Goal: Transaction & Acquisition: Book appointment/travel/reservation

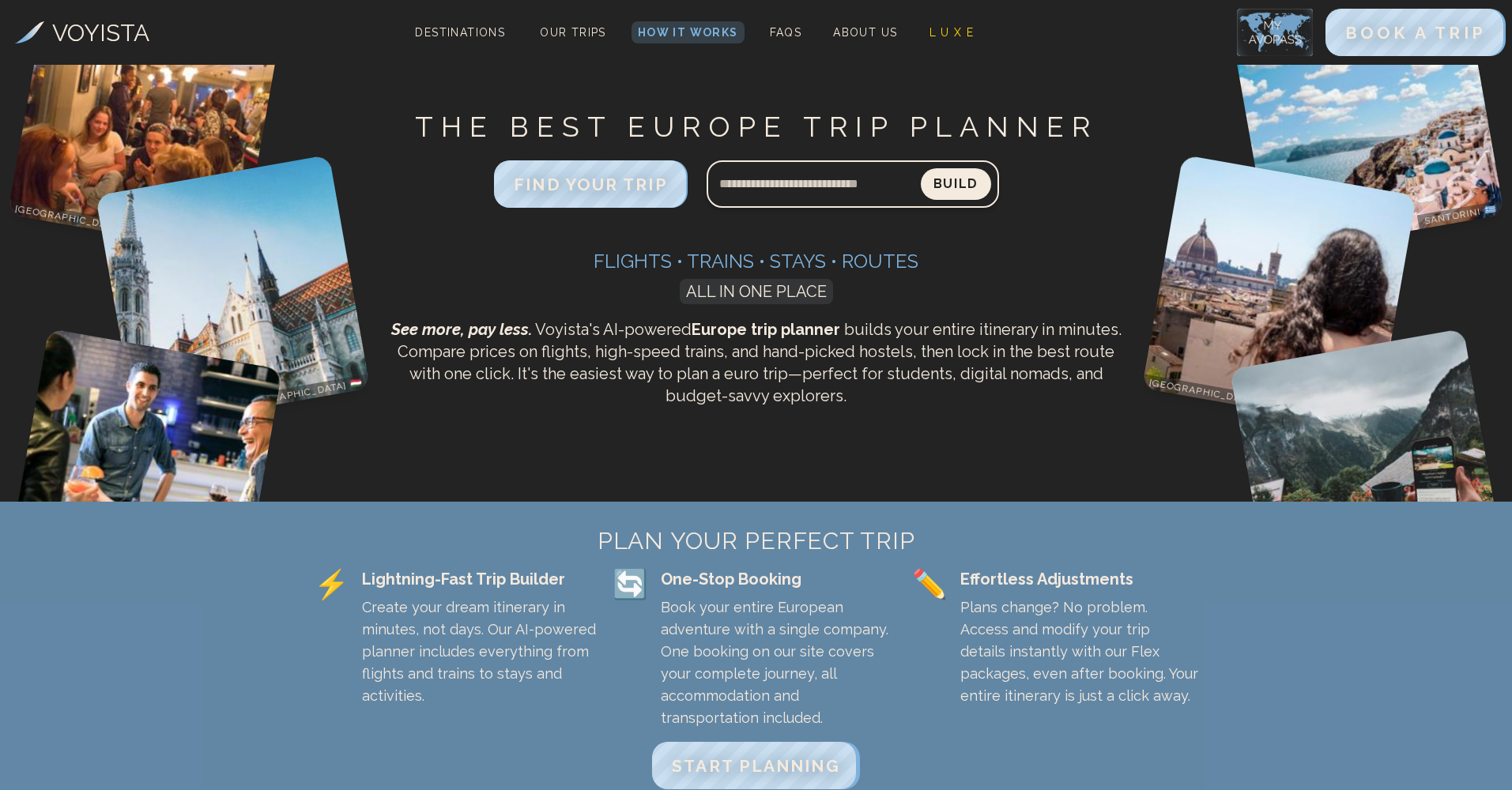
click at [850, 186] on input "Search query" at bounding box center [813, 184] width 214 height 38
click at [812, 193] on input "Search query" at bounding box center [813, 184] width 214 height 38
click at [799, 756] on span "START PLANNING" at bounding box center [756, 766] width 177 height 21
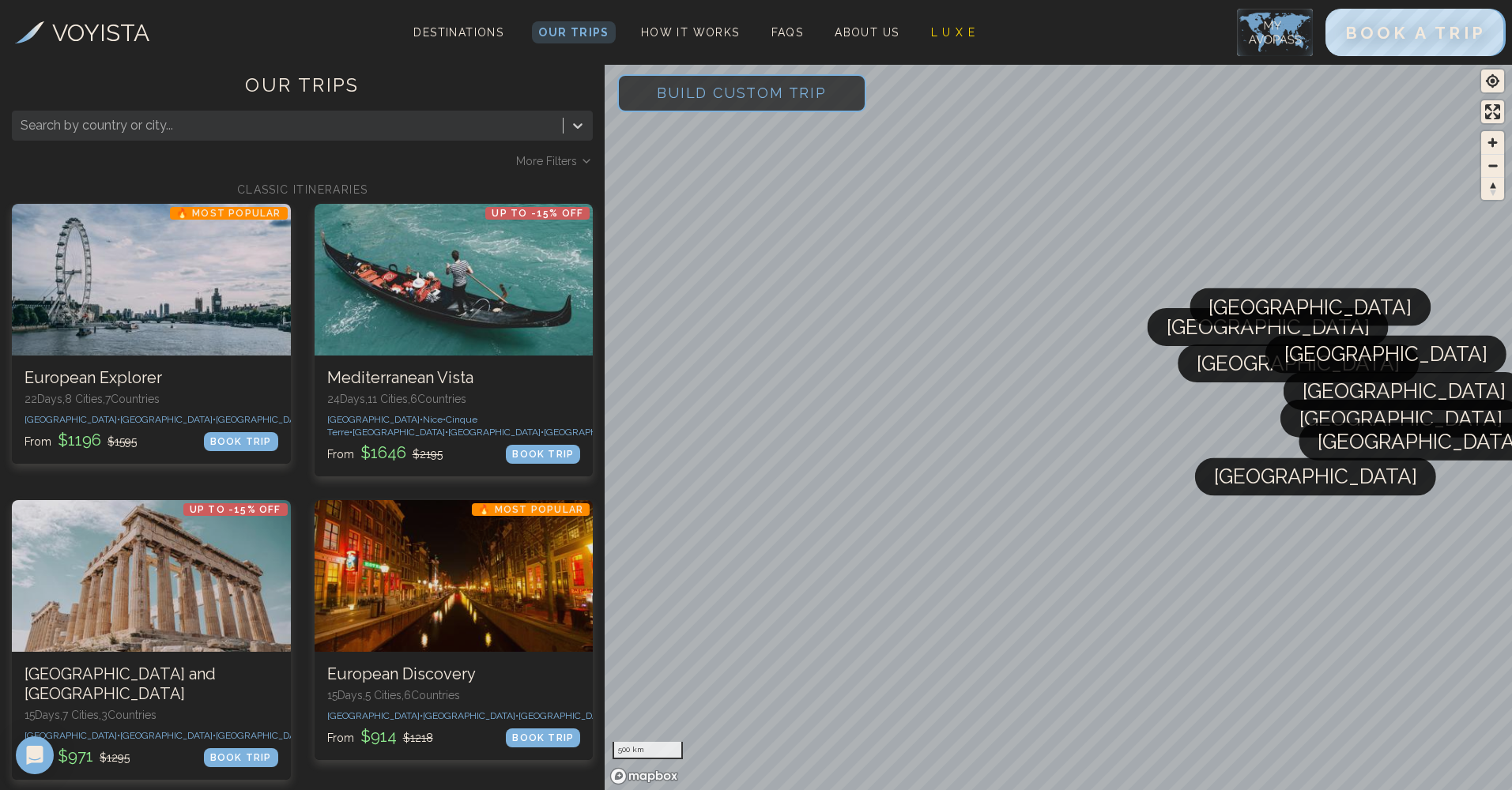
click at [472, 129] on div at bounding box center [288, 126] width 535 height 22
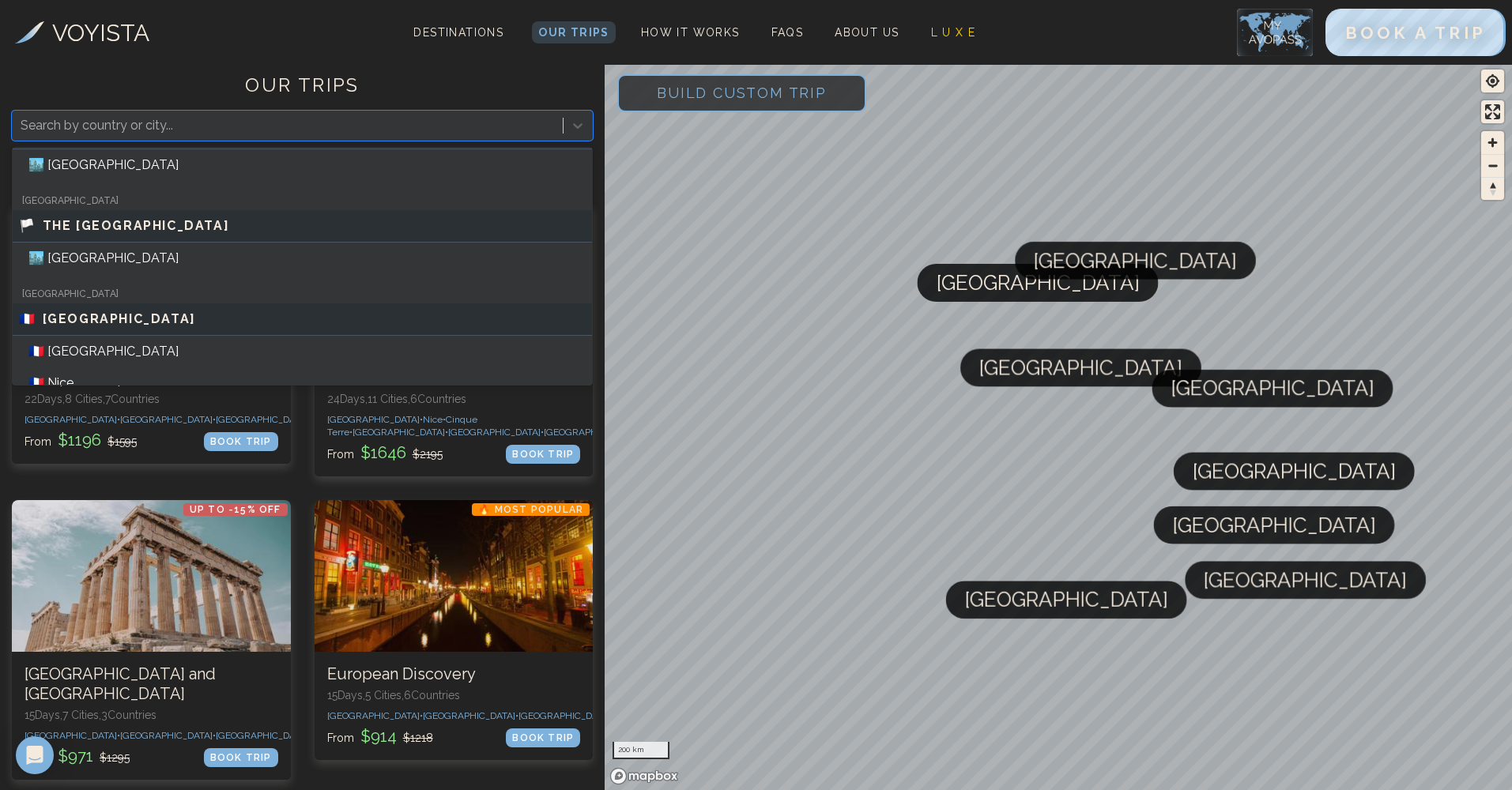
scroll to position [380, 0]
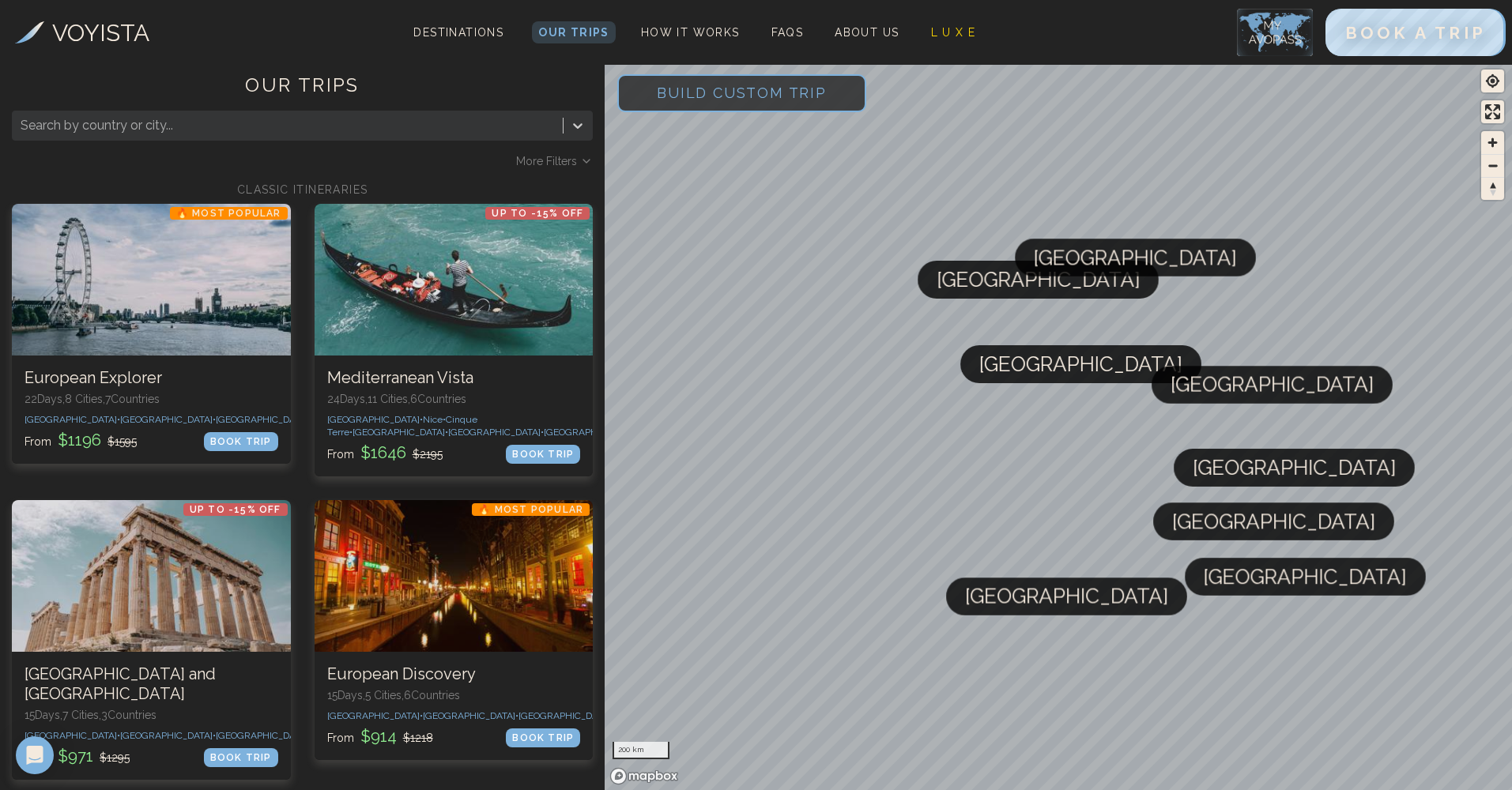
click at [470, 87] on h1 "OUR TRIPS" at bounding box center [302, 92] width 581 height 38
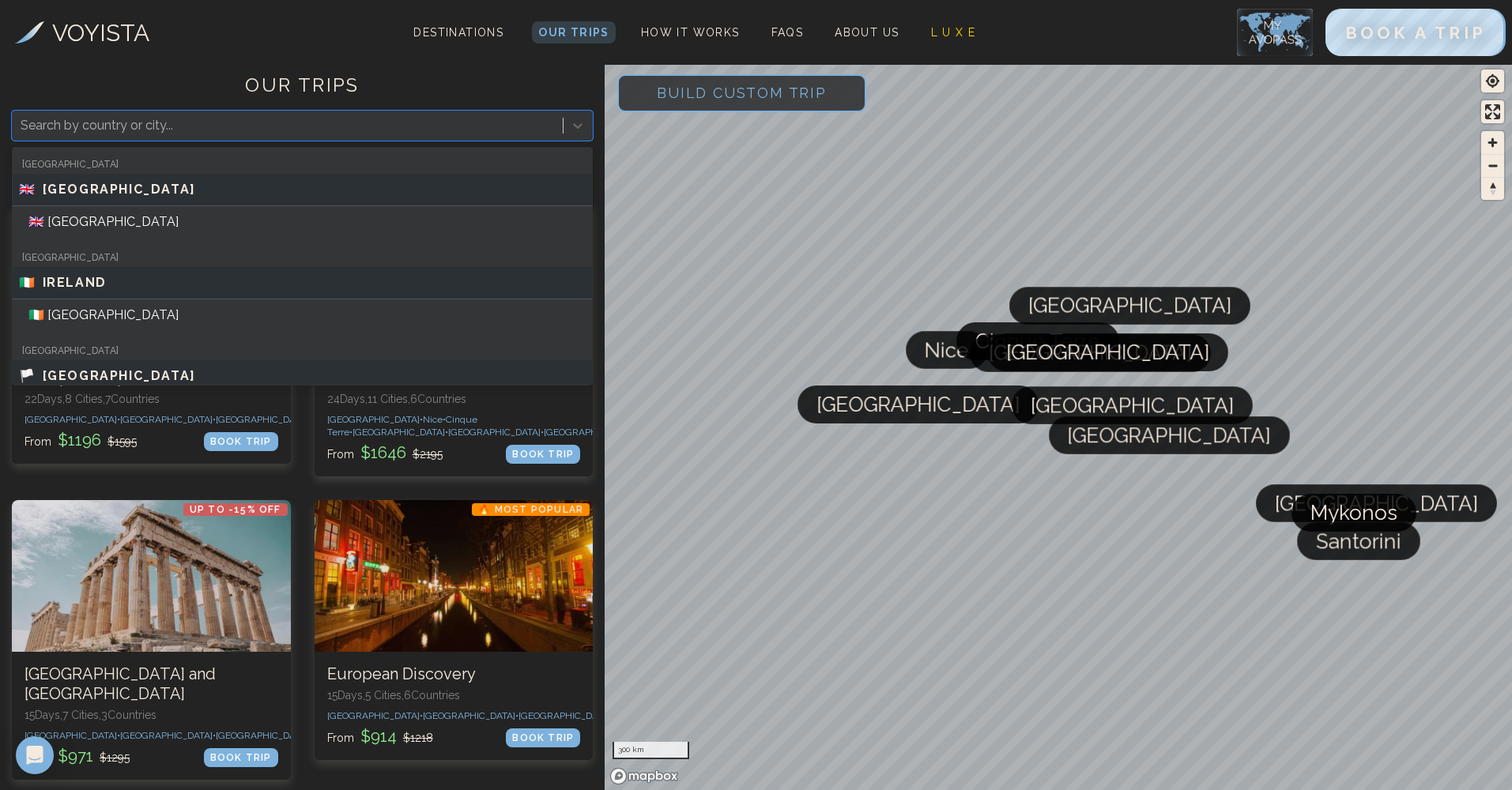
click at [402, 119] on div at bounding box center [288, 126] width 535 height 22
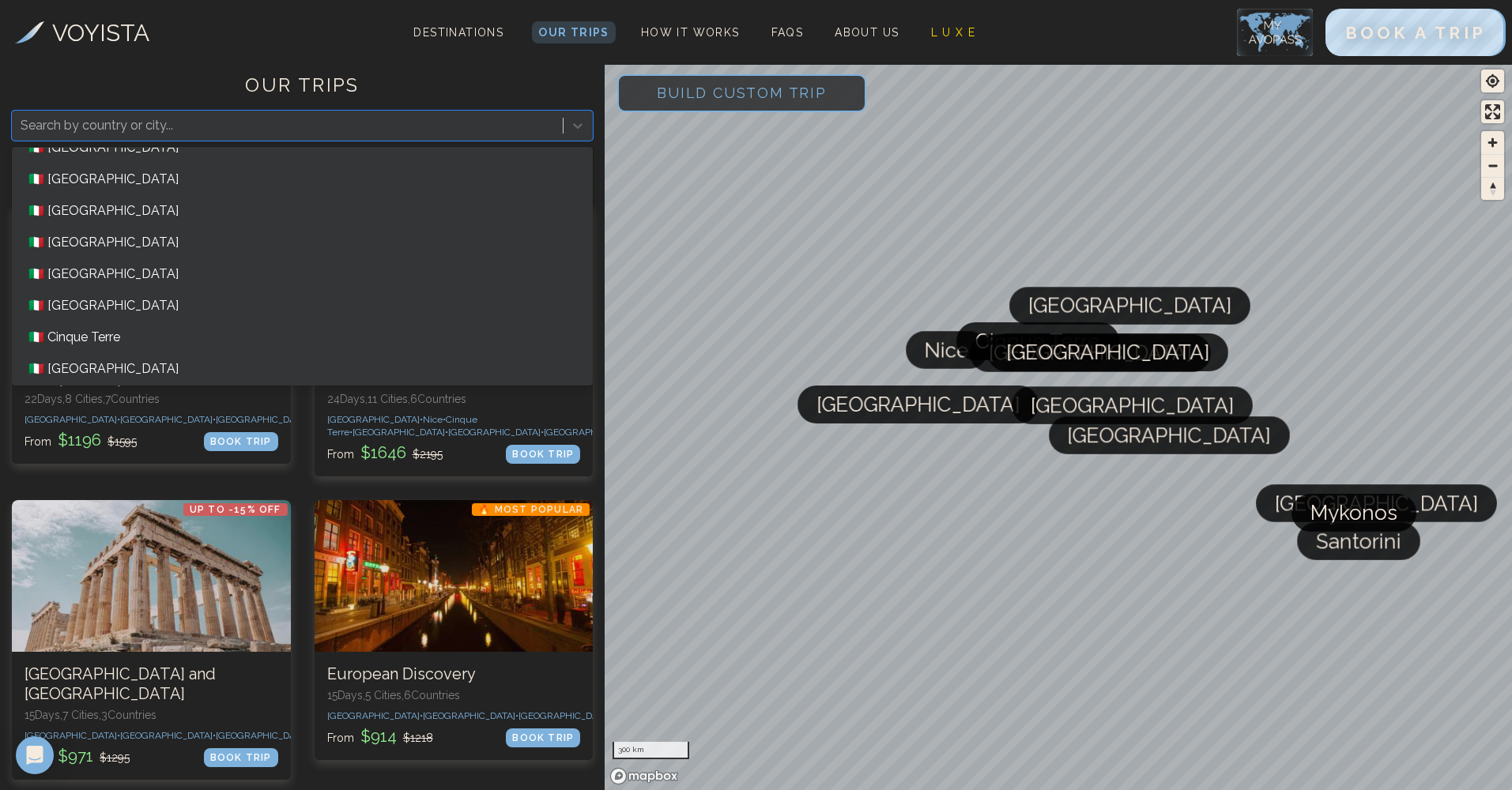
scroll to position [931, 0]
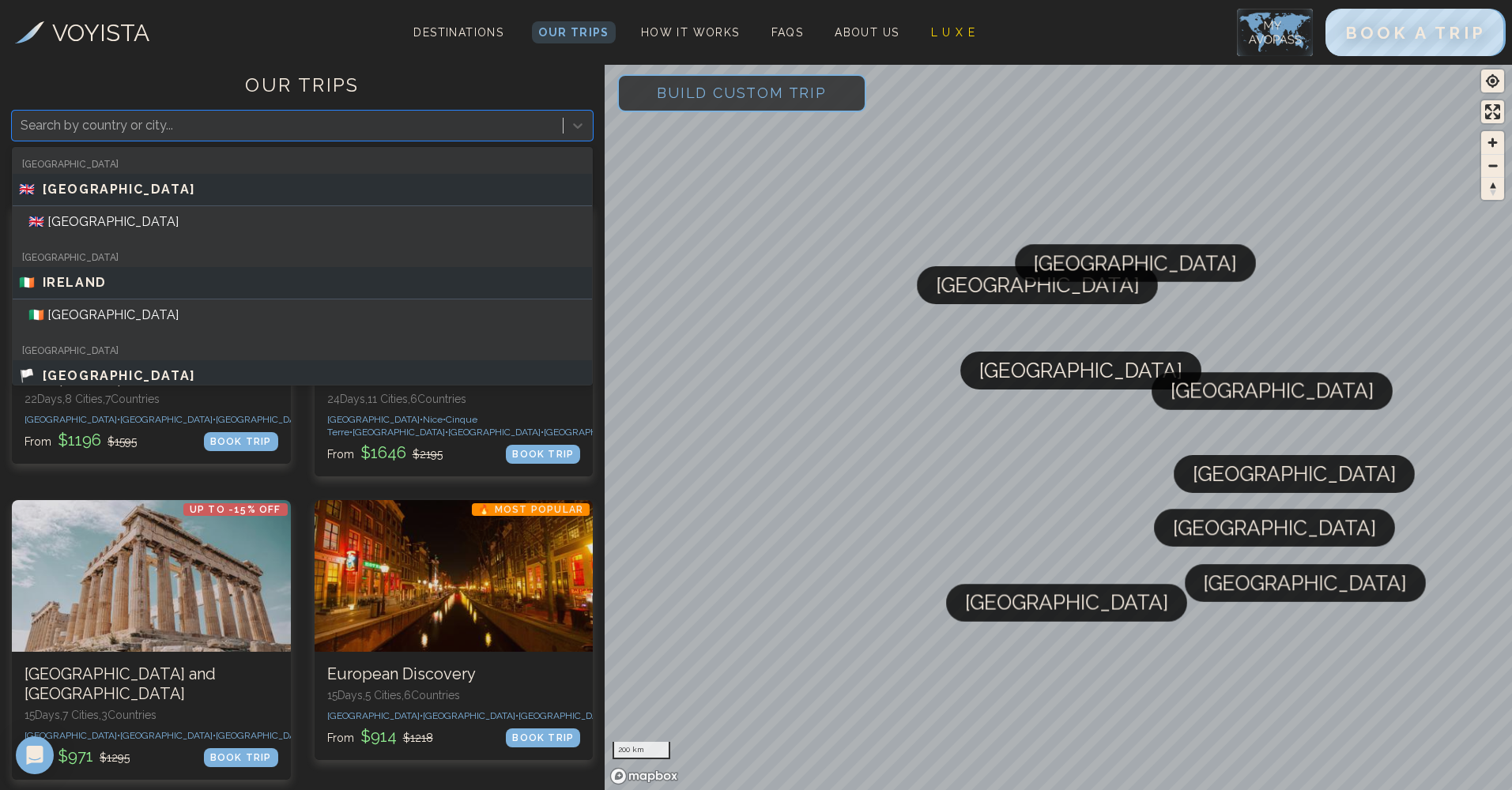
click at [257, 130] on div at bounding box center [288, 126] width 535 height 22
click at [254, 120] on div at bounding box center [288, 126] width 535 height 22
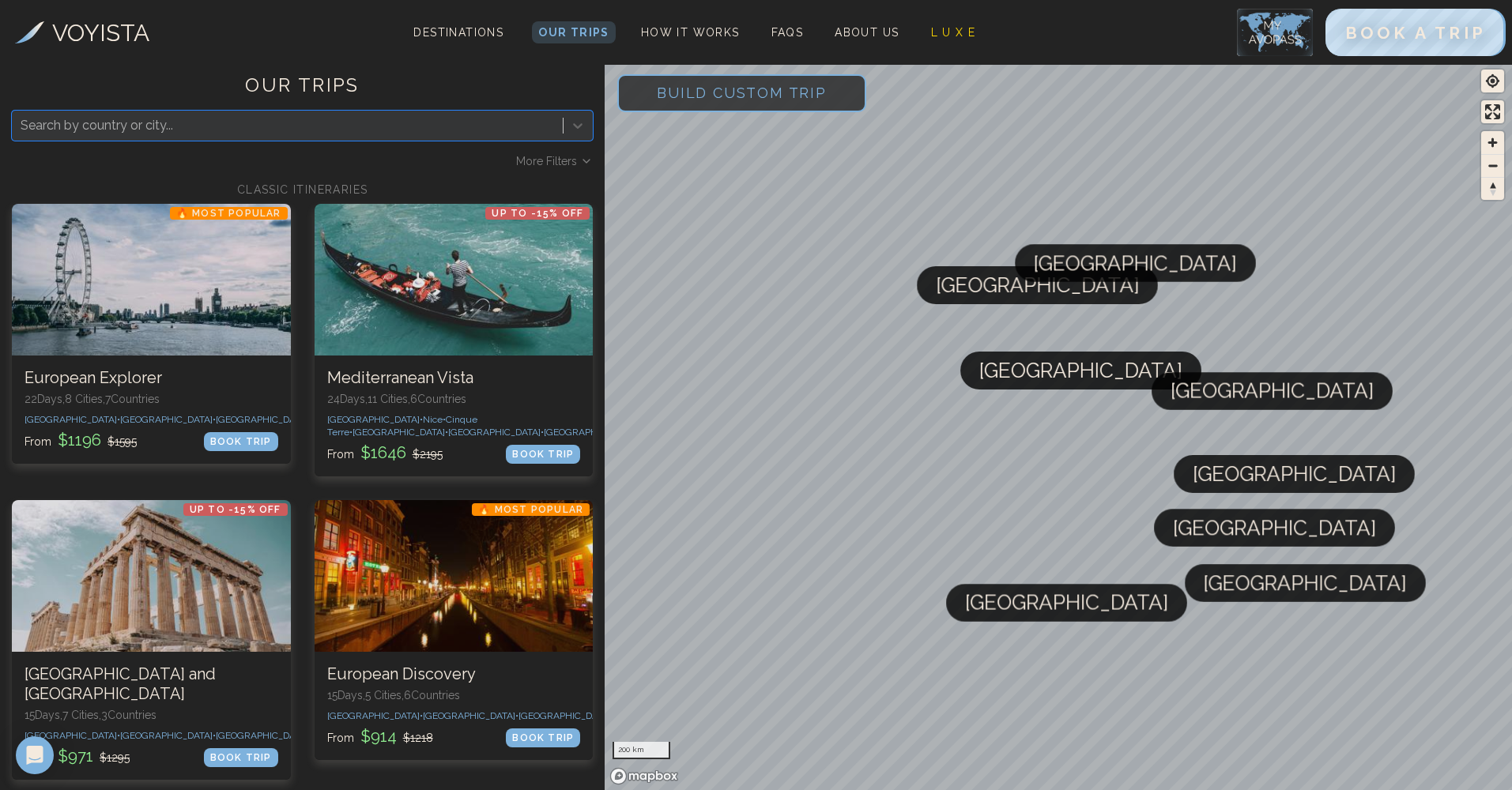
click at [252, 126] on div at bounding box center [288, 126] width 535 height 22
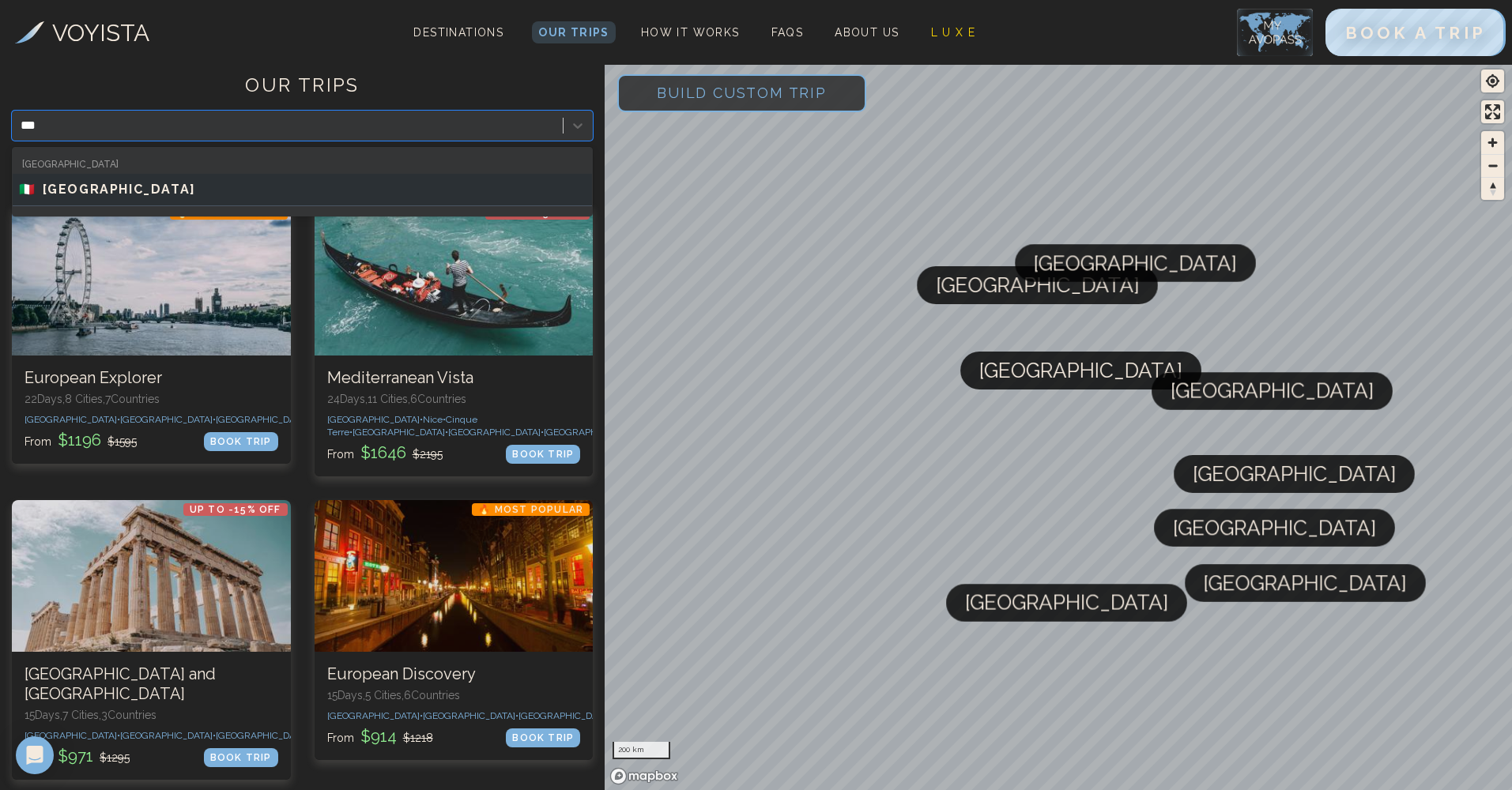
type input "****"
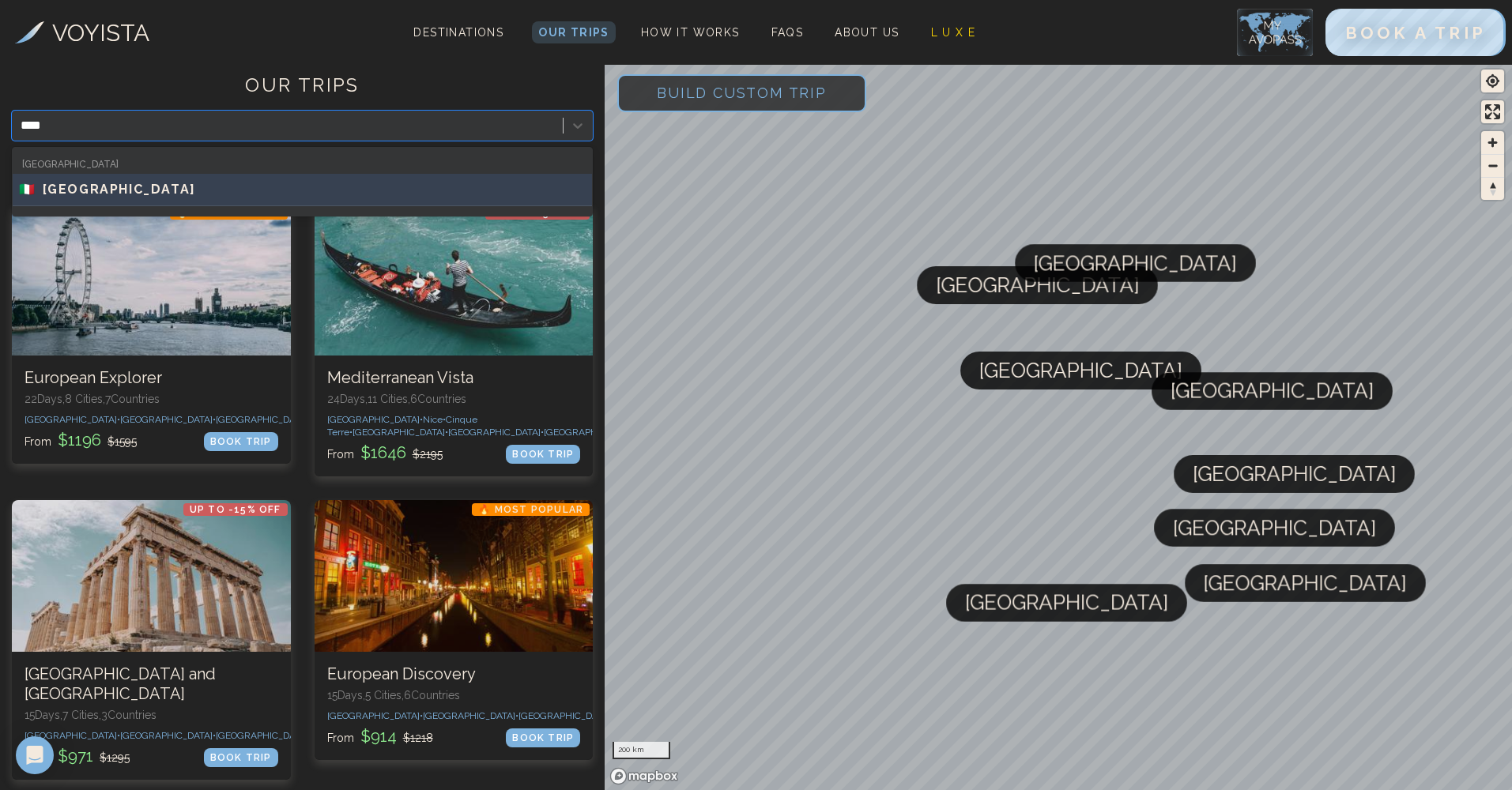
click at [180, 185] on div "🇮🇹 ITALY" at bounding box center [302, 189] width 567 height 19
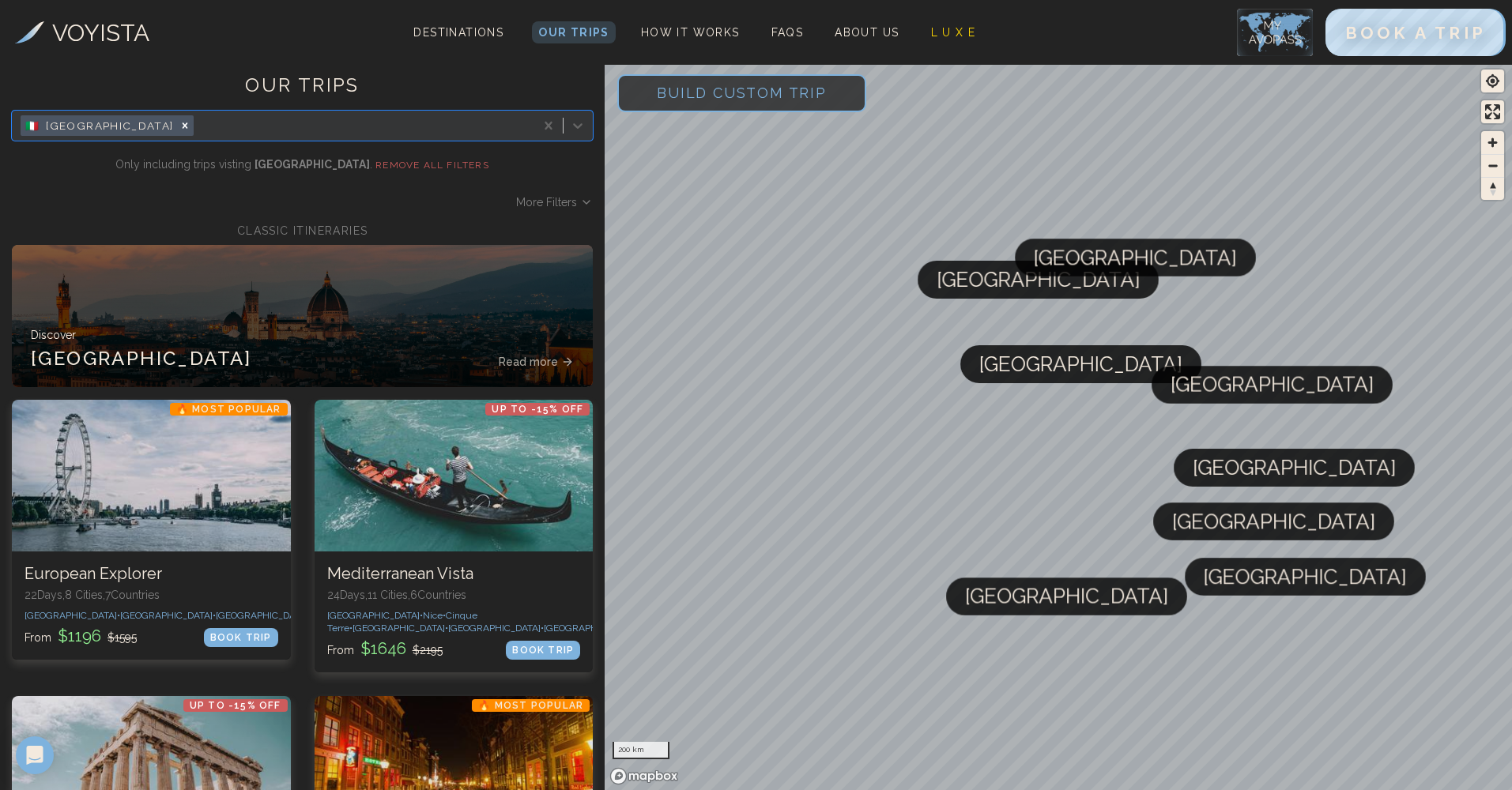
click at [567, 206] on span "More Filters" at bounding box center [546, 202] width 61 height 16
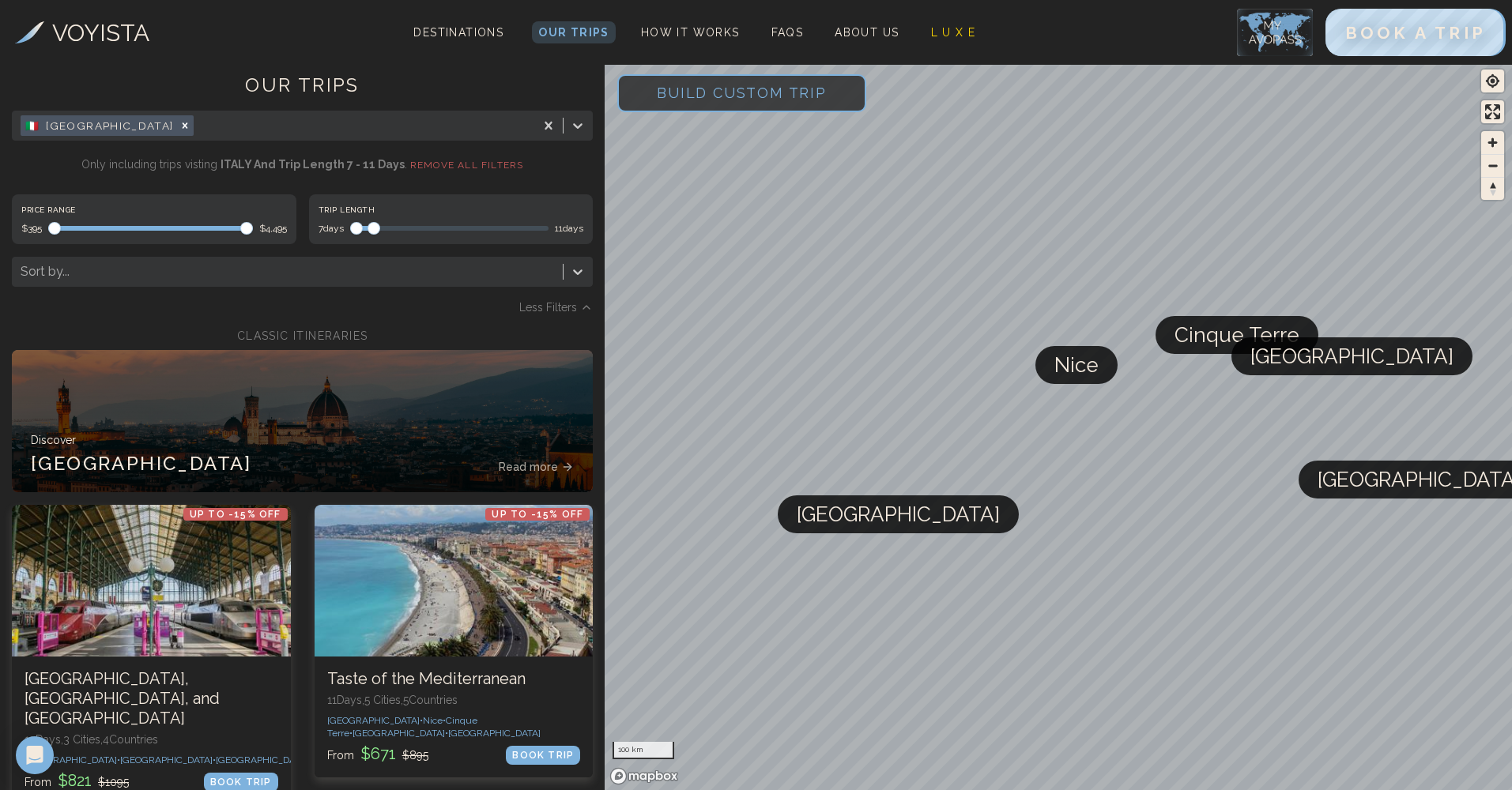
click at [369, 233] on div "7 days 11 days" at bounding box center [451, 228] width 266 height 12
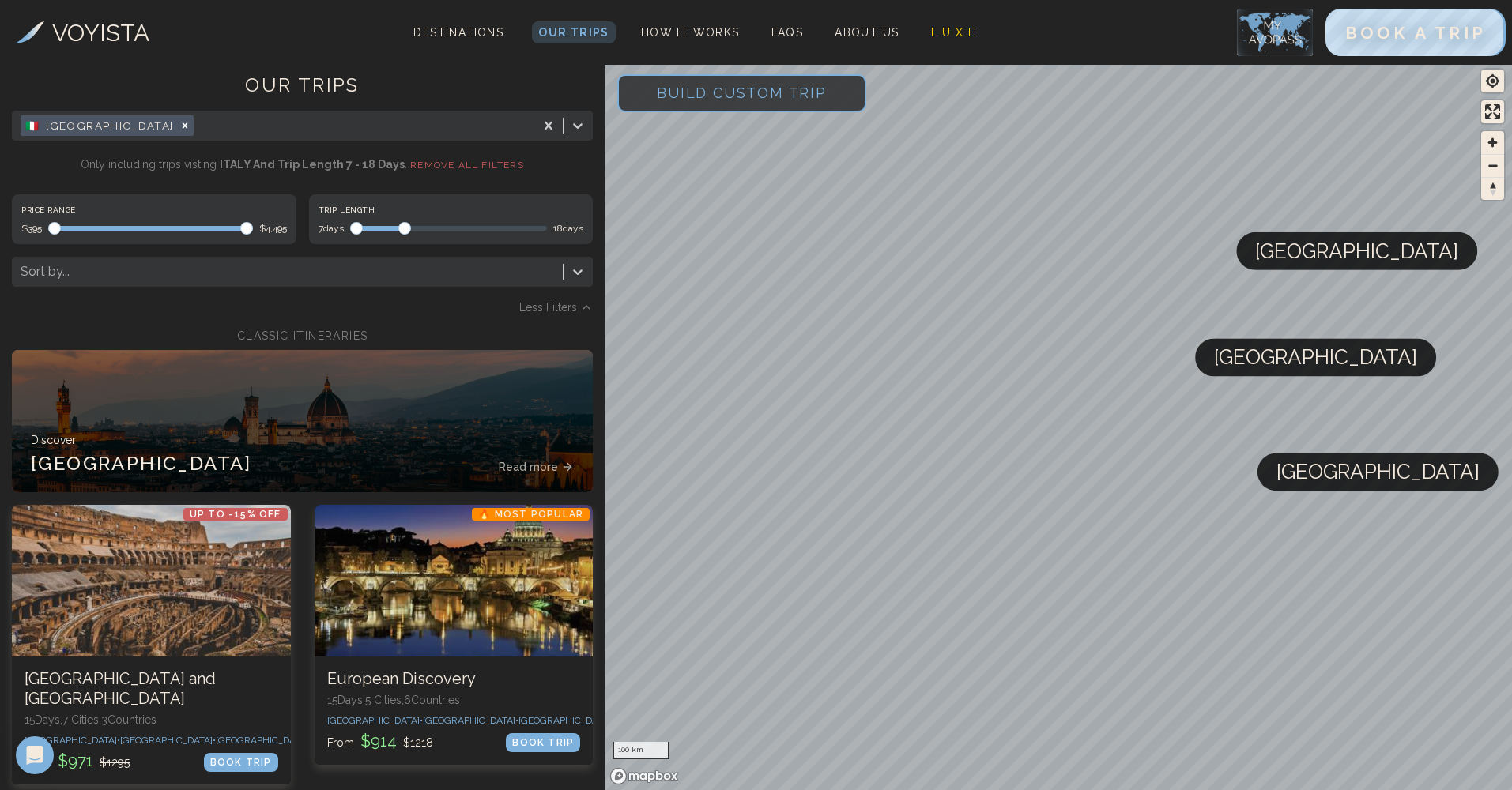
click at [401, 233] on span "Maximum" at bounding box center [404, 228] width 12 height 12
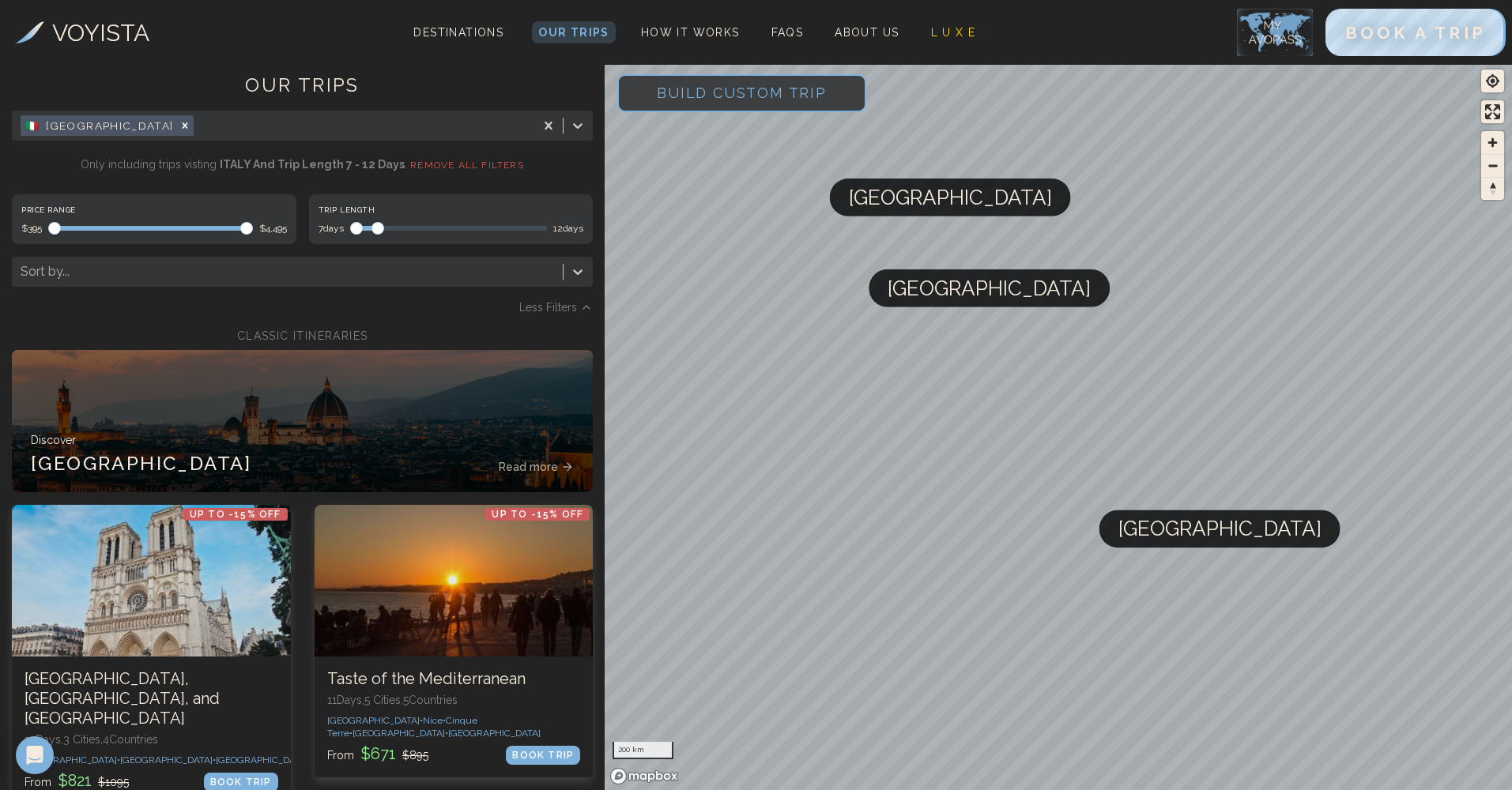
click at [376, 234] on span at bounding box center [377, 228] width 12 height 12
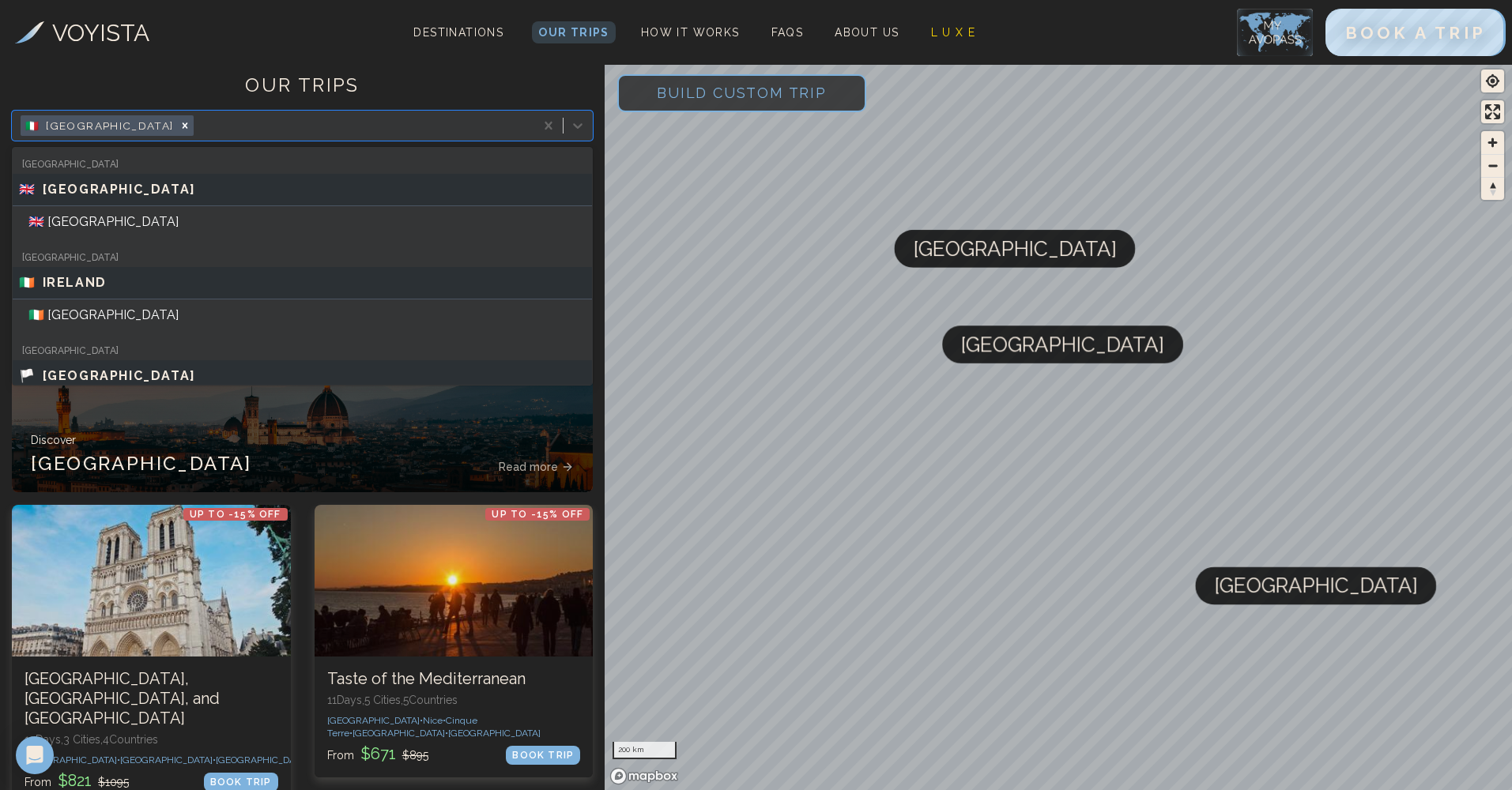
click at [284, 128] on div at bounding box center [361, 126] width 331 height 22
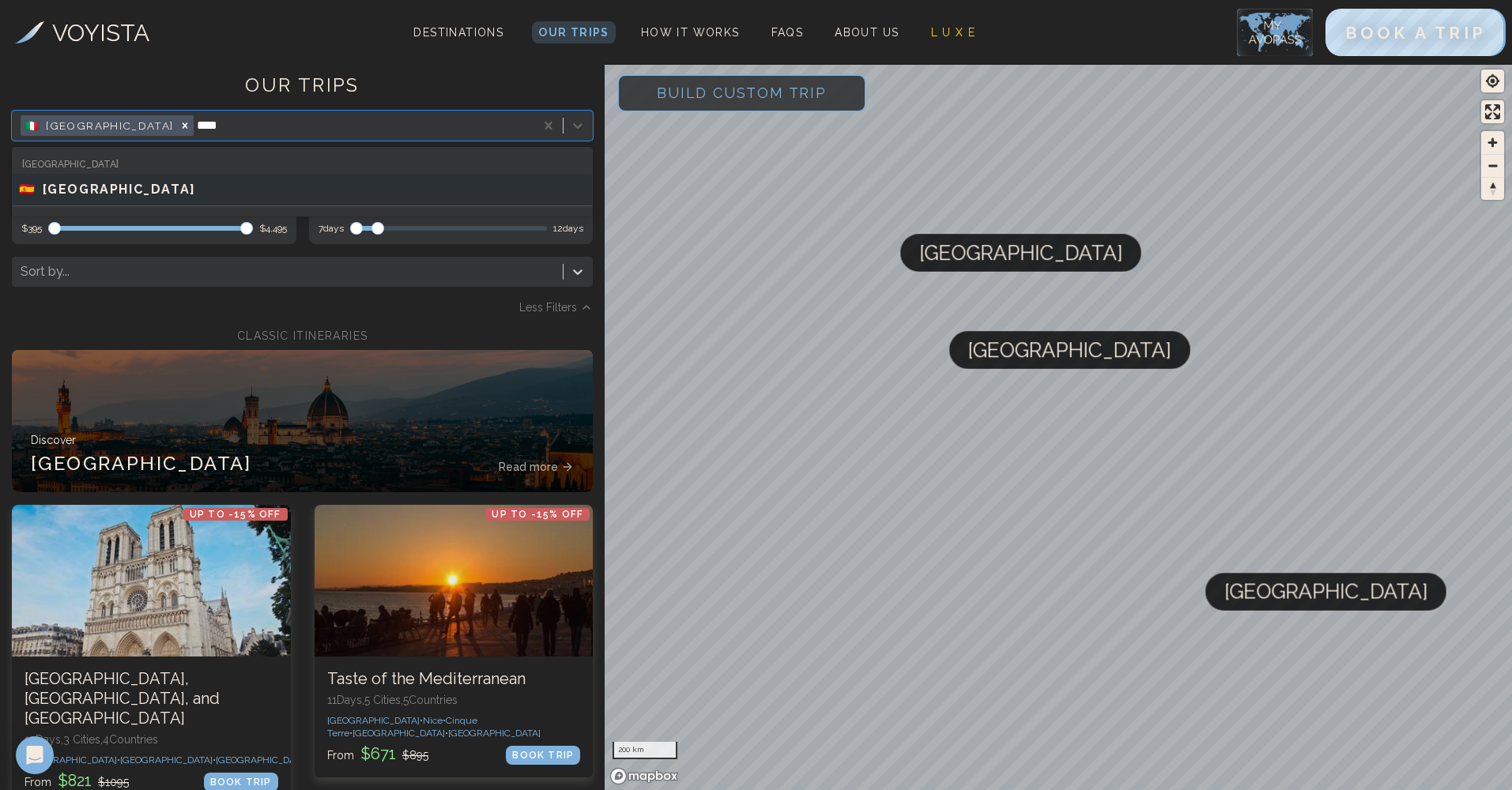
type input "*****"
click at [235, 187] on div "🇪🇸 [GEOGRAPHIC_DATA]" at bounding box center [302, 189] width 567 height 19
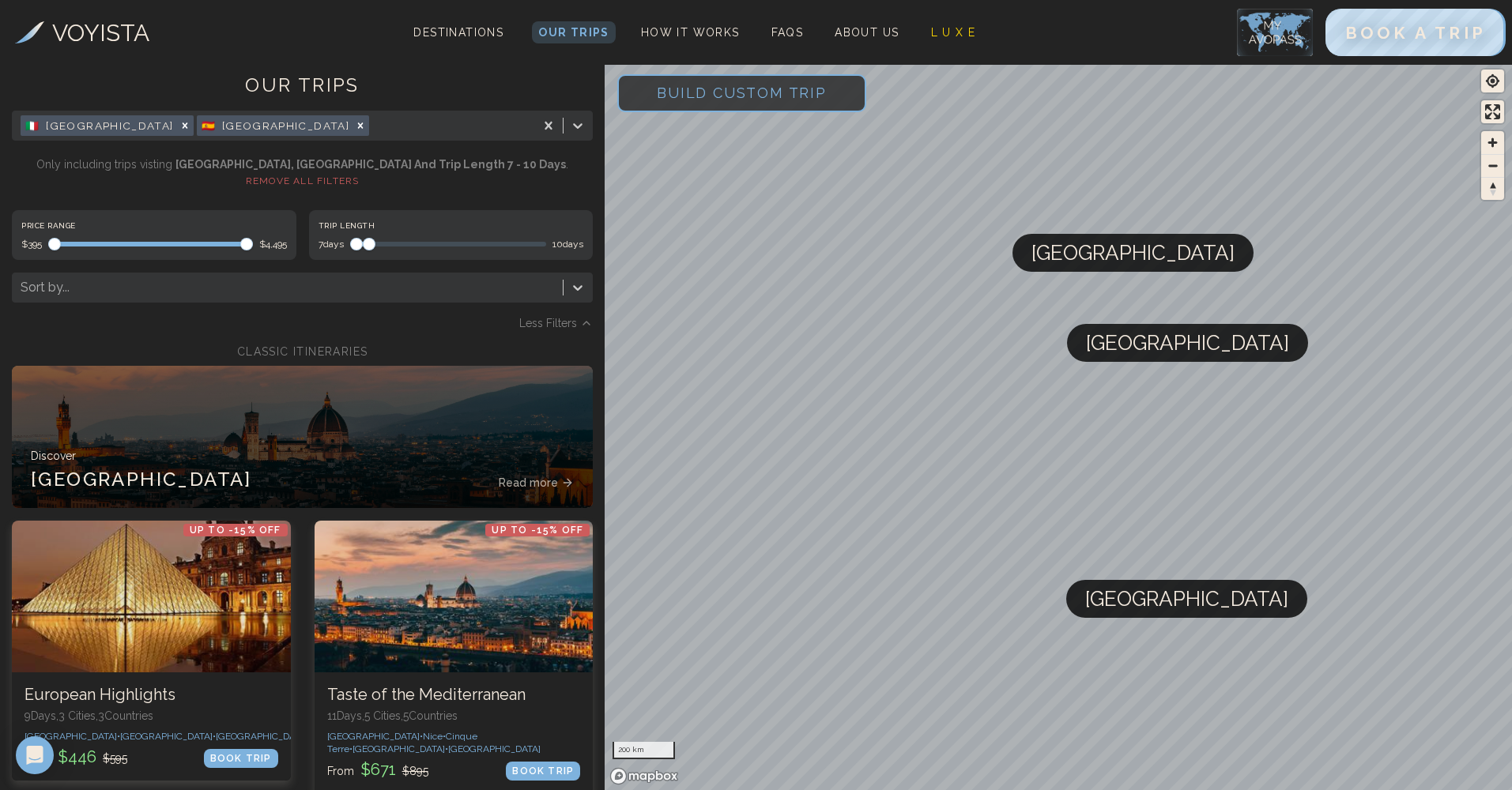
click at [366, 246] on div "Price Range $395 $4,495 Trip Length 7 days 10 days Sort by..." at bounding box center [302, 256] width 581 height 92
click at [177, 132] on div "Remove [object Object]" at bounding box center [185, 126] width 17 height 21
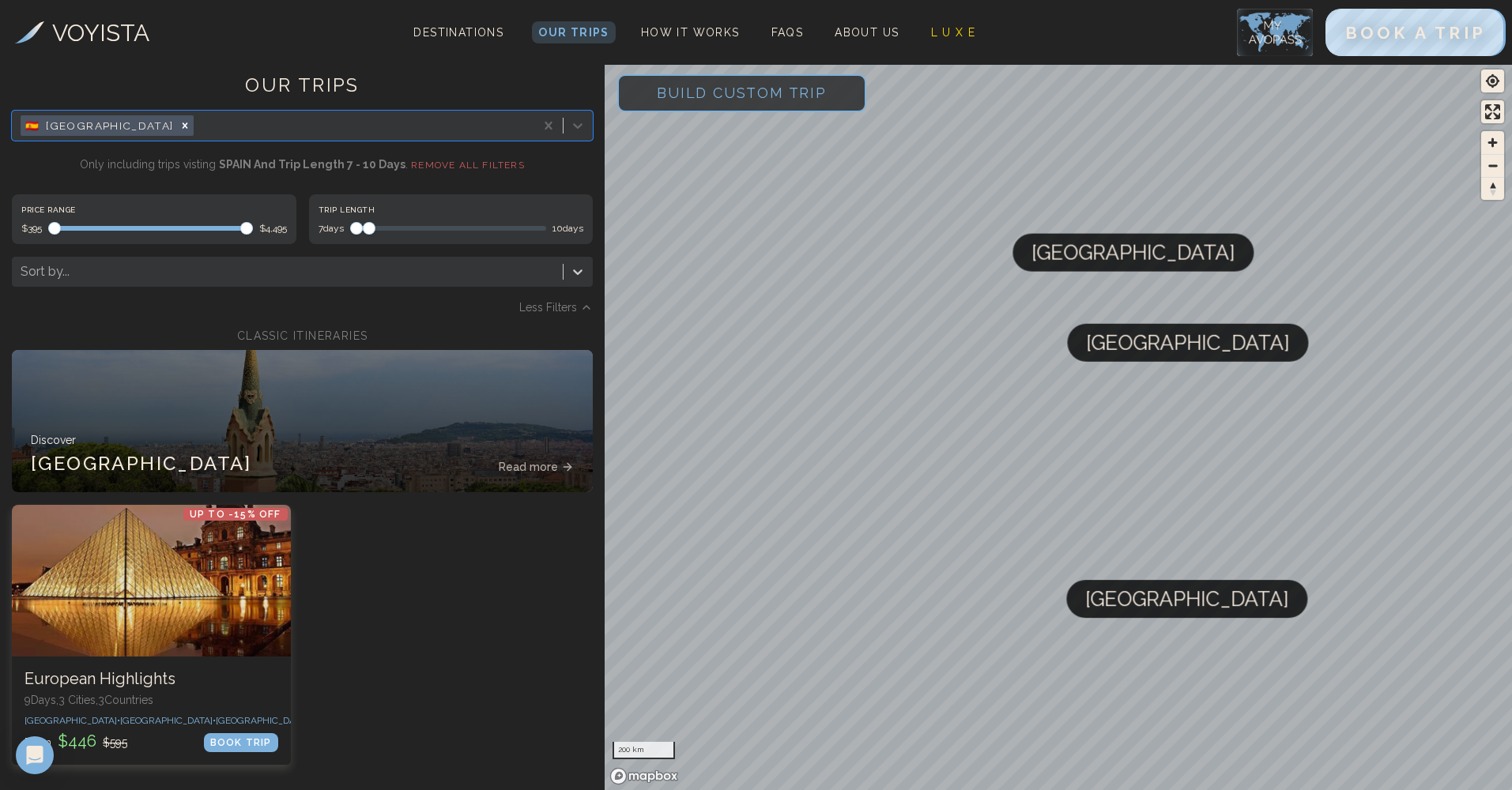
click at [744, 78] on span "Build Custom Trip" at bounding box center [742, 92] width 221 height 67
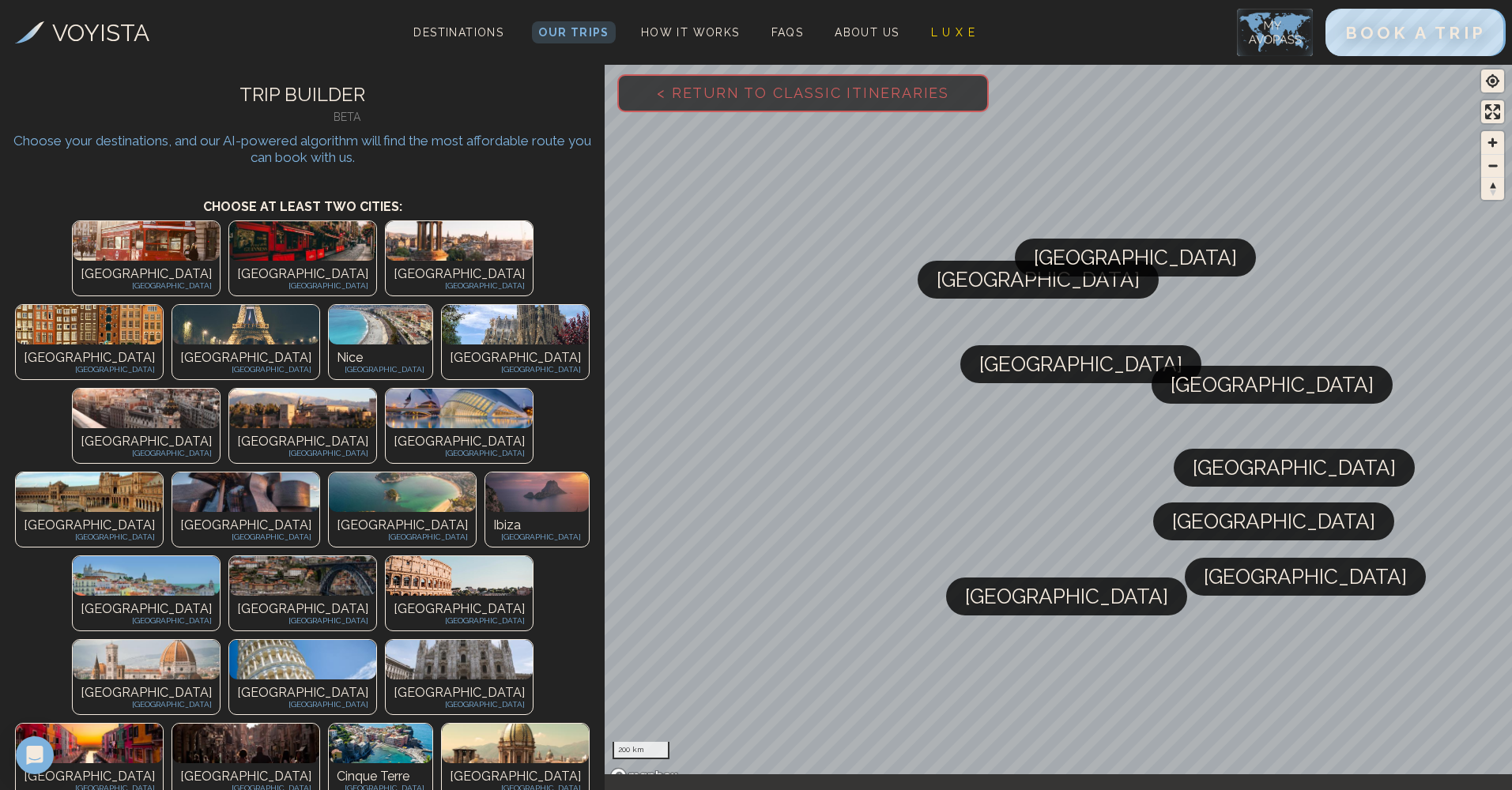
click at [385, 556] on img at bounding box center [459, 575] width 147 height 39
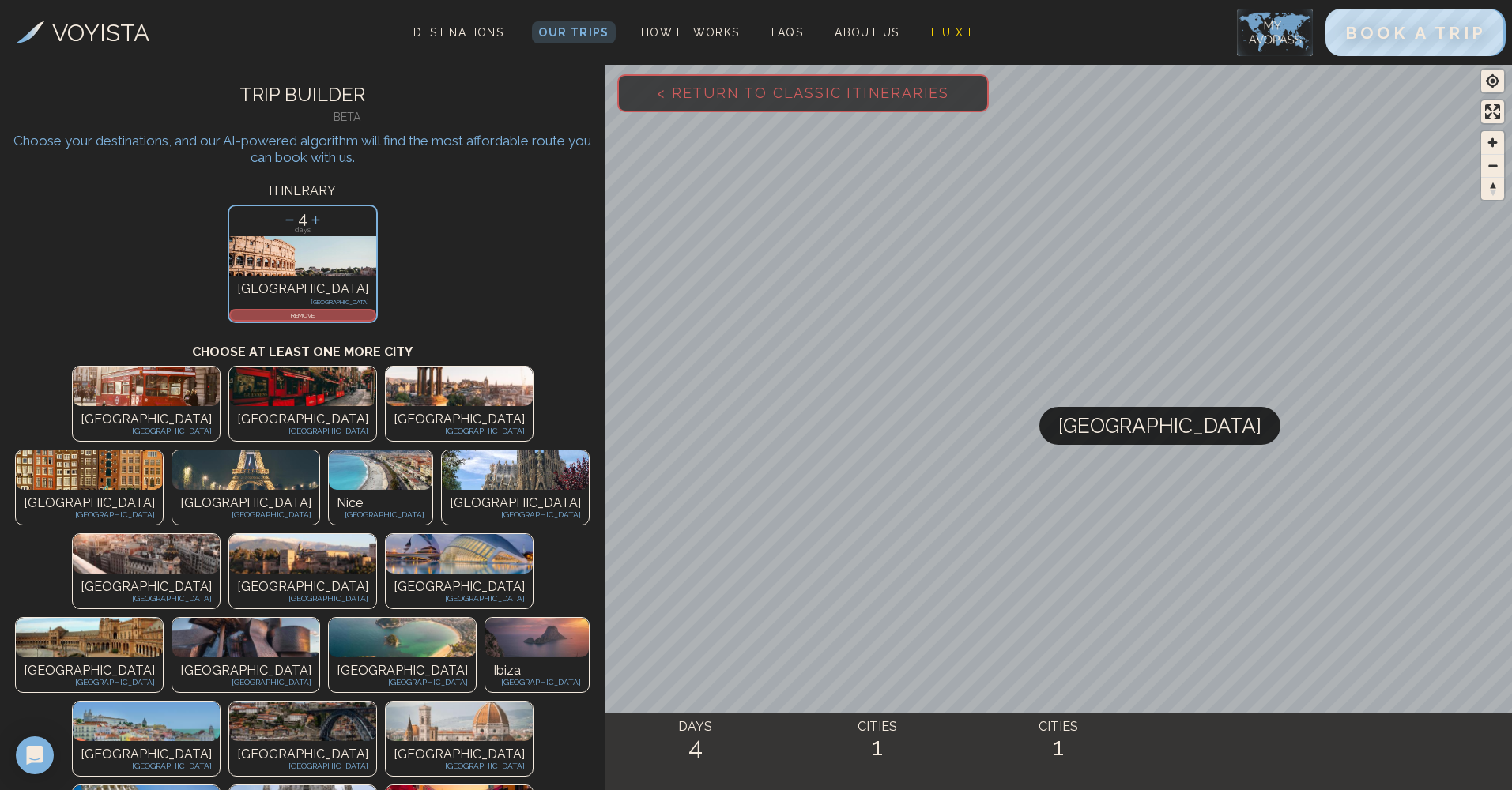
click at [385, 786] on img at bounding box center [459, 805] width 147 height 39
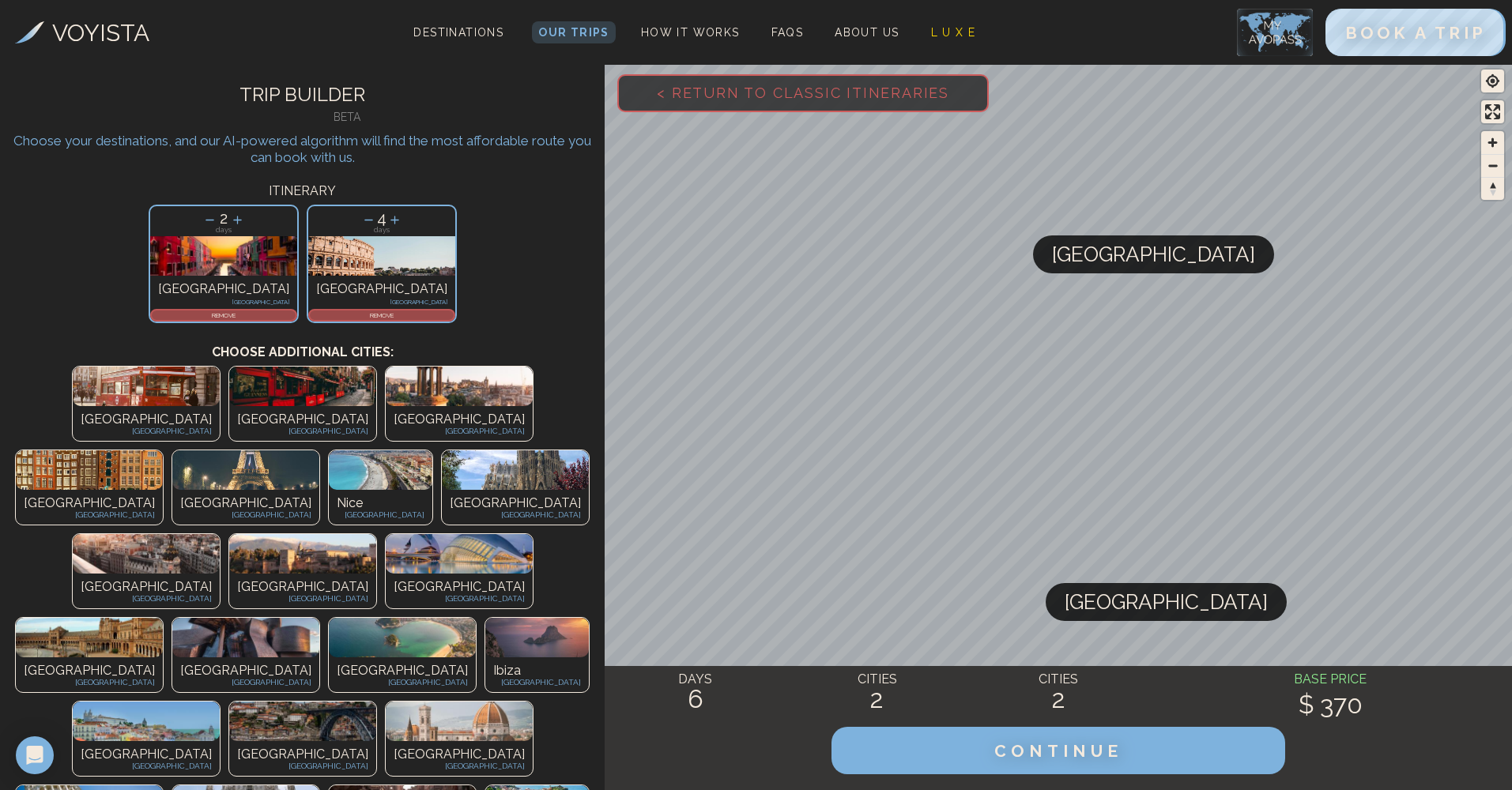
click at [116, 786] on img at bounding box center [89, 805] width 147 height 39
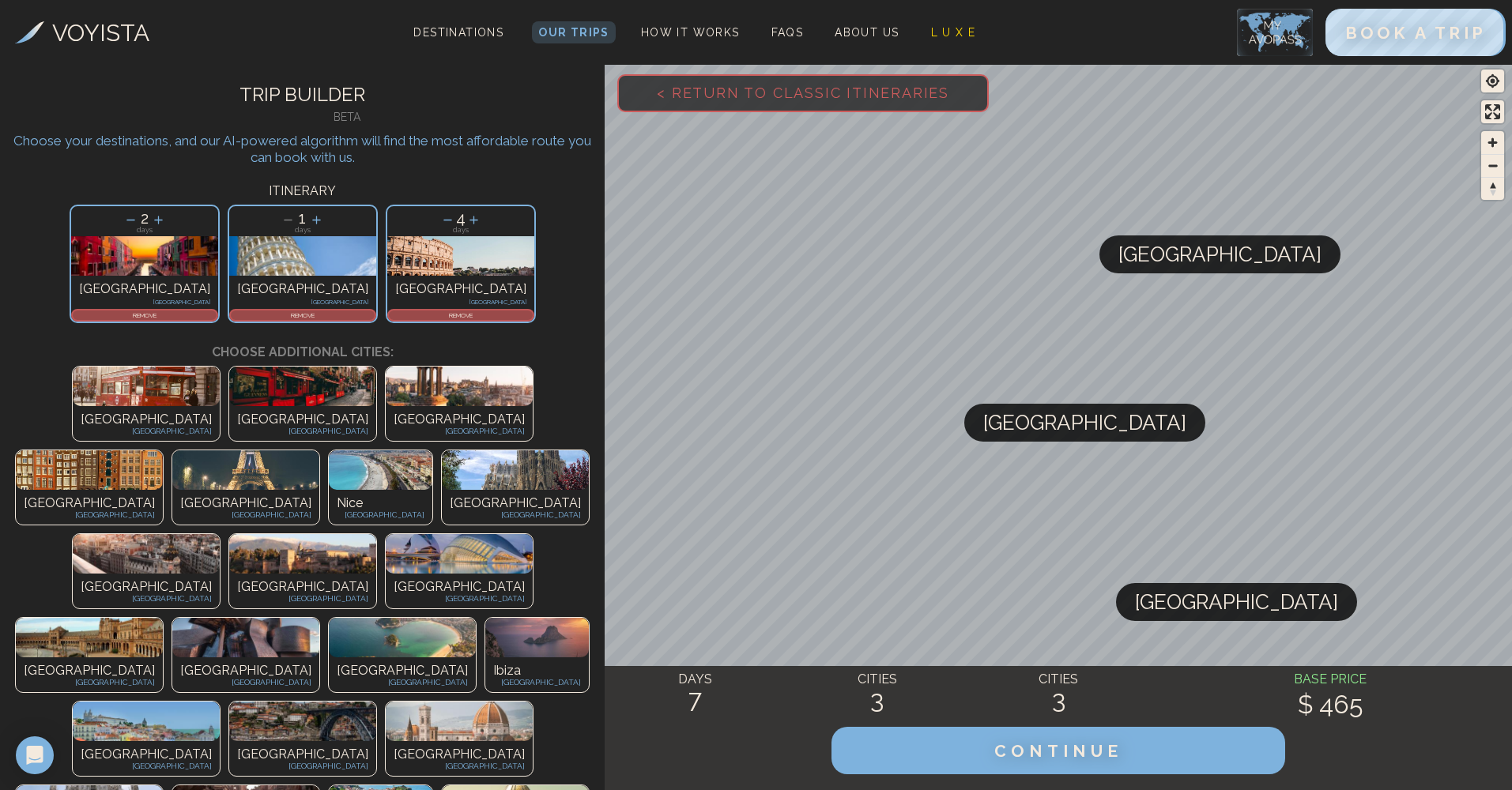
click at [385, 702] on img at bounding box center [459, 721] width 147 height 39
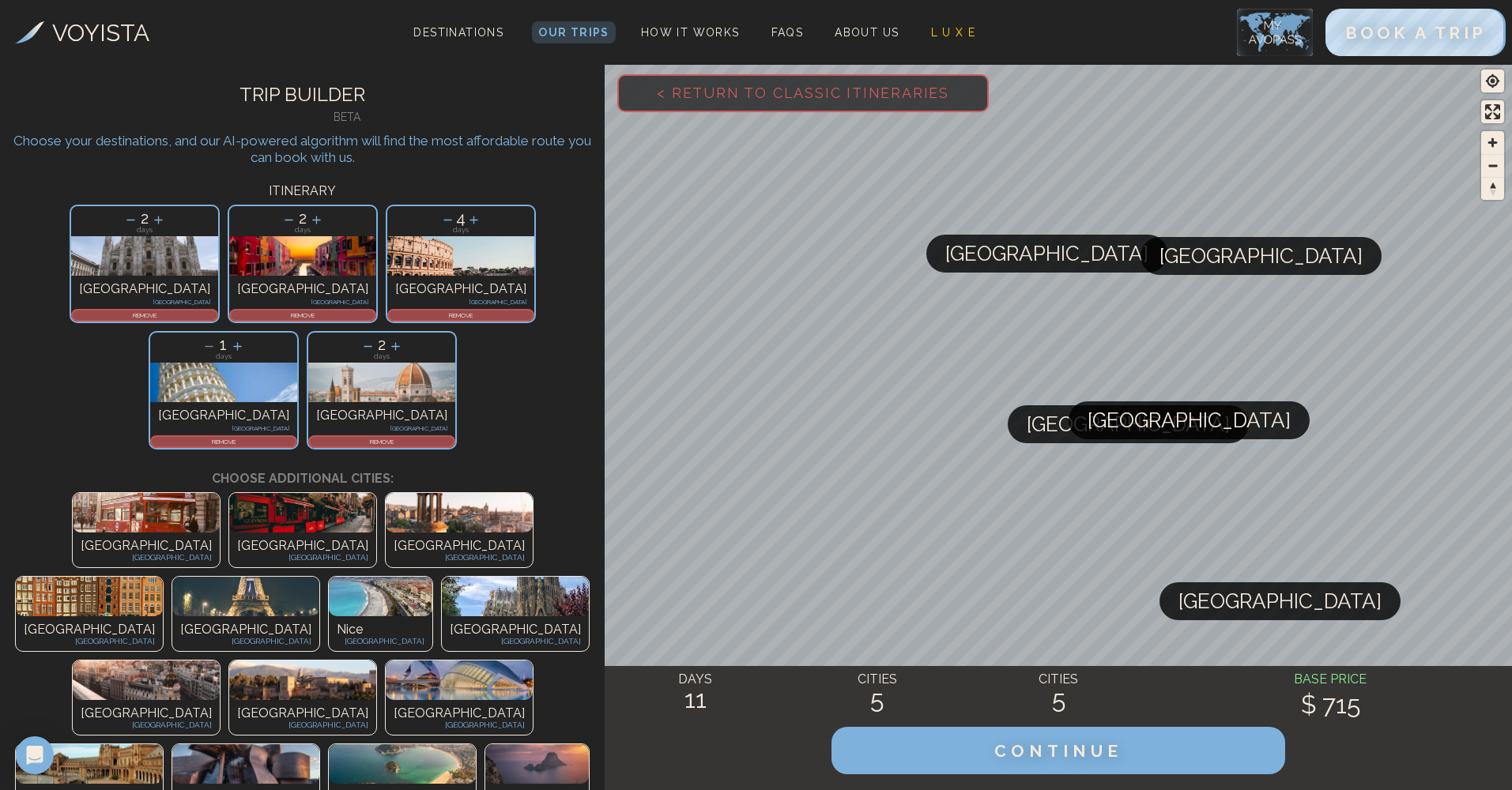
click at [154, 312] on p "REMOVE" at bounding box center [144, 315] width 144 height 9
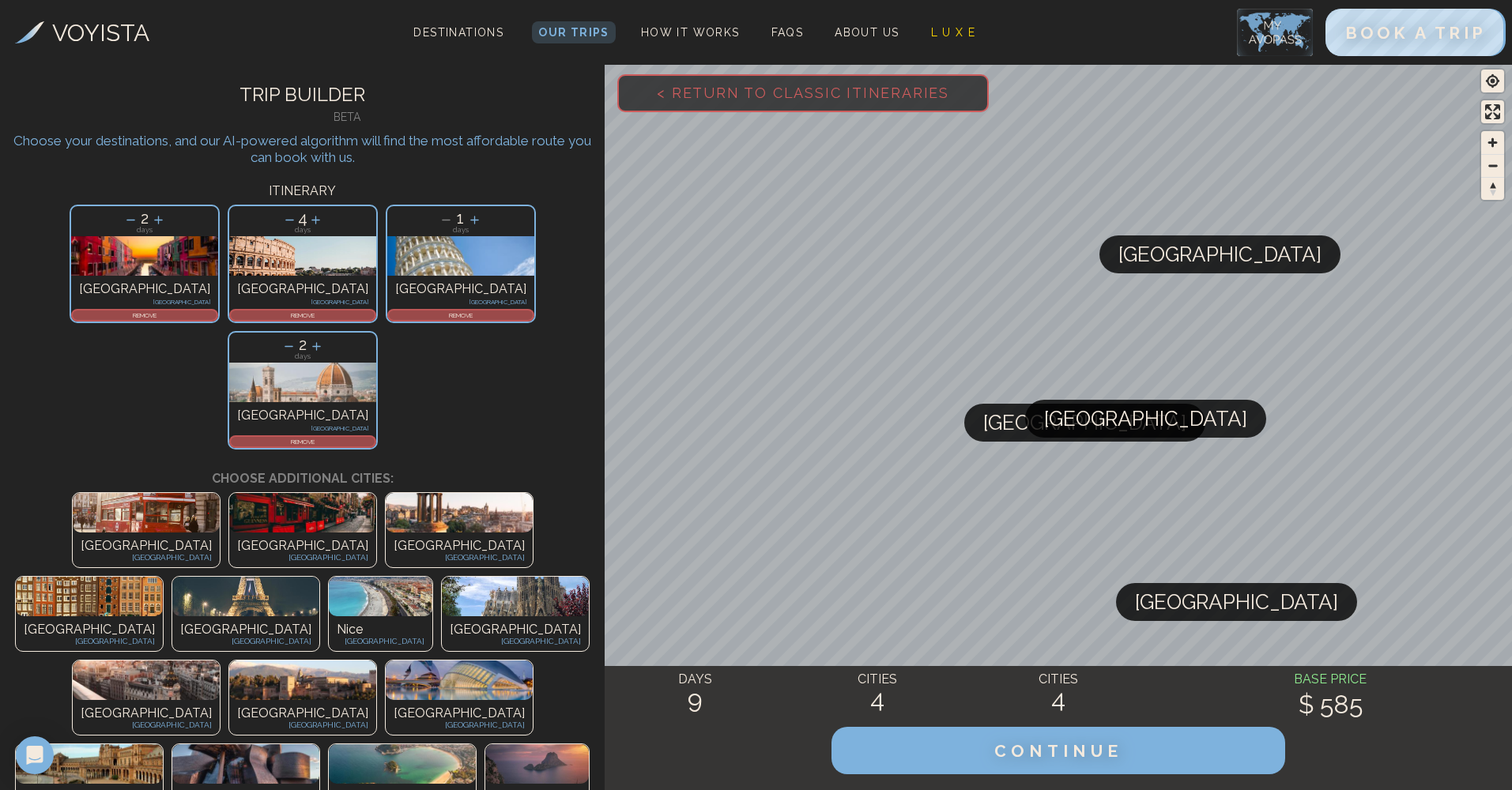
click at [281, 221] on icon at bounding box center [290, 220] width 17 height 17
click at [1149, 749] on button "CONTINUE" at bounding box center [1058, 751] width 476 height 50
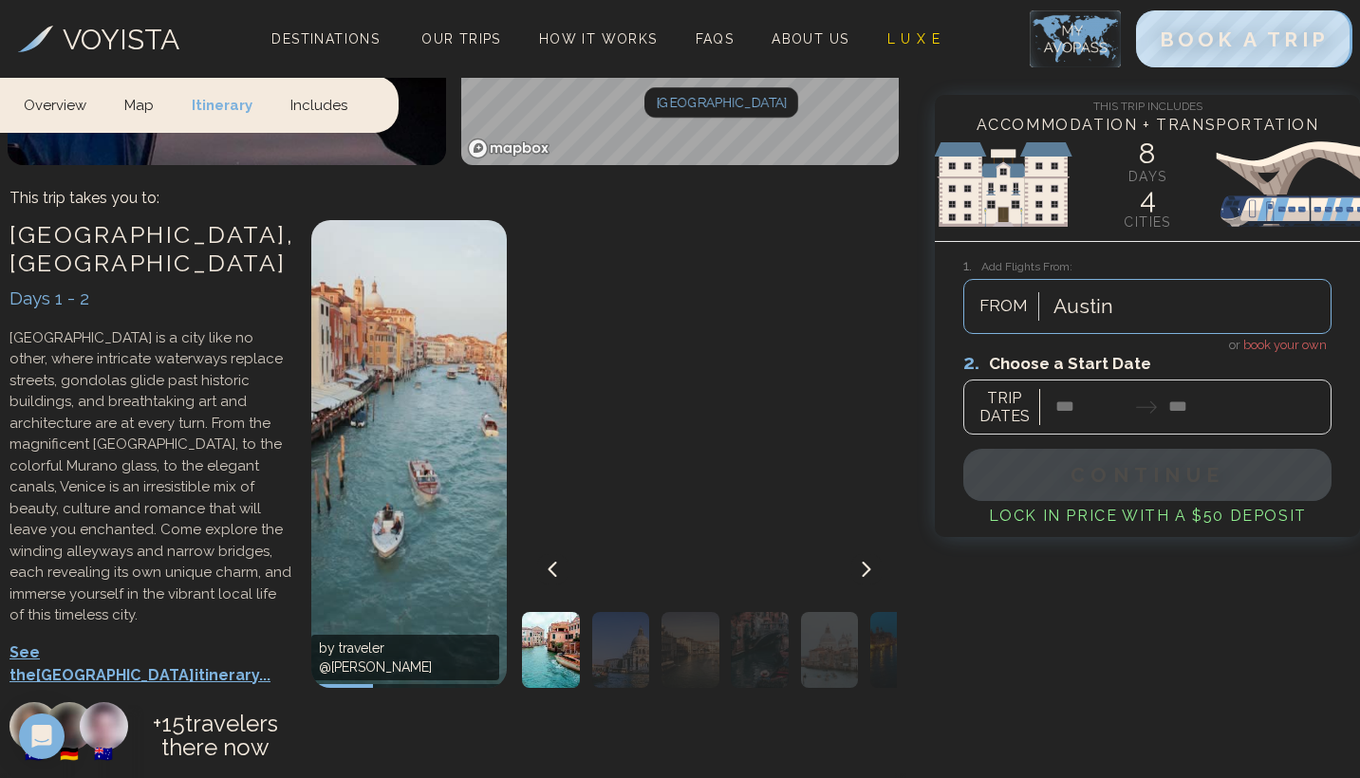
scroll to position [1041, 0]
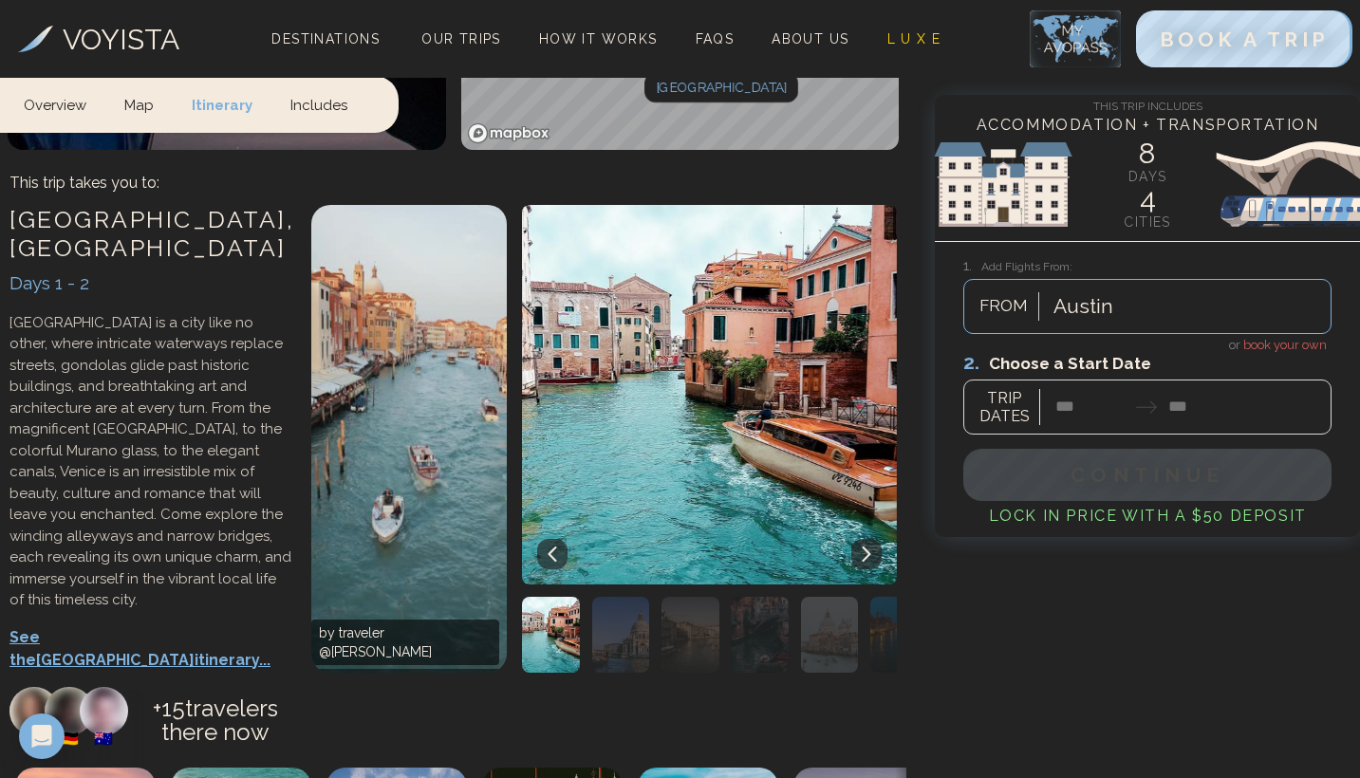
click at [874, 539] on button at bounding box center [867, 554] width 30 height 30
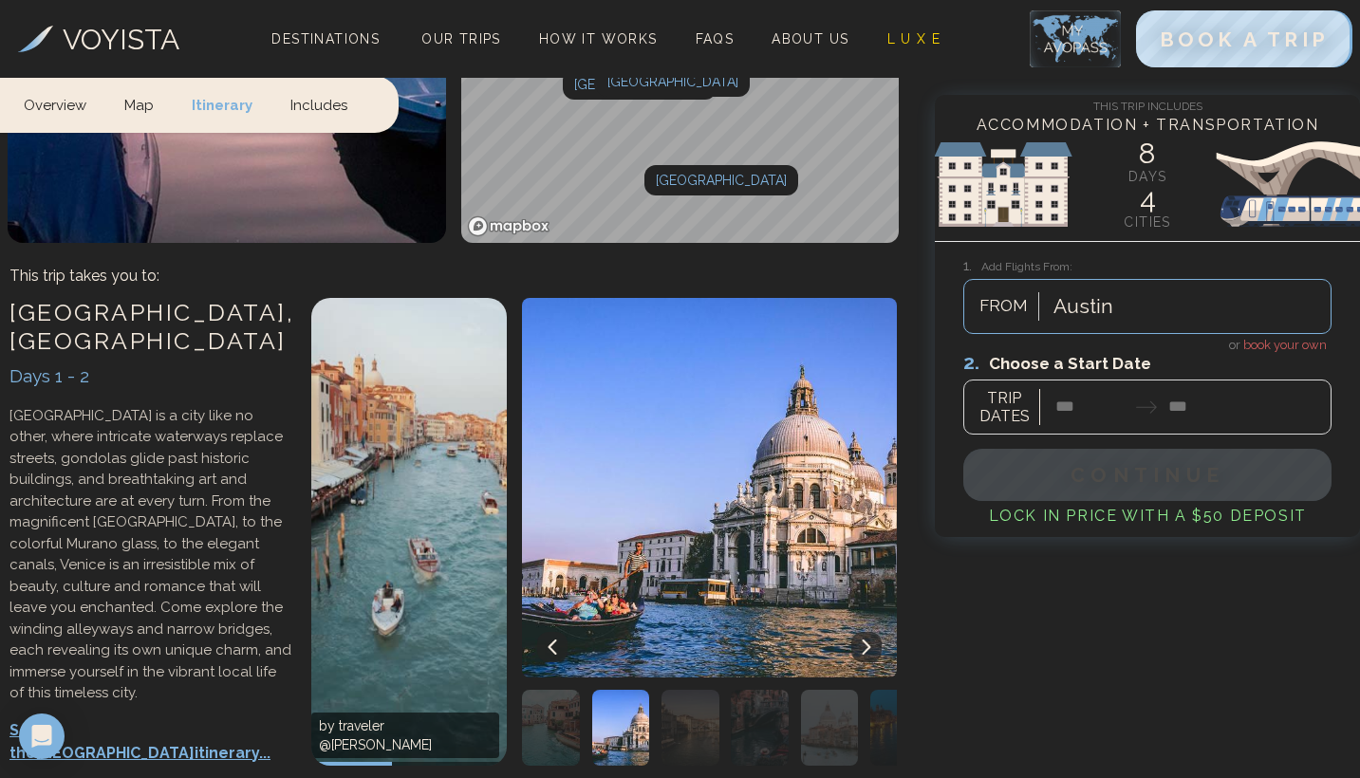
scroll to position [952, 0]
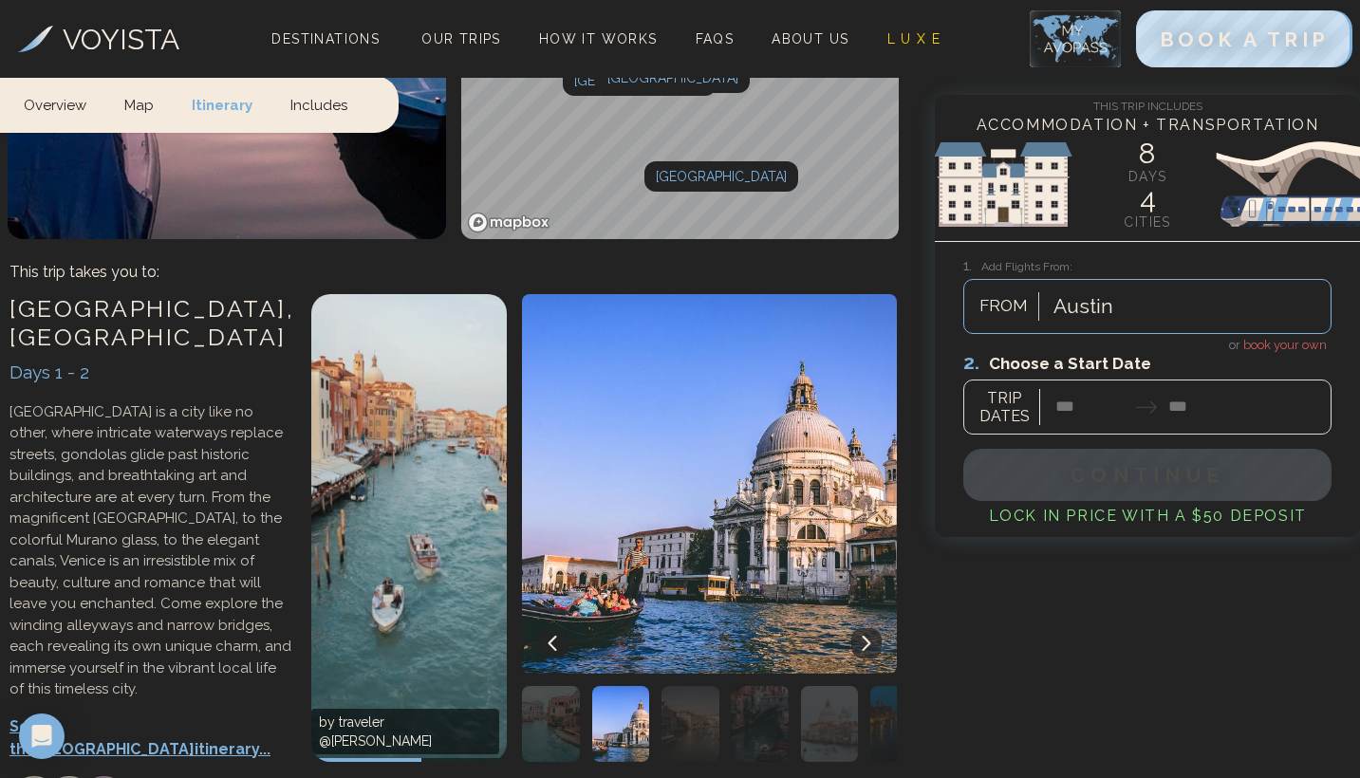
click at [866, 636] on icon at bounding box center [866, 643] width 15 height 15
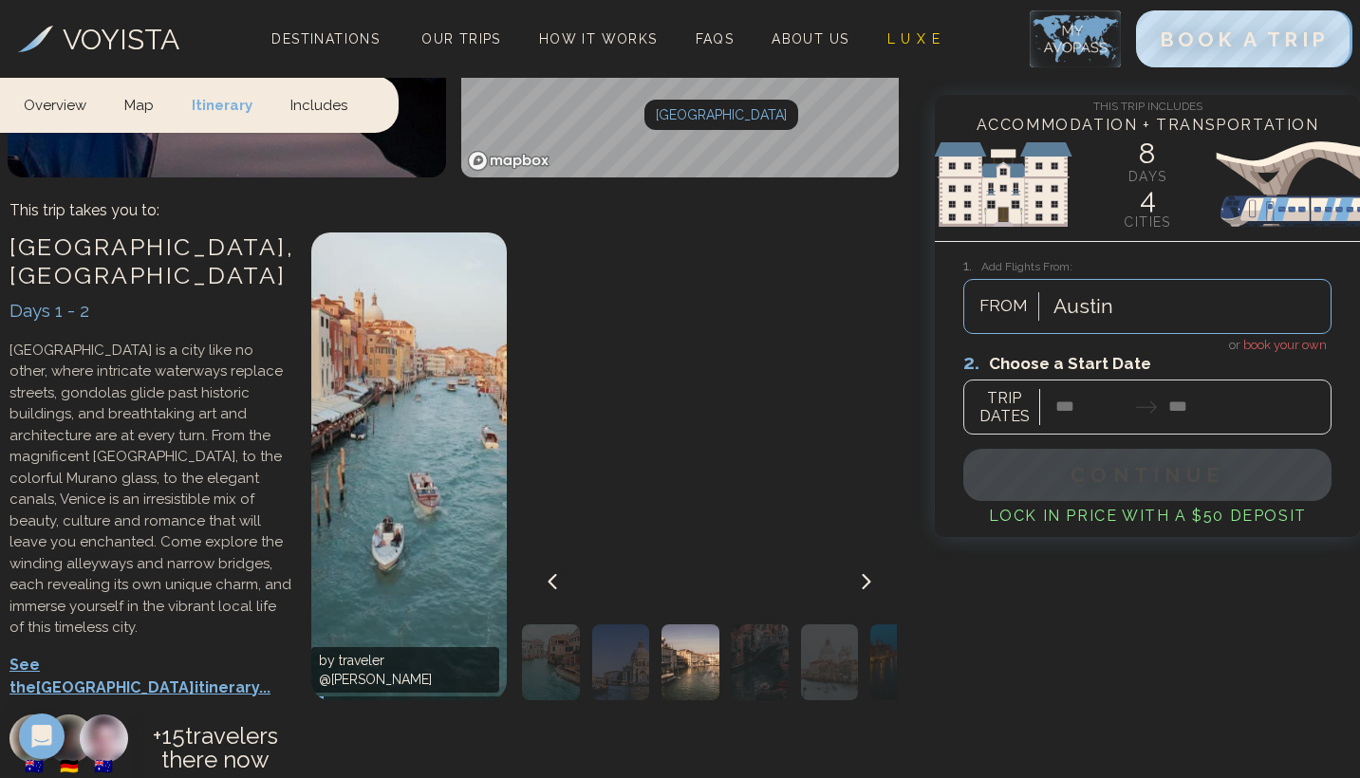
scroll to position [1012, 0]
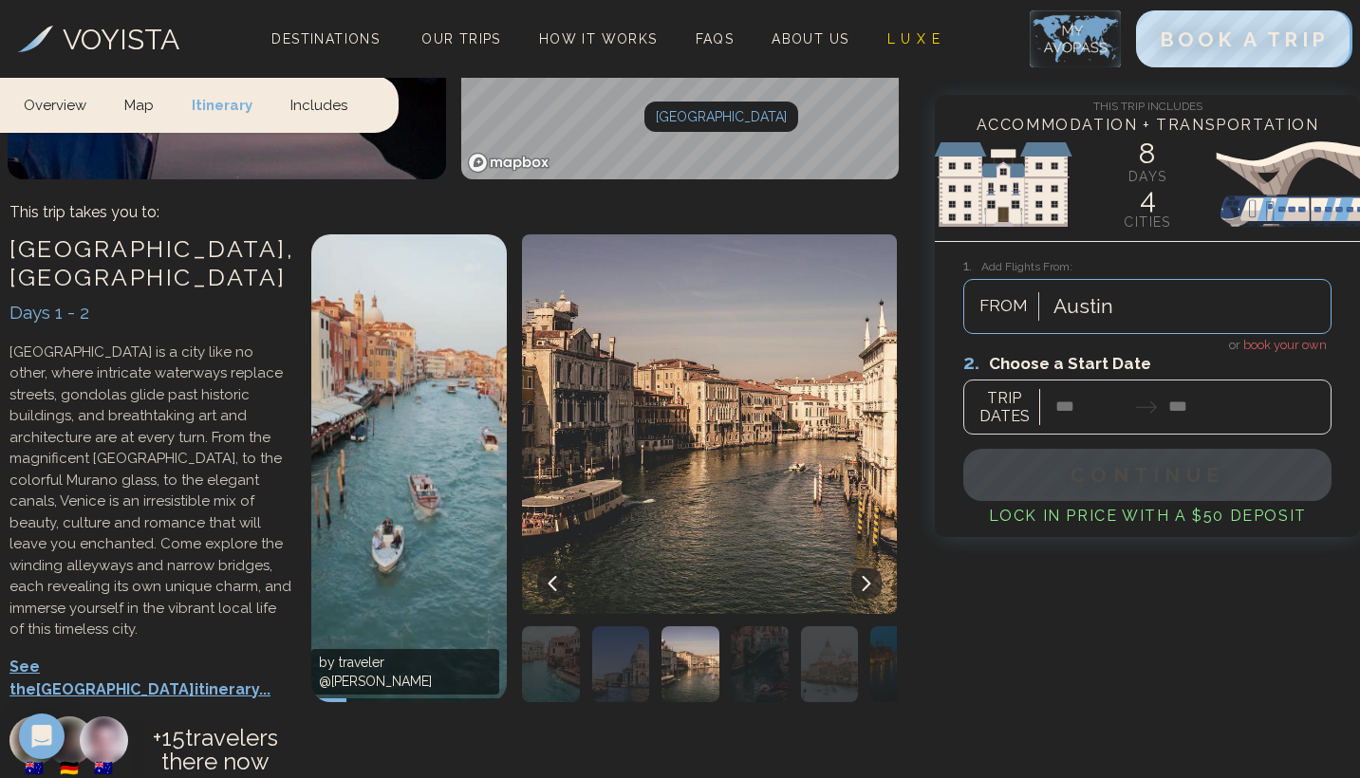
click at [859, 576] on icon at bounding box center [866, 583] width 15 height 15
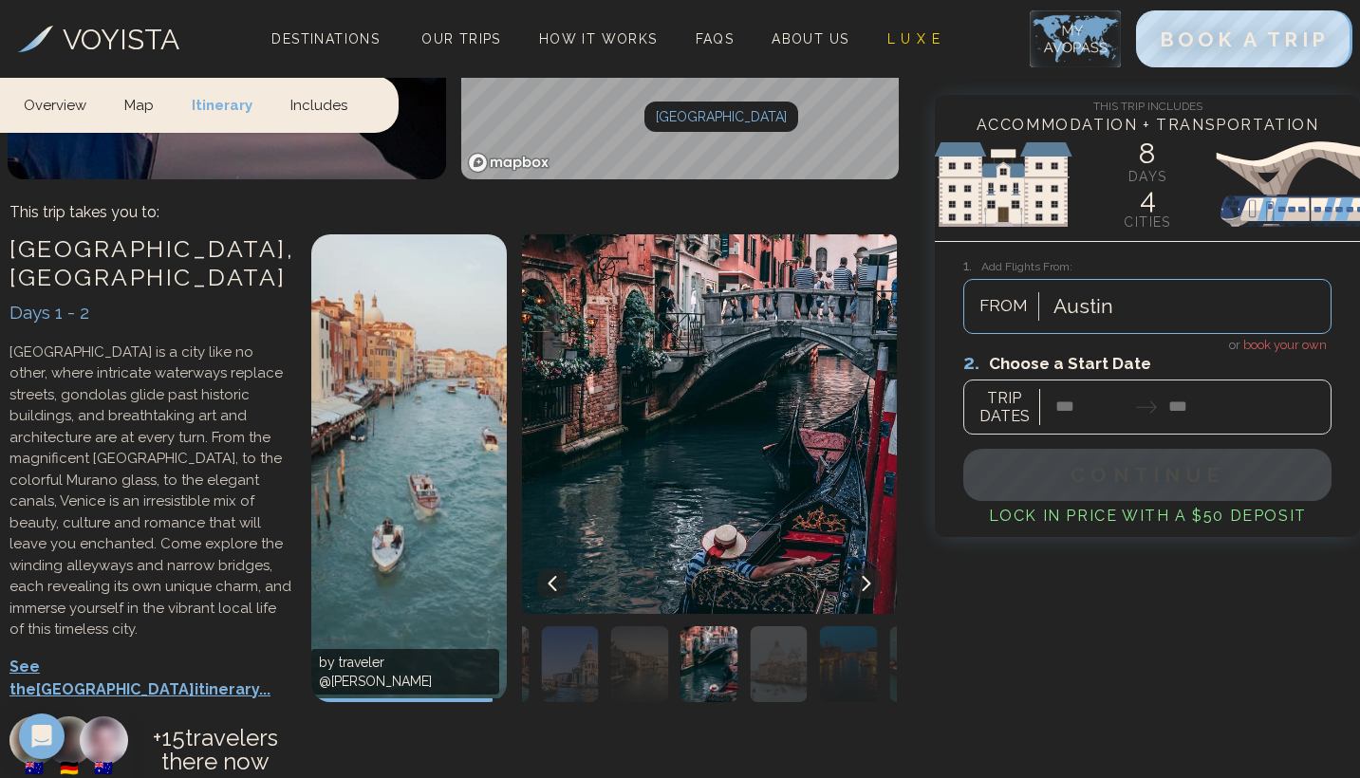
click at [859, 576] on icon at bounding box center [866, 583] width 15 height 15
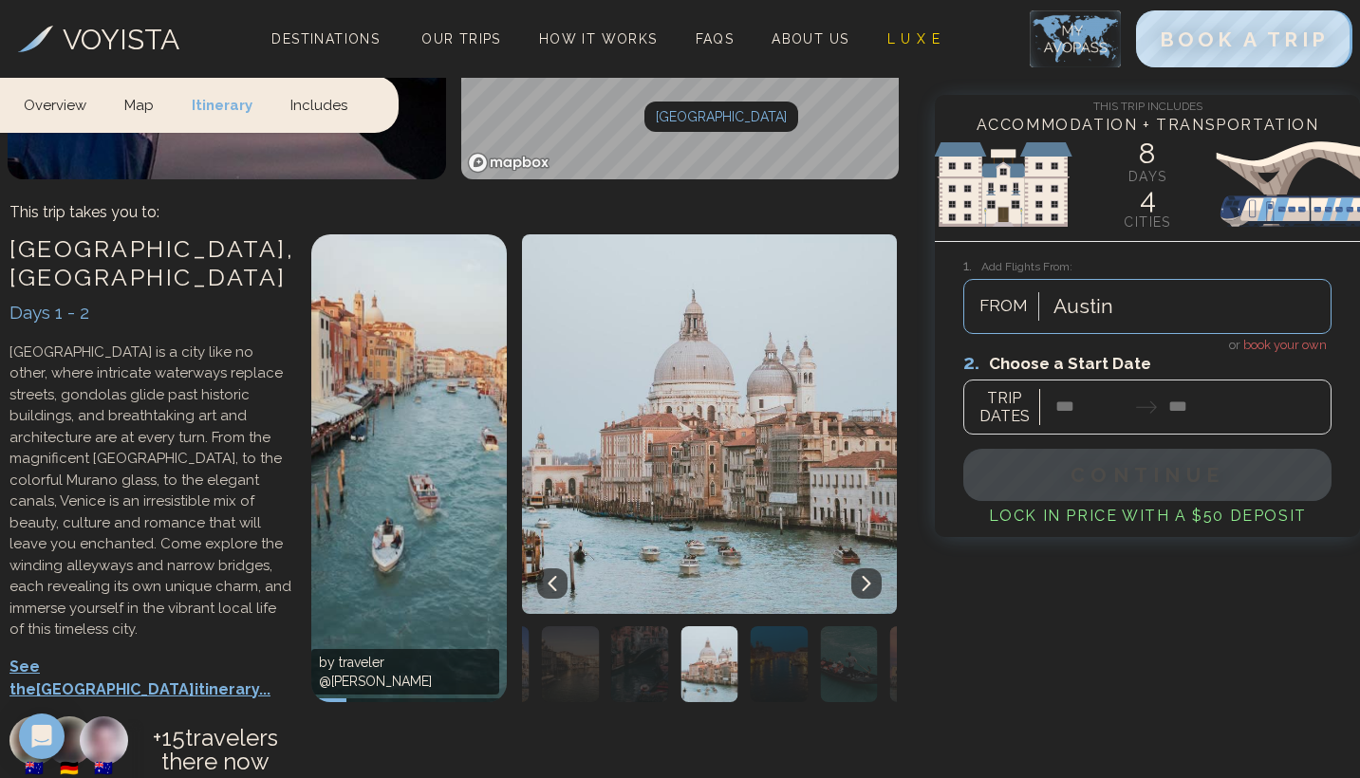
click at [872, 576] on icon at bounding box center [866, 583] width 15 height 15
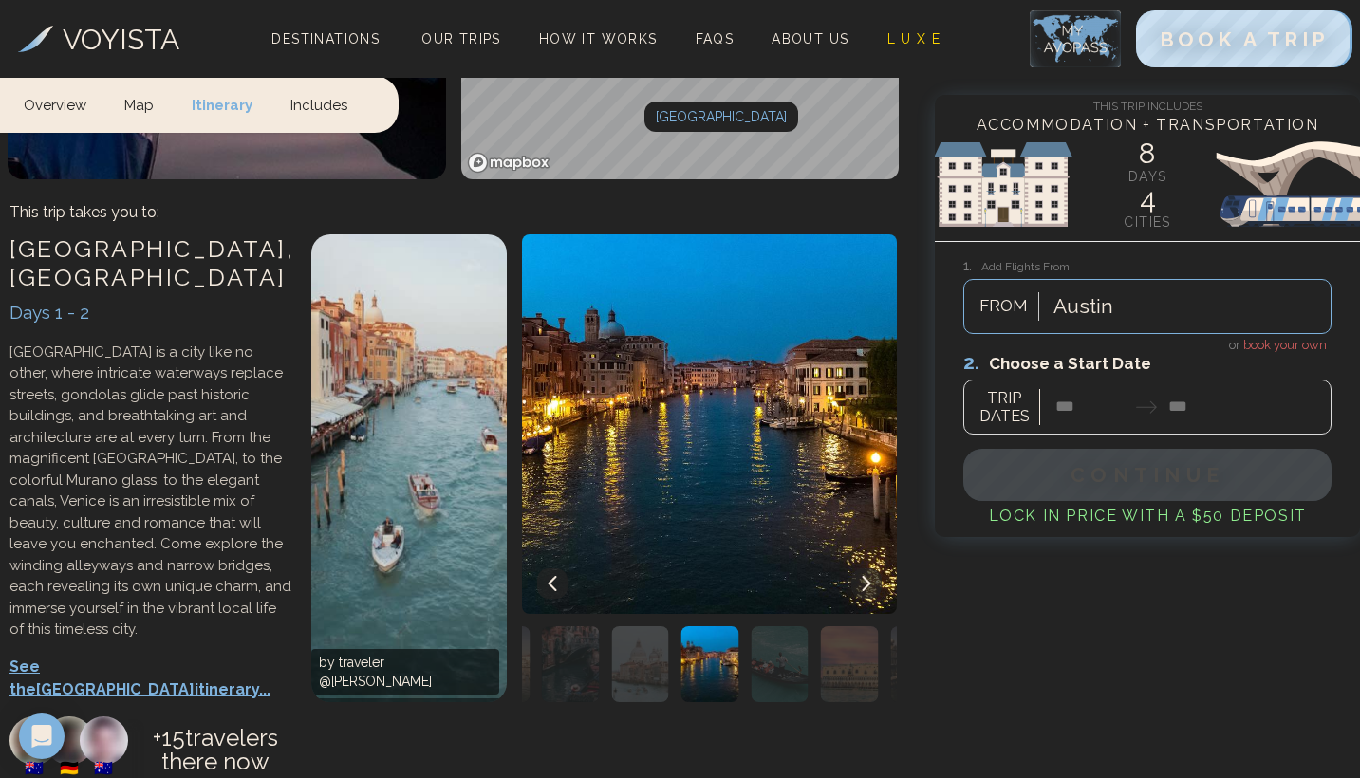
click at [871, 576] on icon at bounding box center [867, 583] width 9 height 15
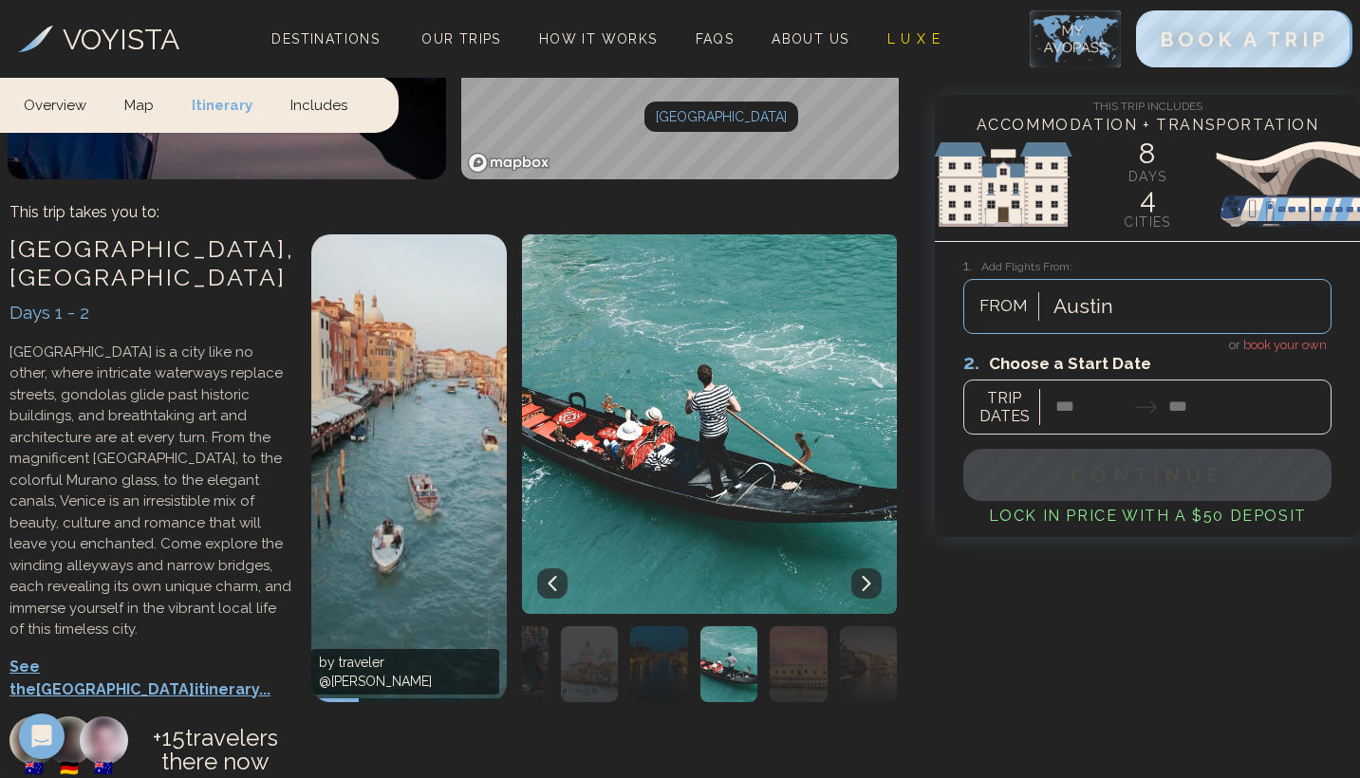
click at [871, 576] on icon at bounding box center [867, 583] width 9 height 15
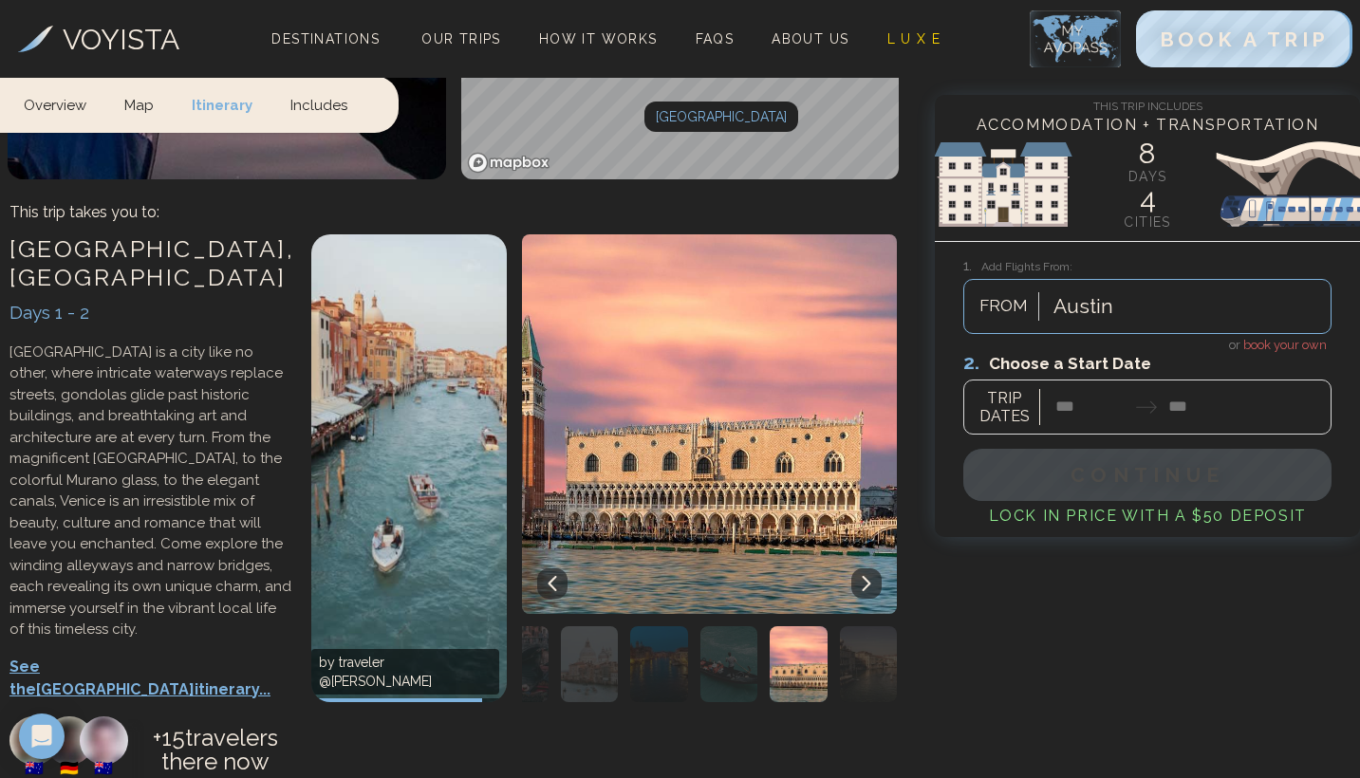
click at [871, 576] on icon at bounding box center [867, 583] width 9 height 15
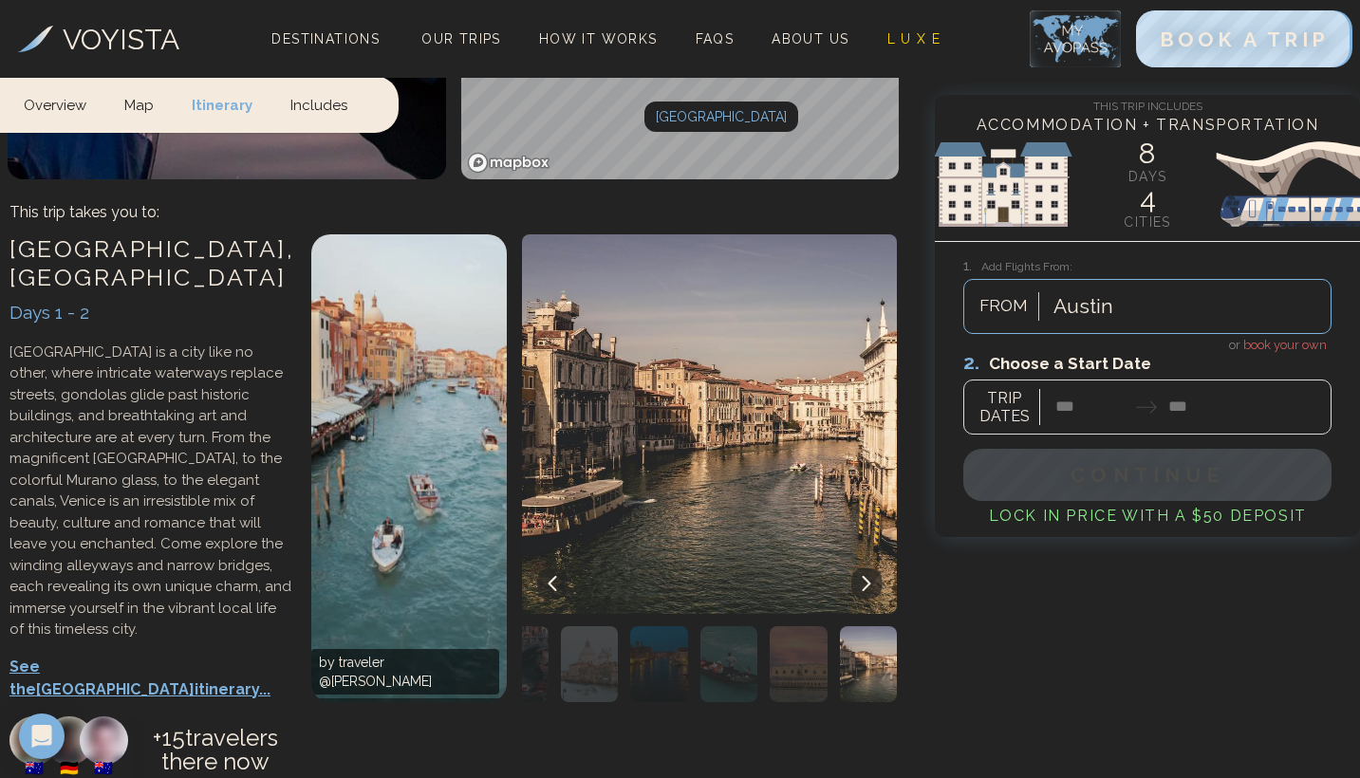
click at [871, 576] on icon at bounding box center [867, 583] width 9 height 15
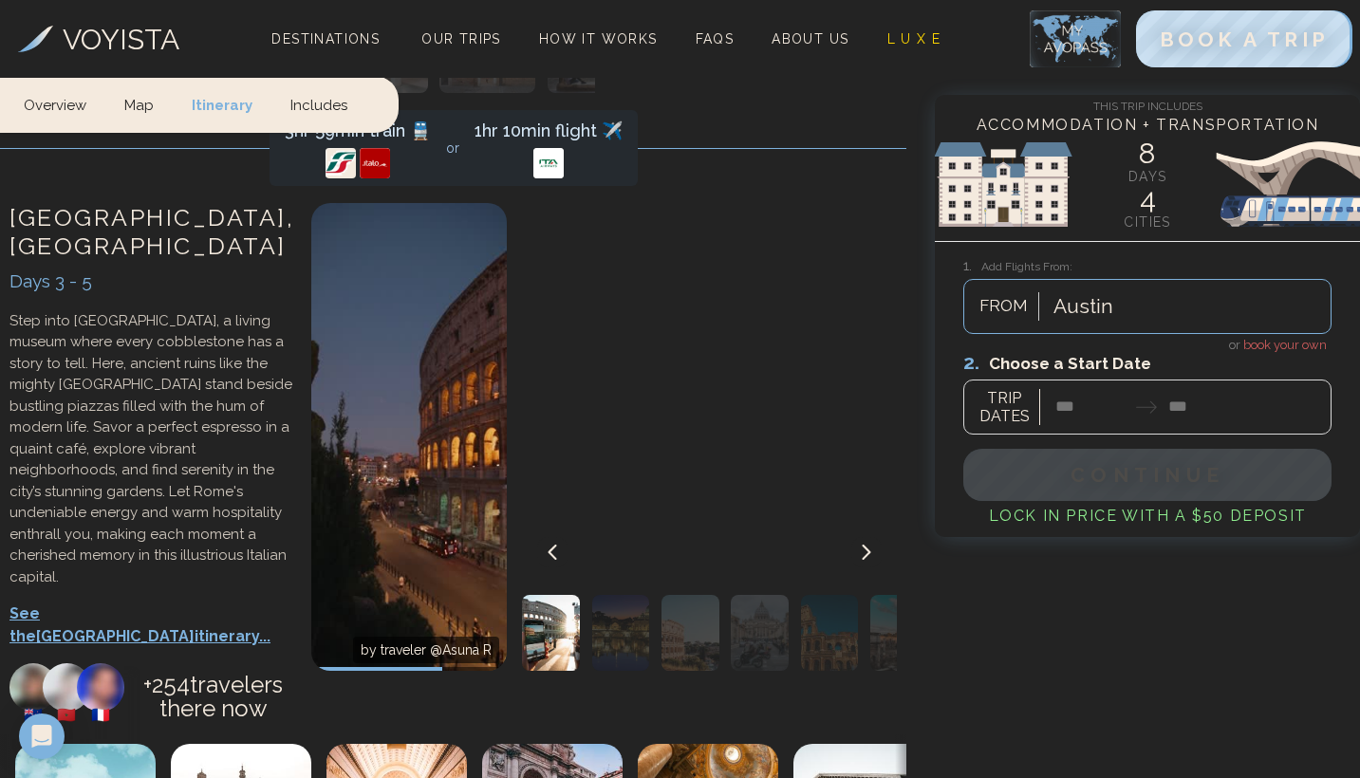
scroll to position [2360, 0]
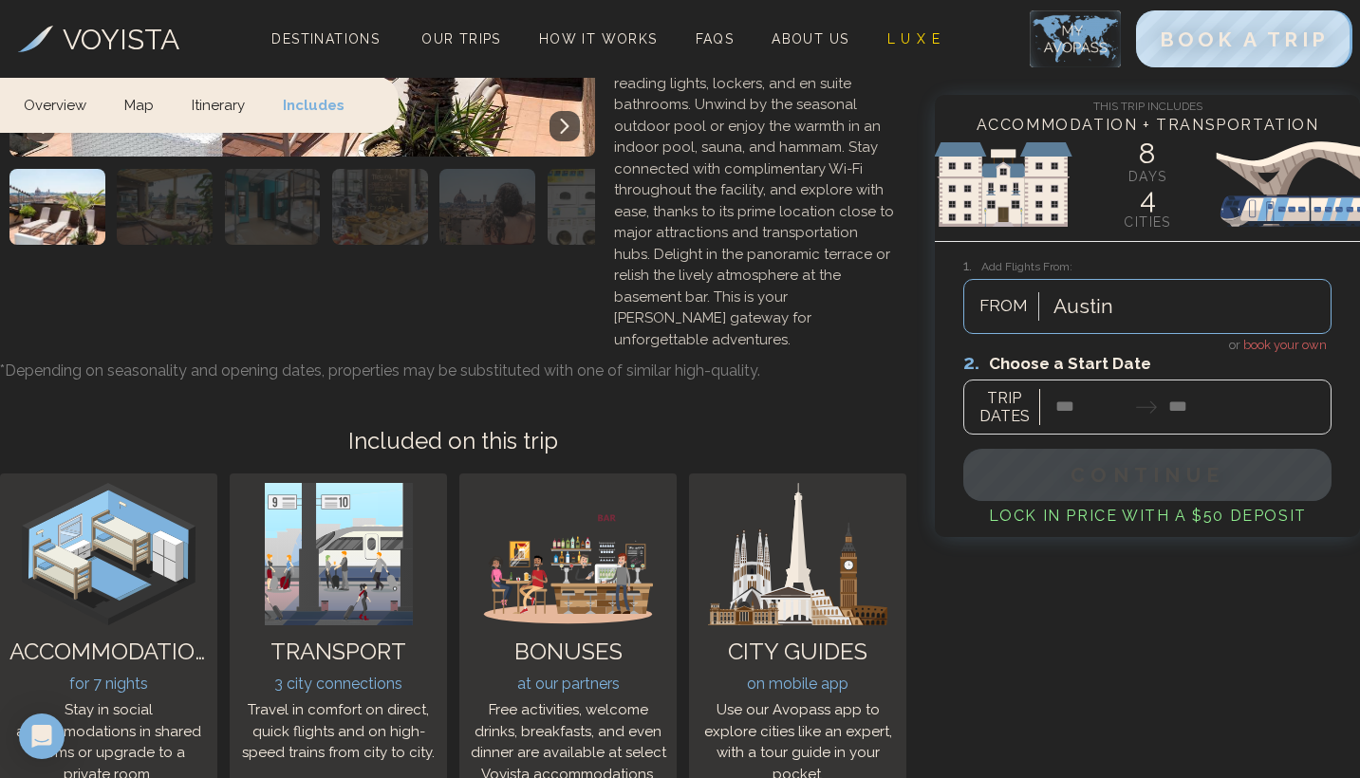
scroll to position [6063, 0]
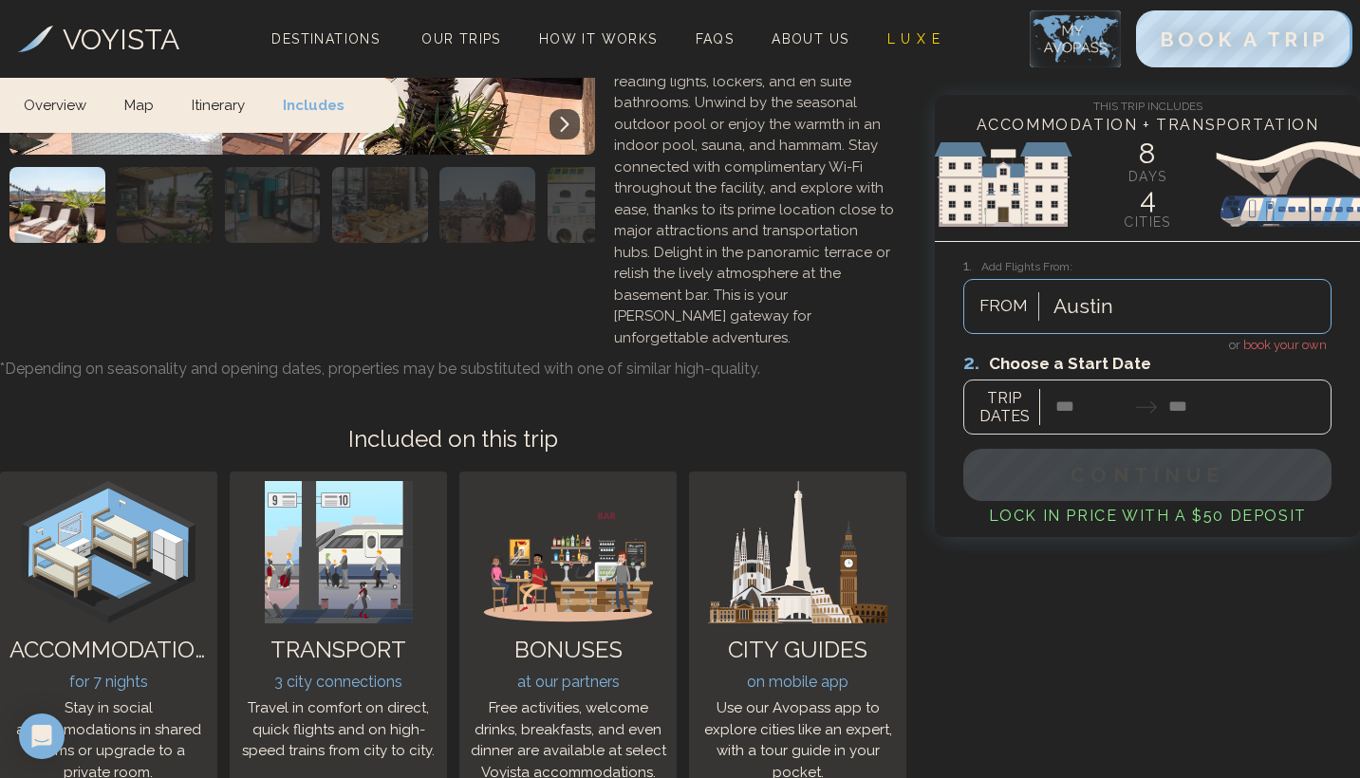
click at [1277, 350] on div at bounding box center [1148, 392] width 368 height 84
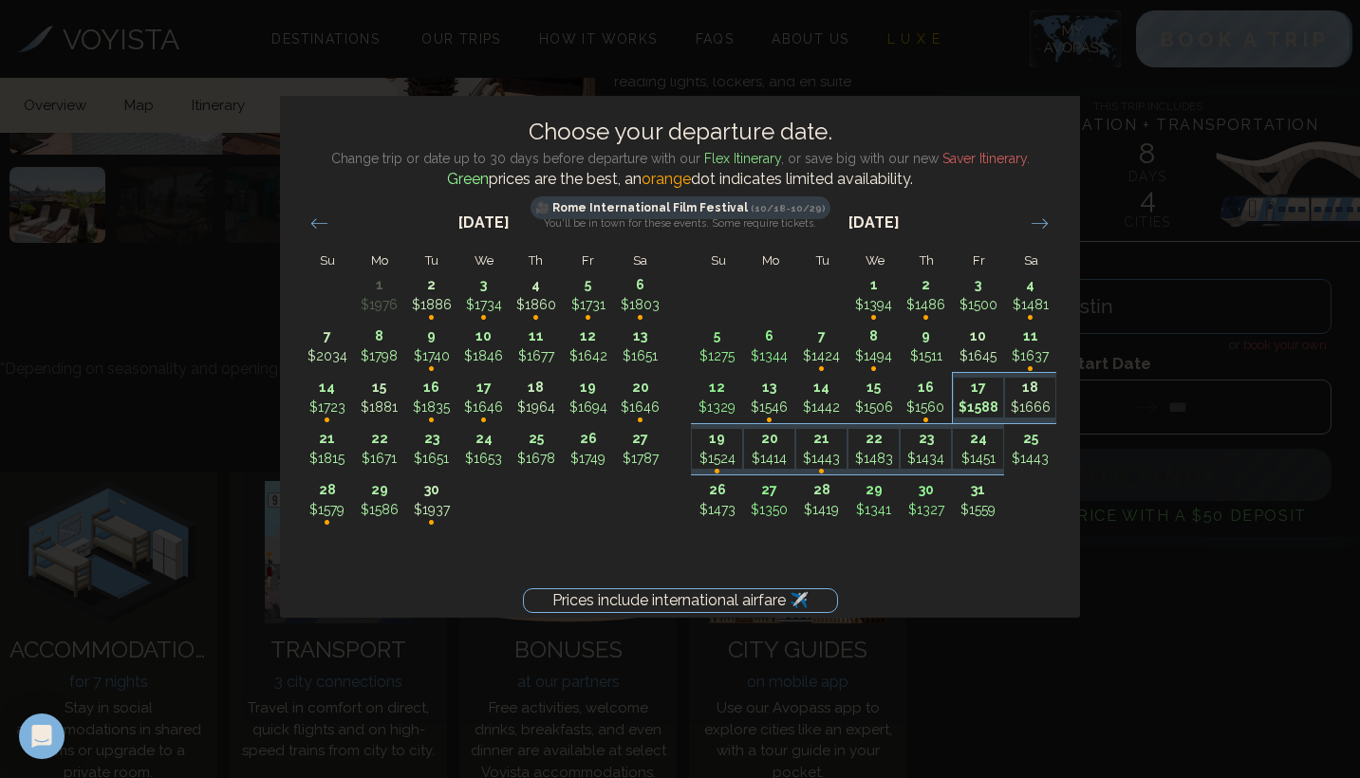
click at [977, 411] on p "$1588" at bounding box center [979, 408] width 50 height 20
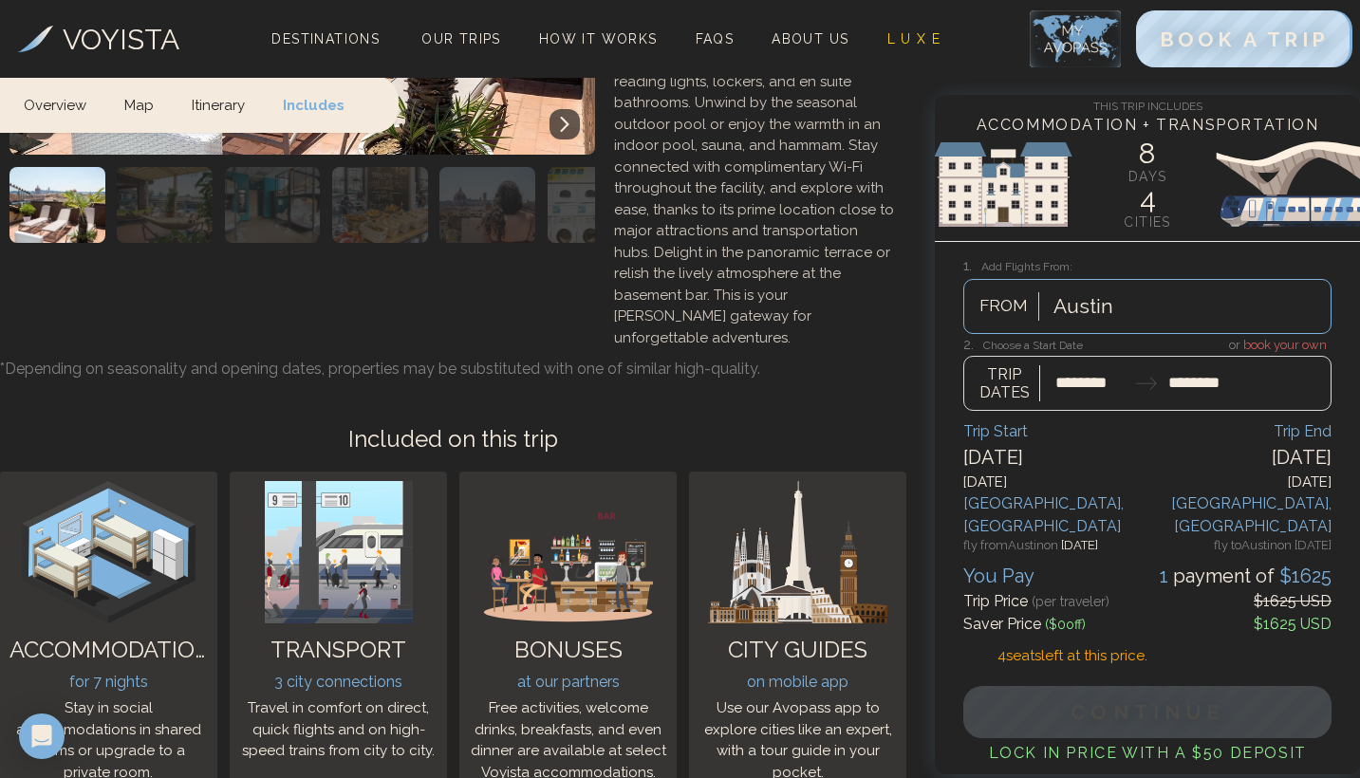
type input "********"
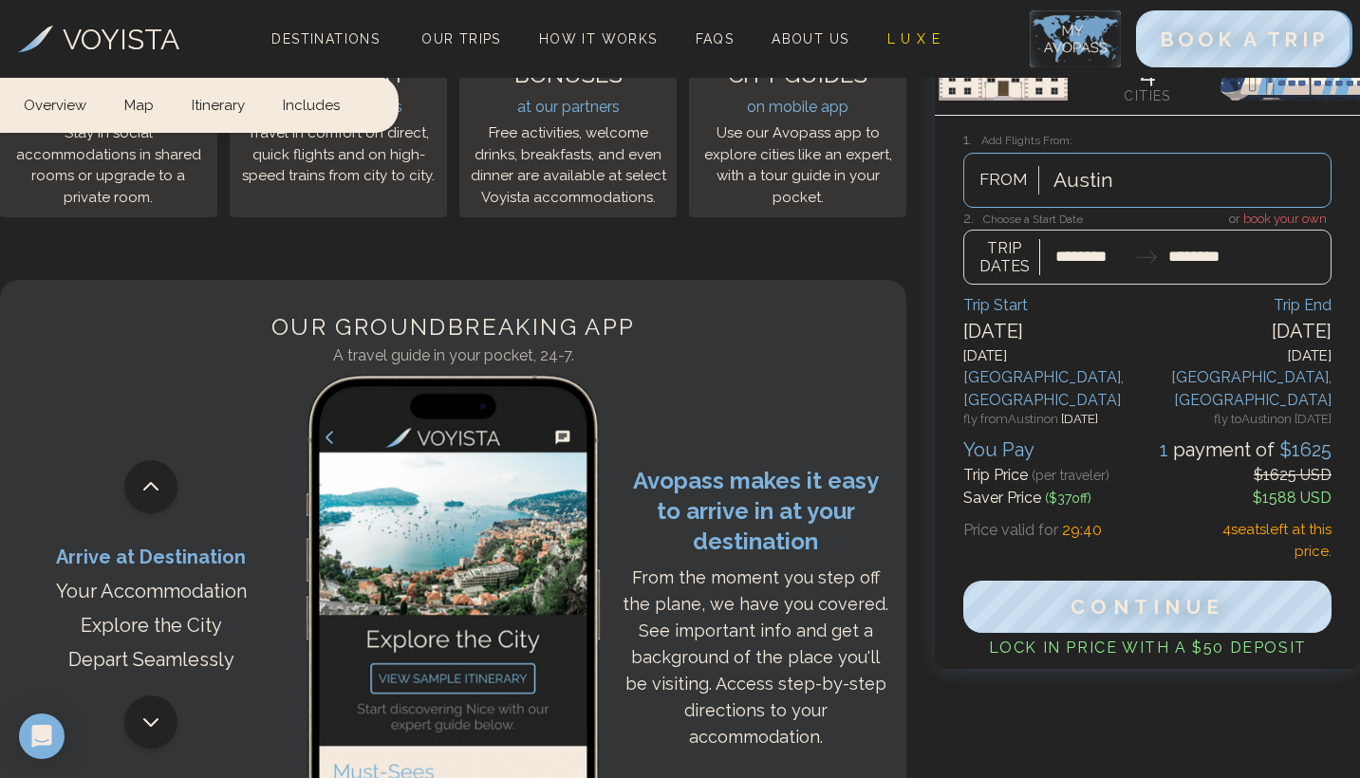
scroll to position [6637, 0]
click at [456, 1] on div "VOYISTA Destinations Our Trips How It Works FAQs About Us L U X E BOOK A TRIP" at bounding box center [680, 39] width 1360 height 78
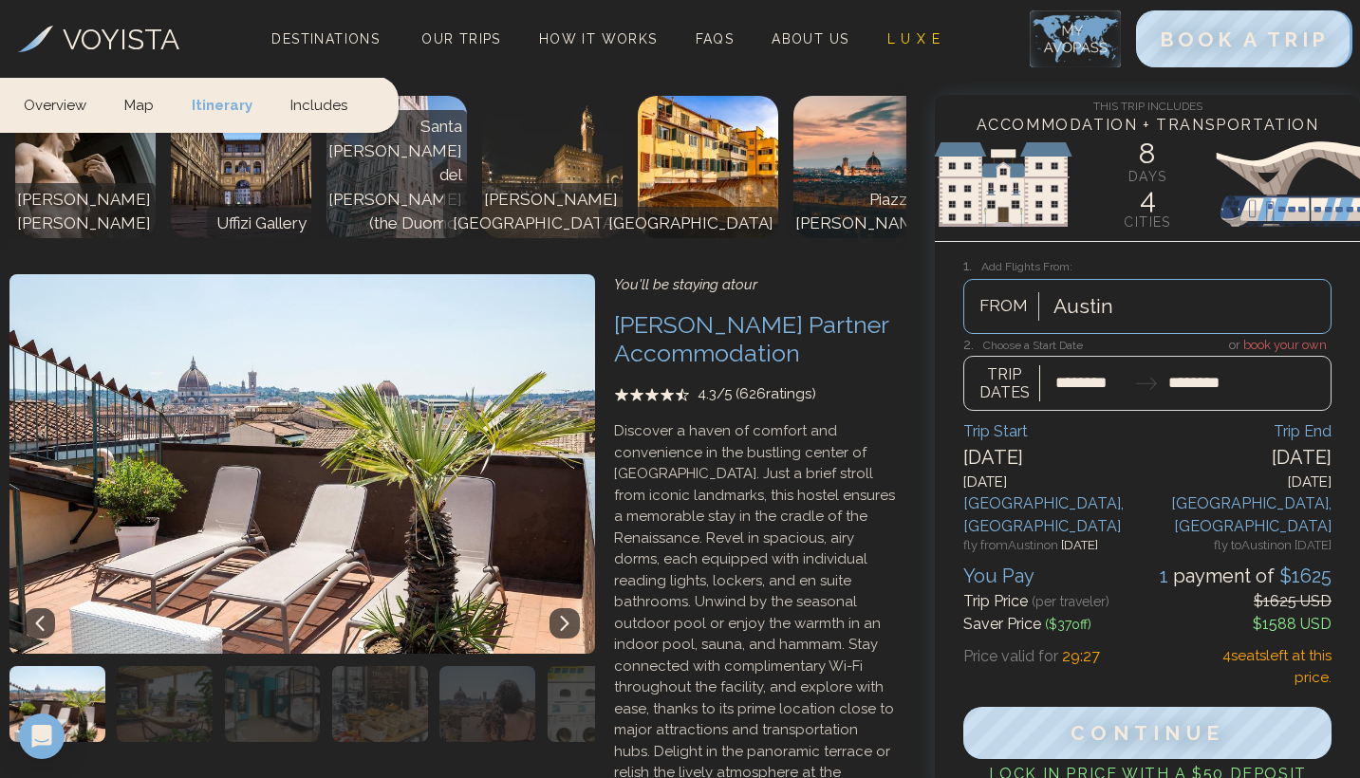
scroll to position [5377, 0]
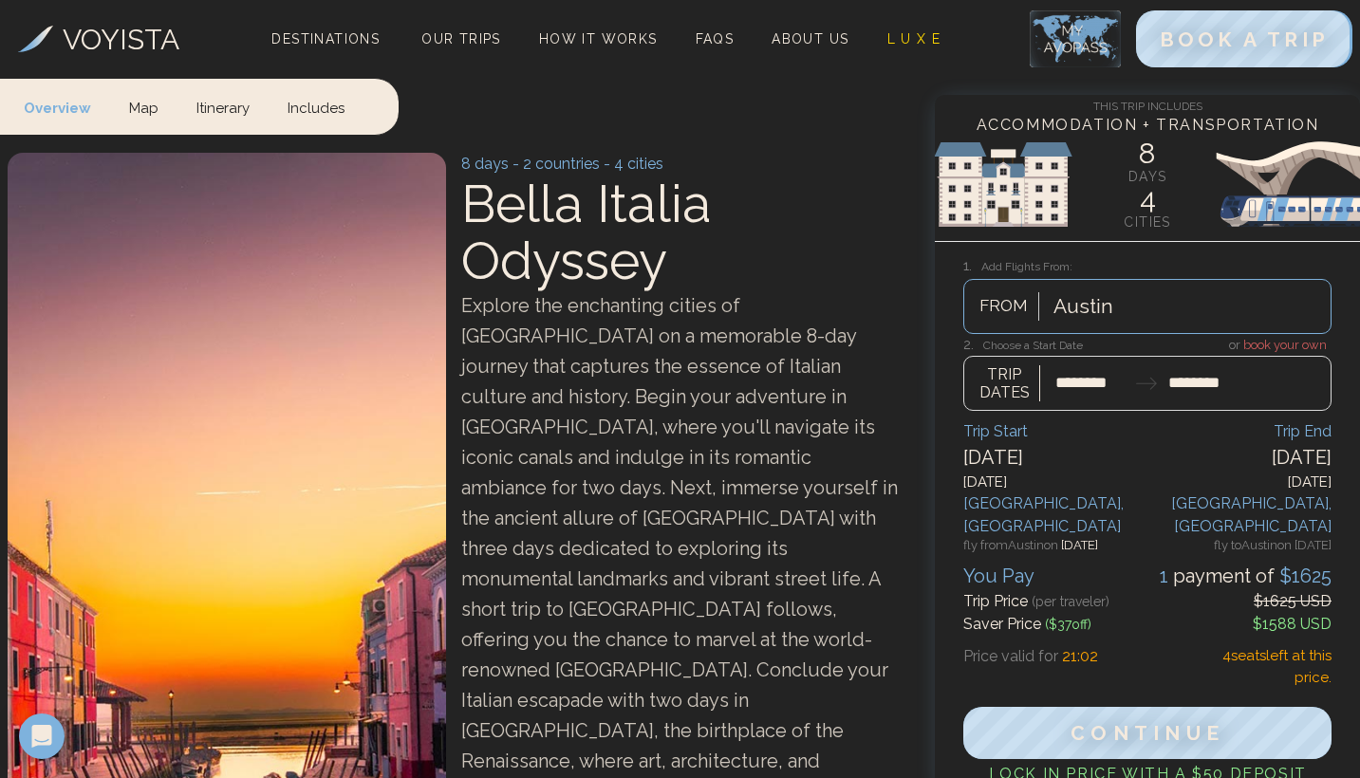
scroll to position [0, 0]
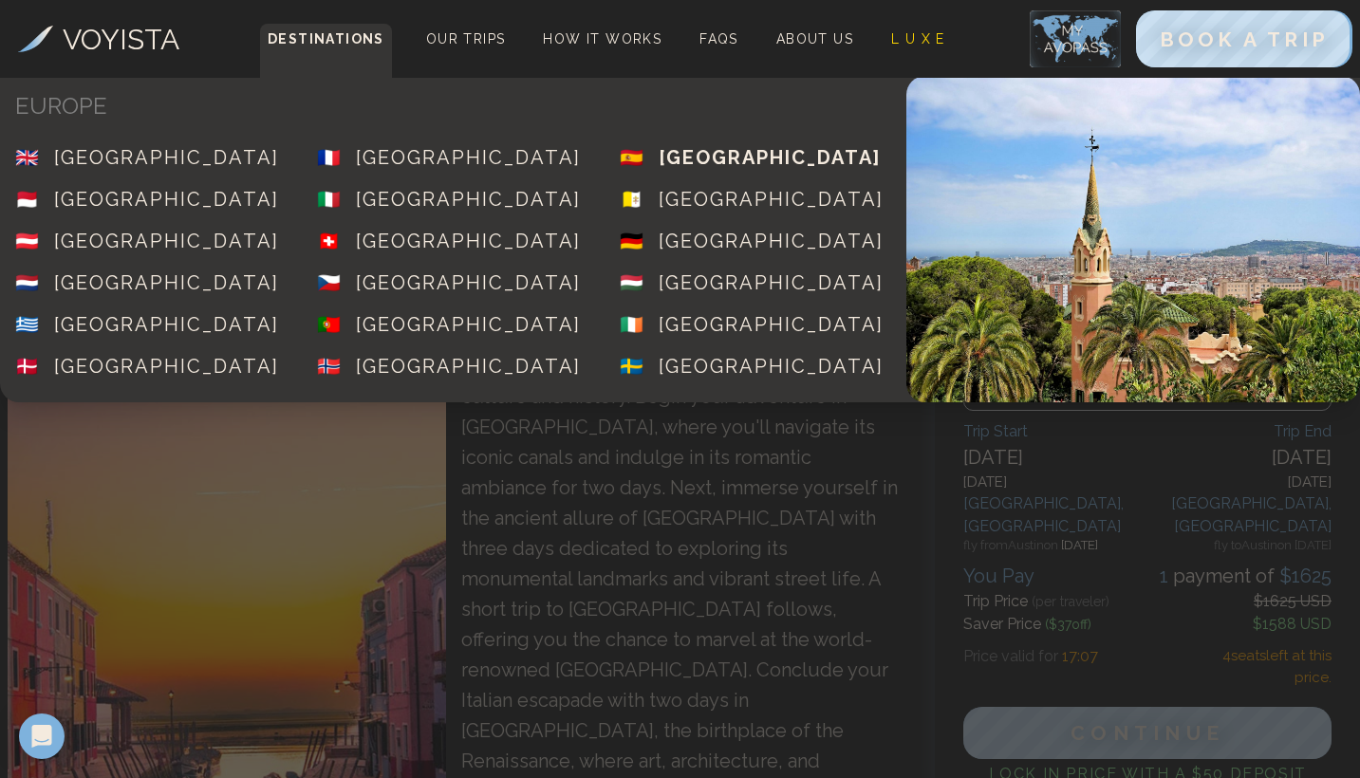
click at [703, 164] on div "[GEOGRAPHIC_DATA]" at bounding box center [770, 157] width 222 height 27
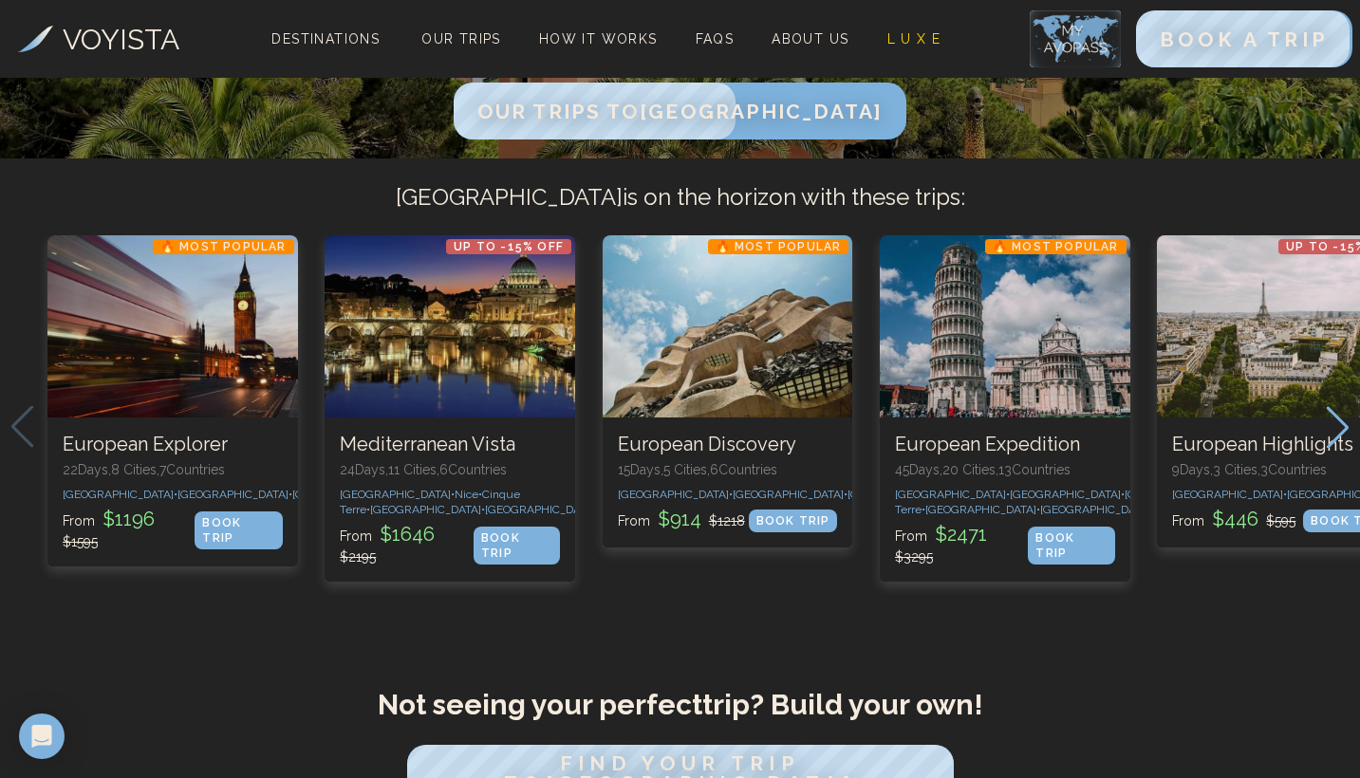
scroll to position [504, 0]
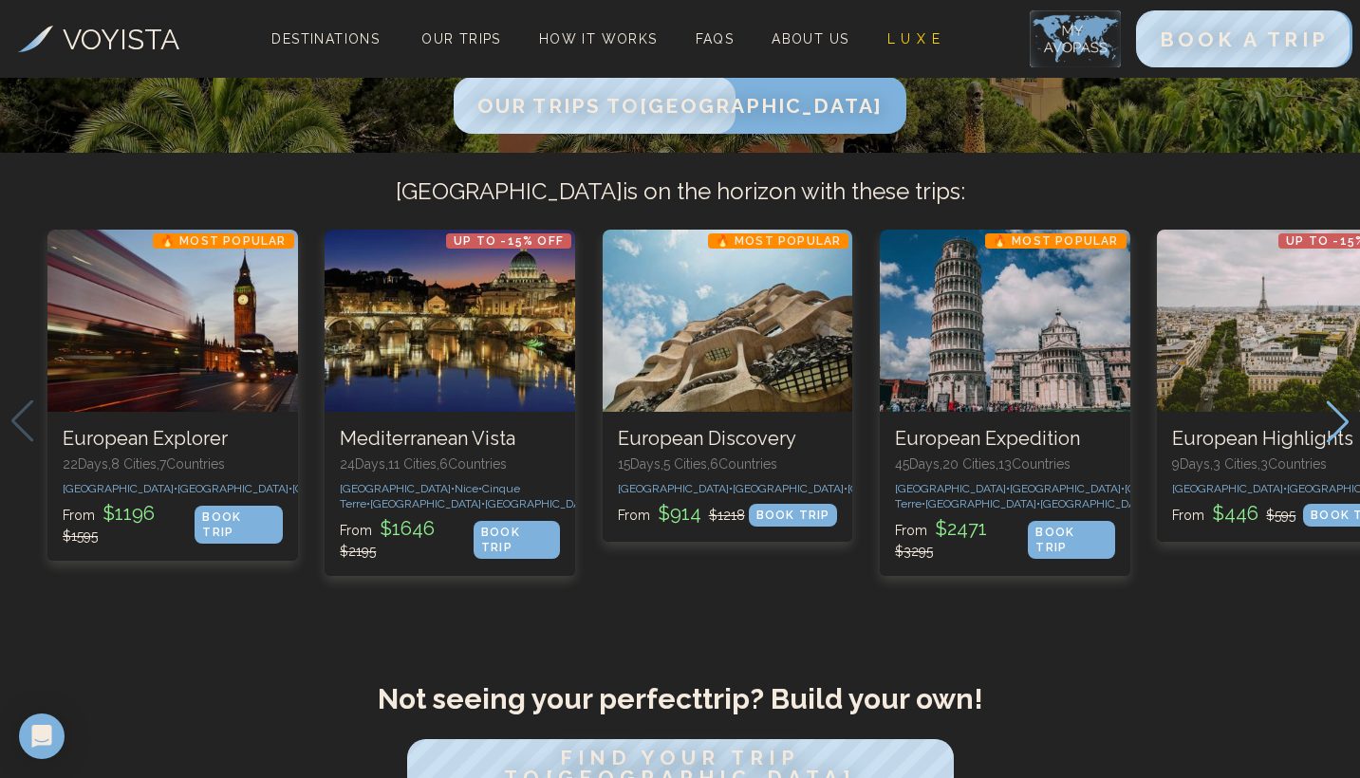
click at [1345, 442] on icon "Next slide" at bounding box center [1338, 422] width 26 height 42
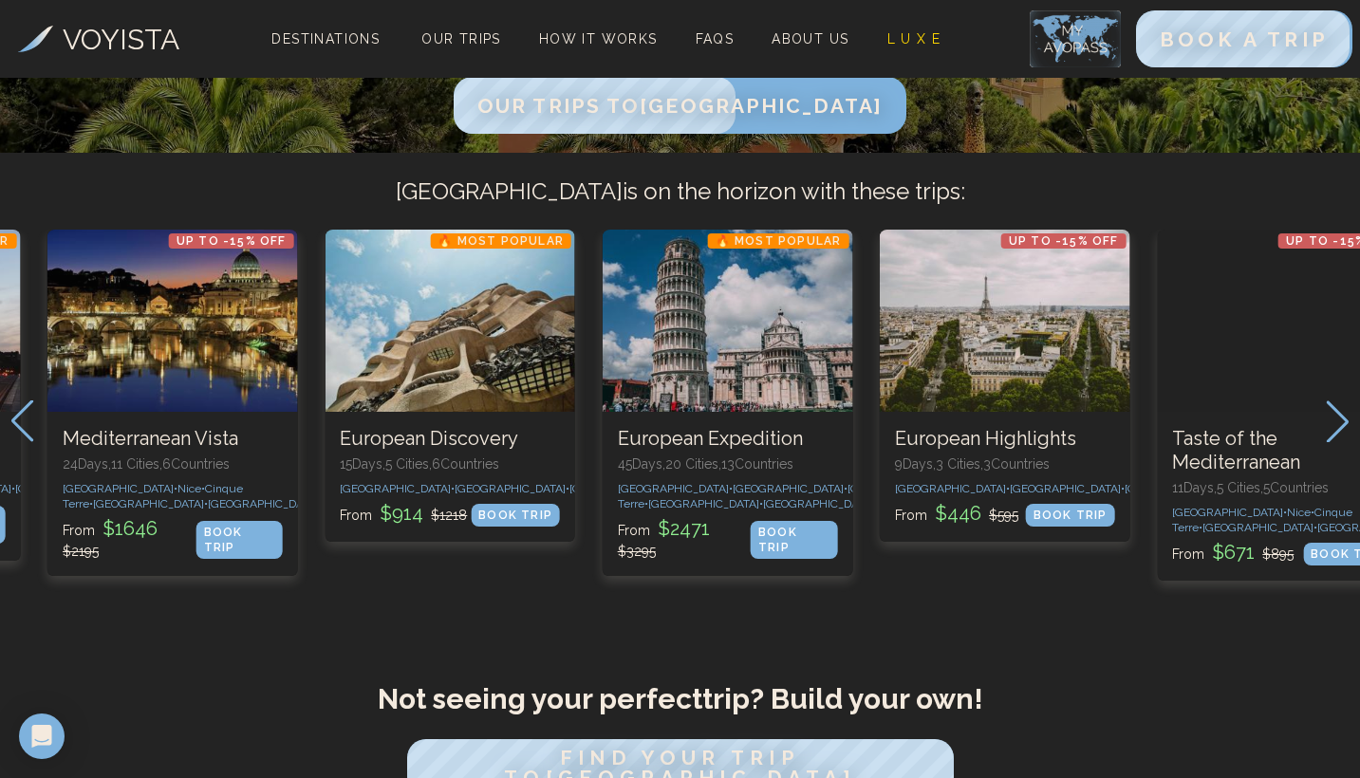
click at [1345, 442] on icon "Next slide" at bounding box center [1338, 422] width 26 height 42
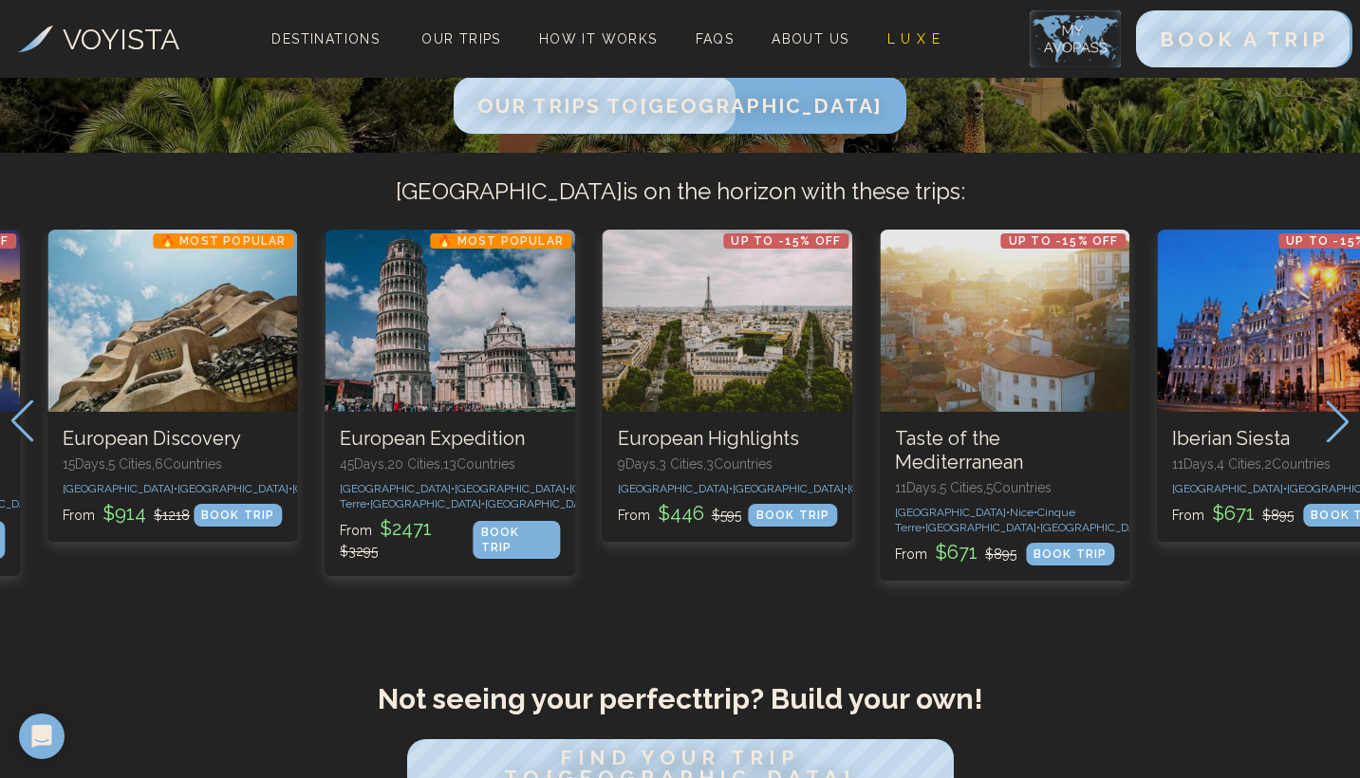
click at [1345, 442] on icon "Next slide" at bounding box center [1338, 422] width 26 height 42
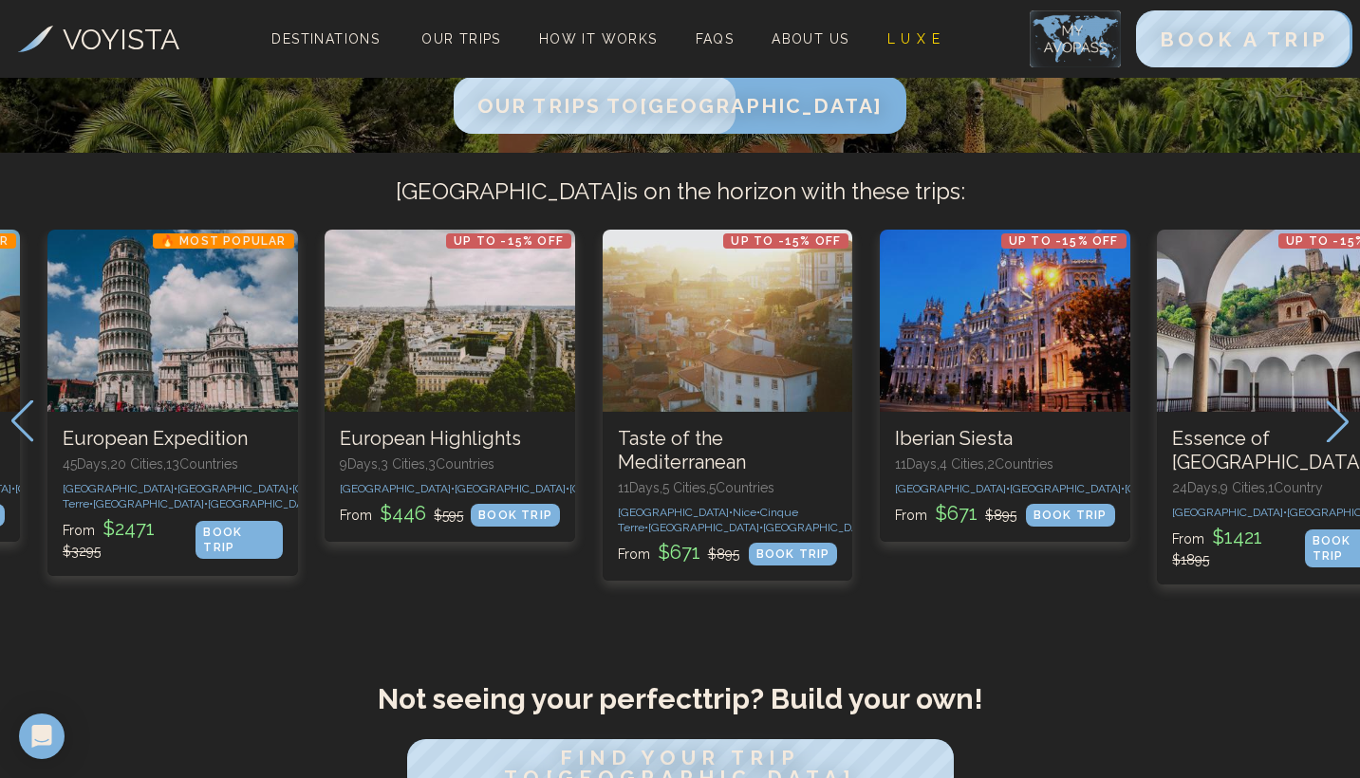
click at [1345, 442] on icon "Next slide" at bounding box center [1338, 422] width 26 height 42
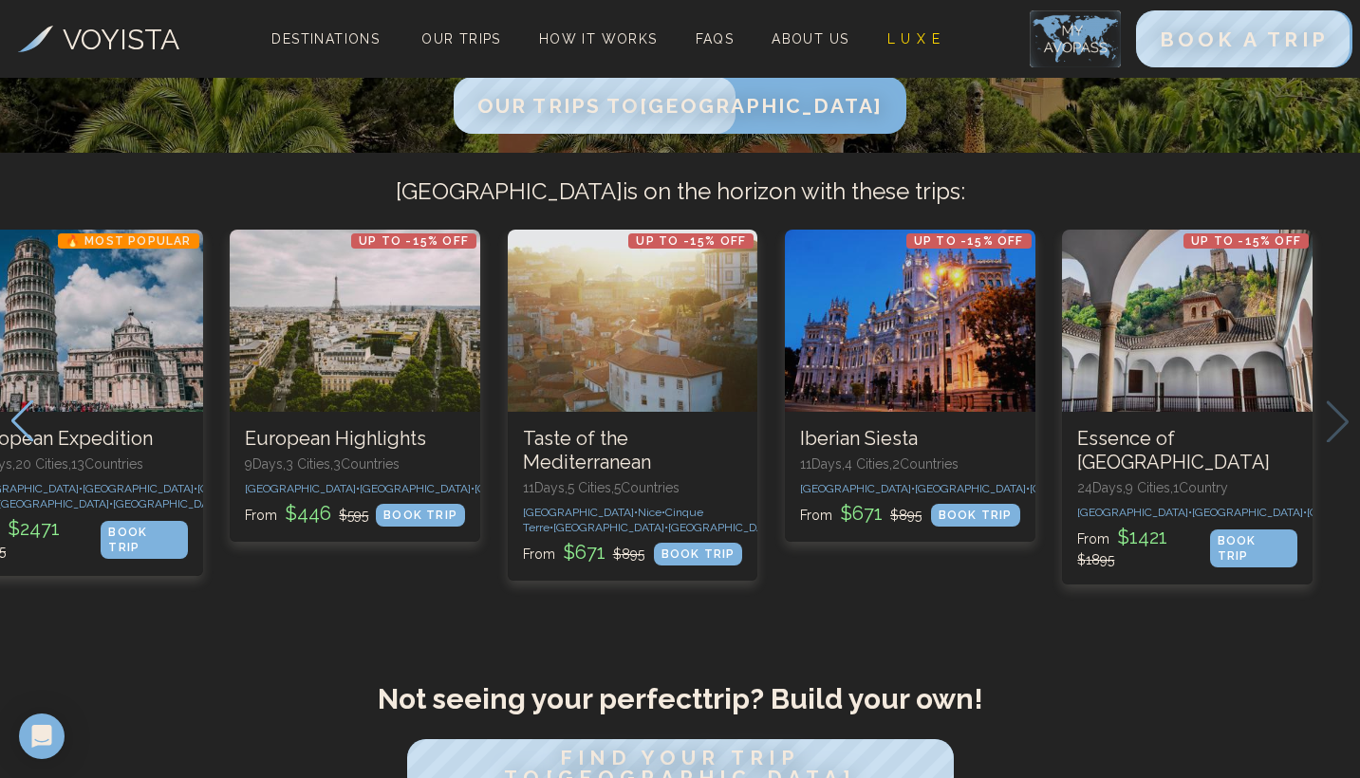
scroll to position [533, 0]
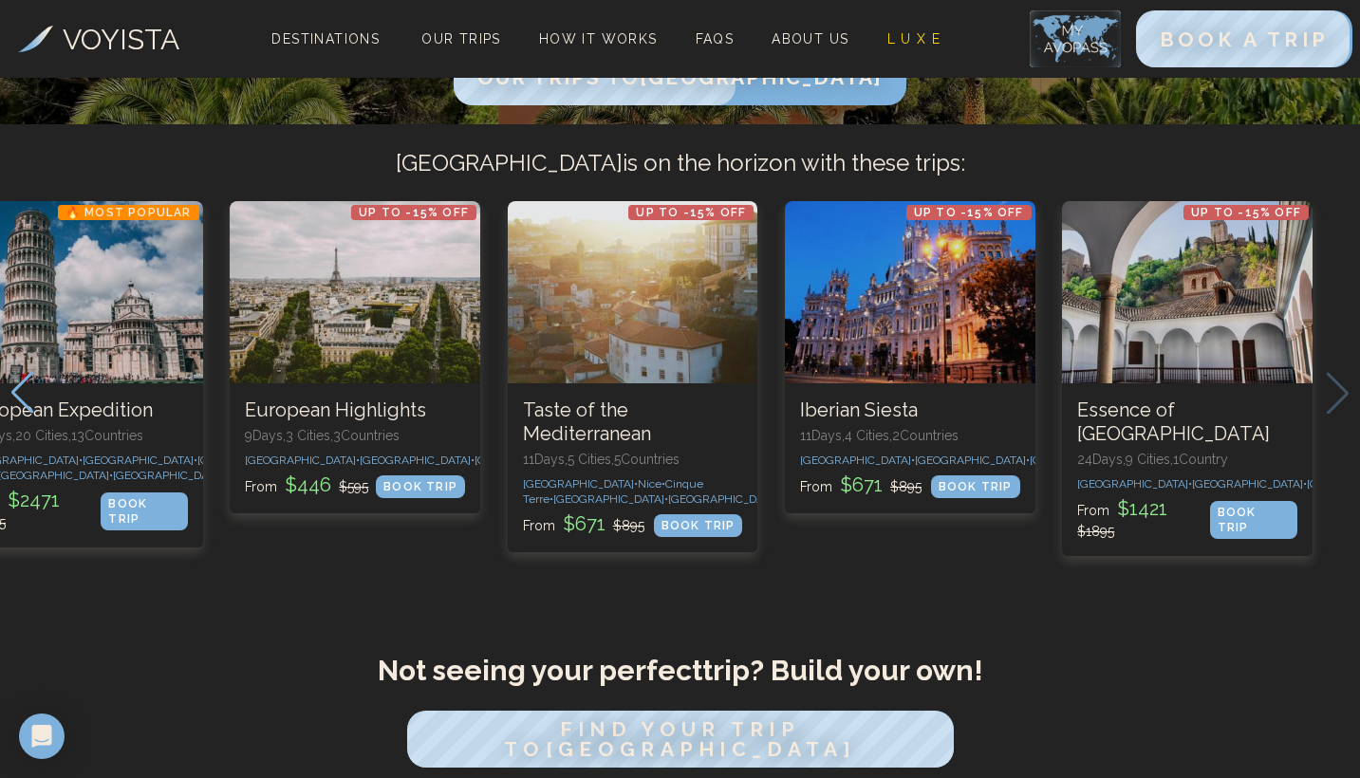
click at [705, 77] on div "VOYISTA Destinations Our Trips How It Works FAQs About Us L U X E BOOK A TRIP" at bounding box center [680, 39] width 1360 height 78
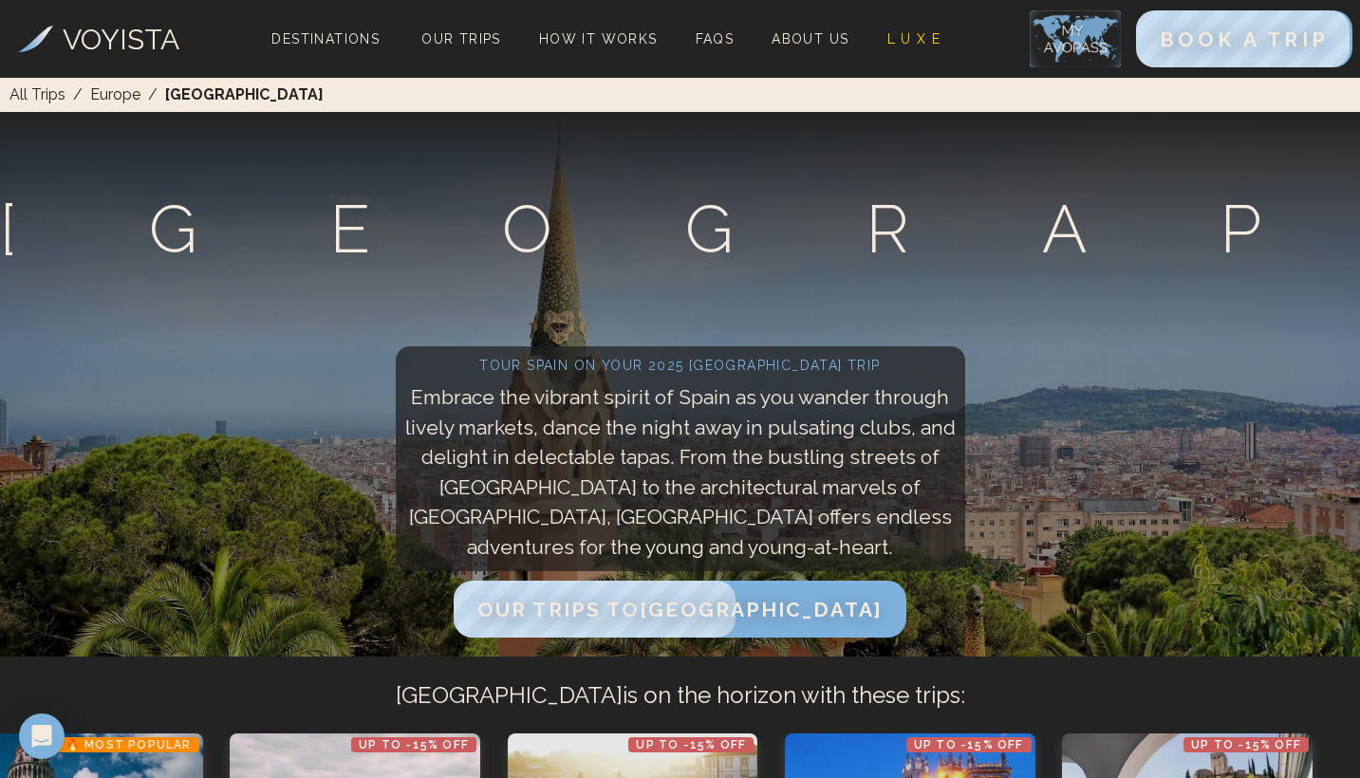
scroll to position [0, 0]
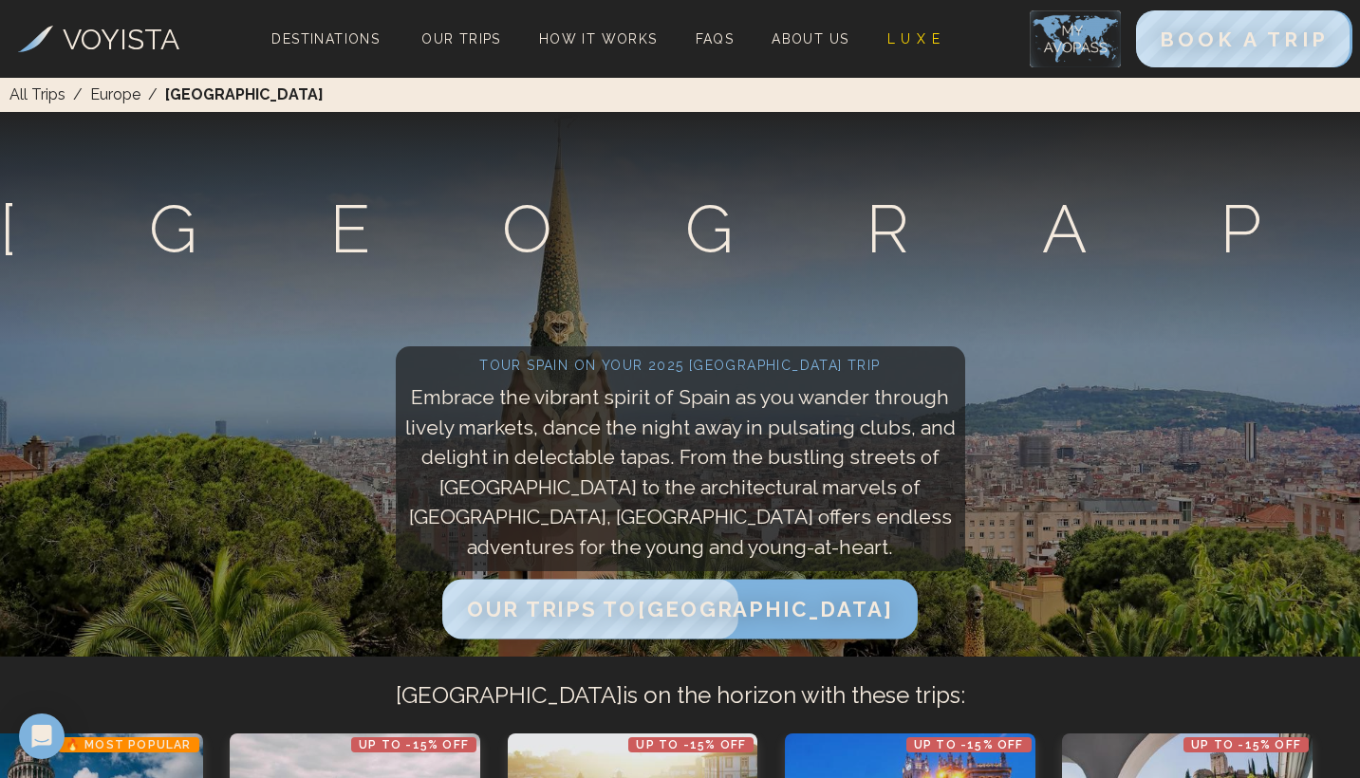
click at [703, 610] on span "Our Trips to [GEOGRAPHIC_DATA]" at bounding box center [679, 609] width 425 height 25
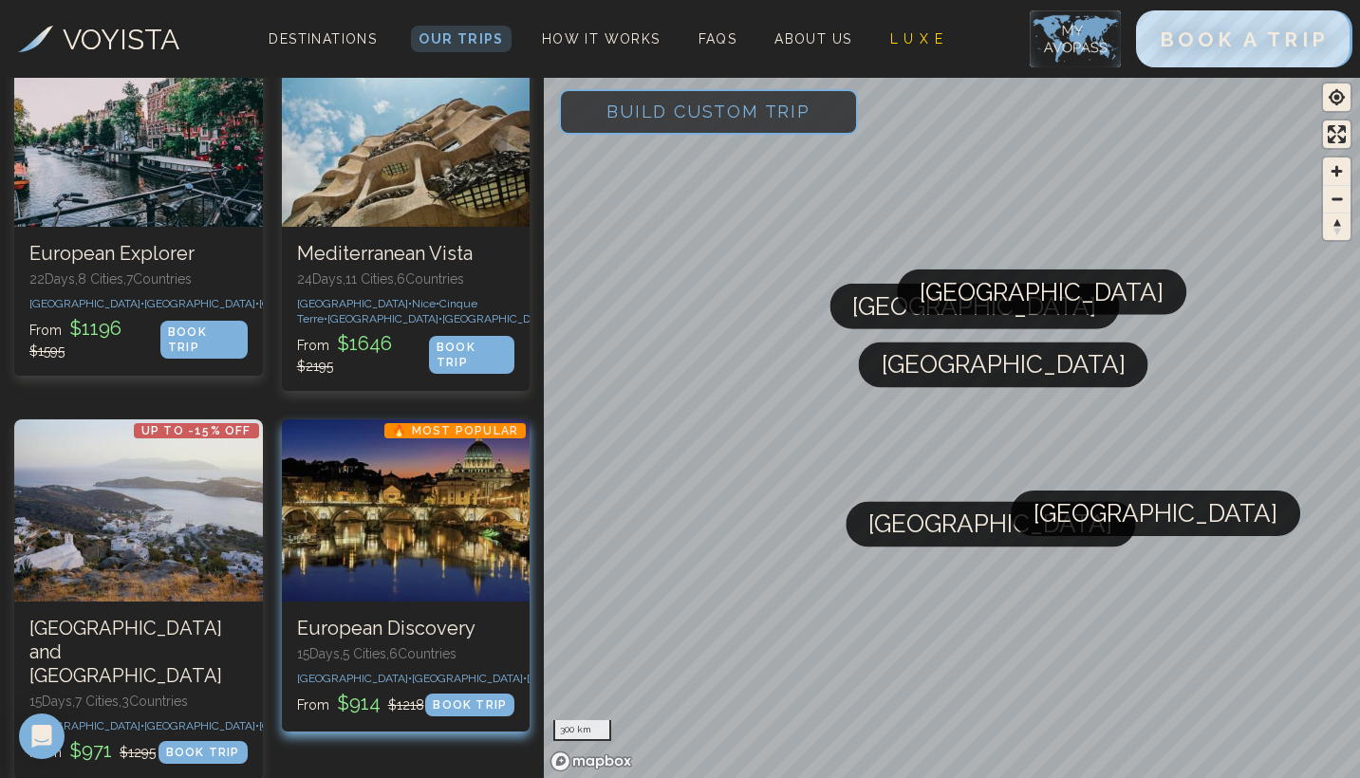
scroll to position [200, 0]
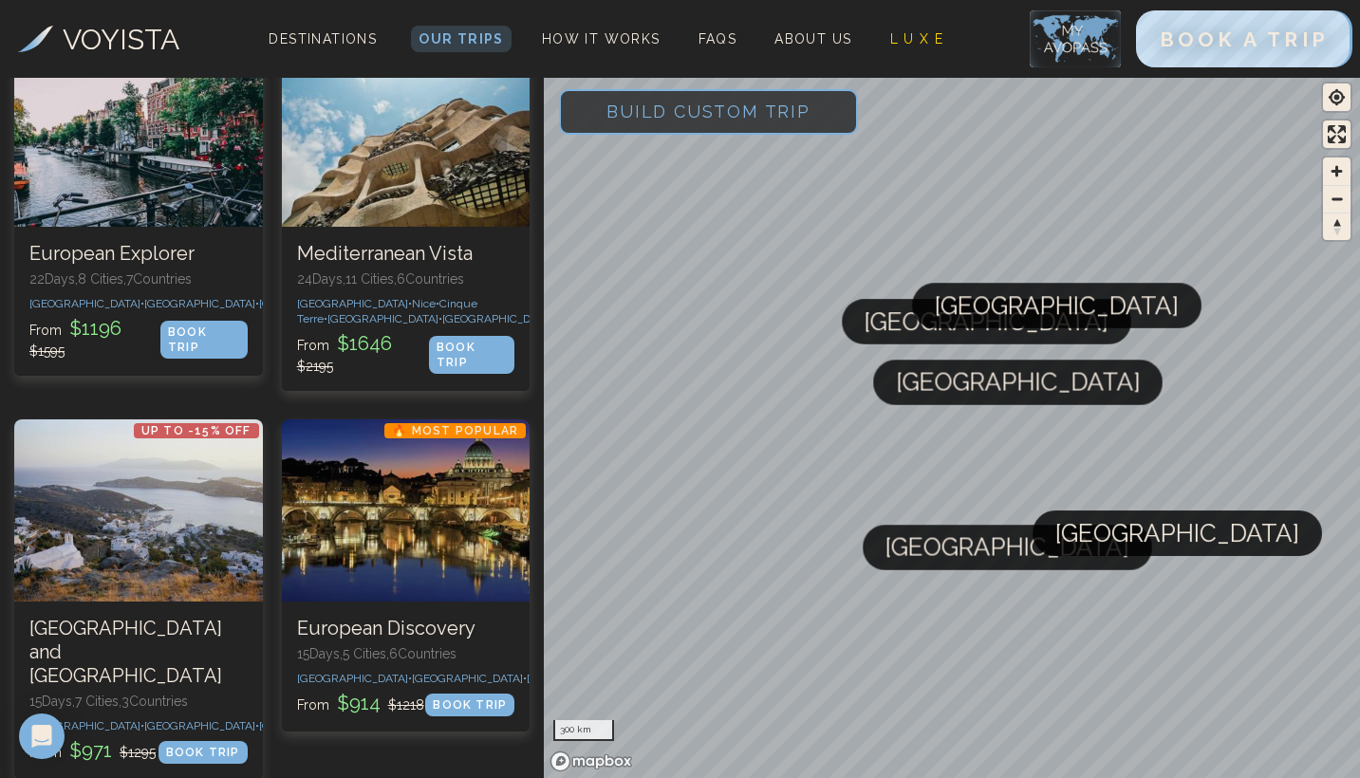
click at [663, 102] on span "Build Custom Trip" at bounding box center [708, 111] width 265 height 81
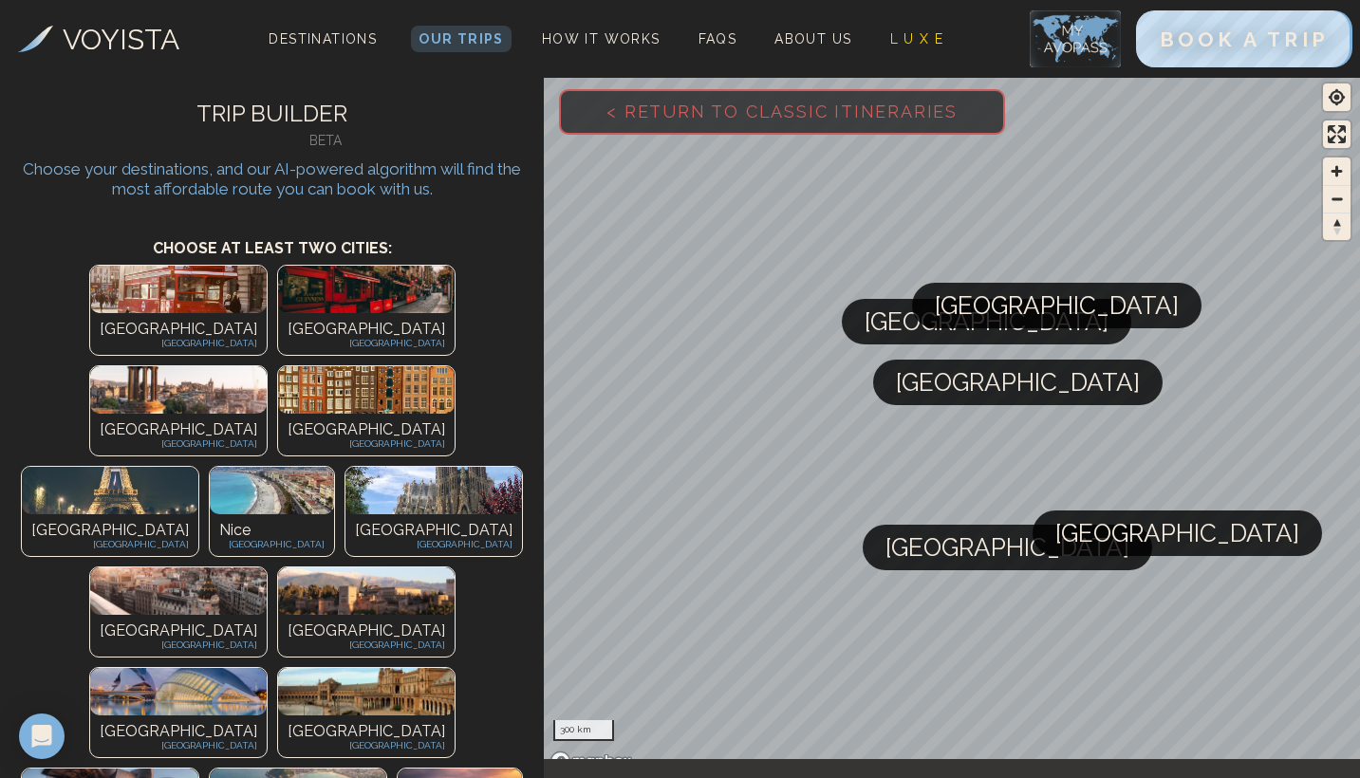
scroll to position [0, 0]
click at [169, 568] on img at bounding box center [178, 591] width 177 height 47
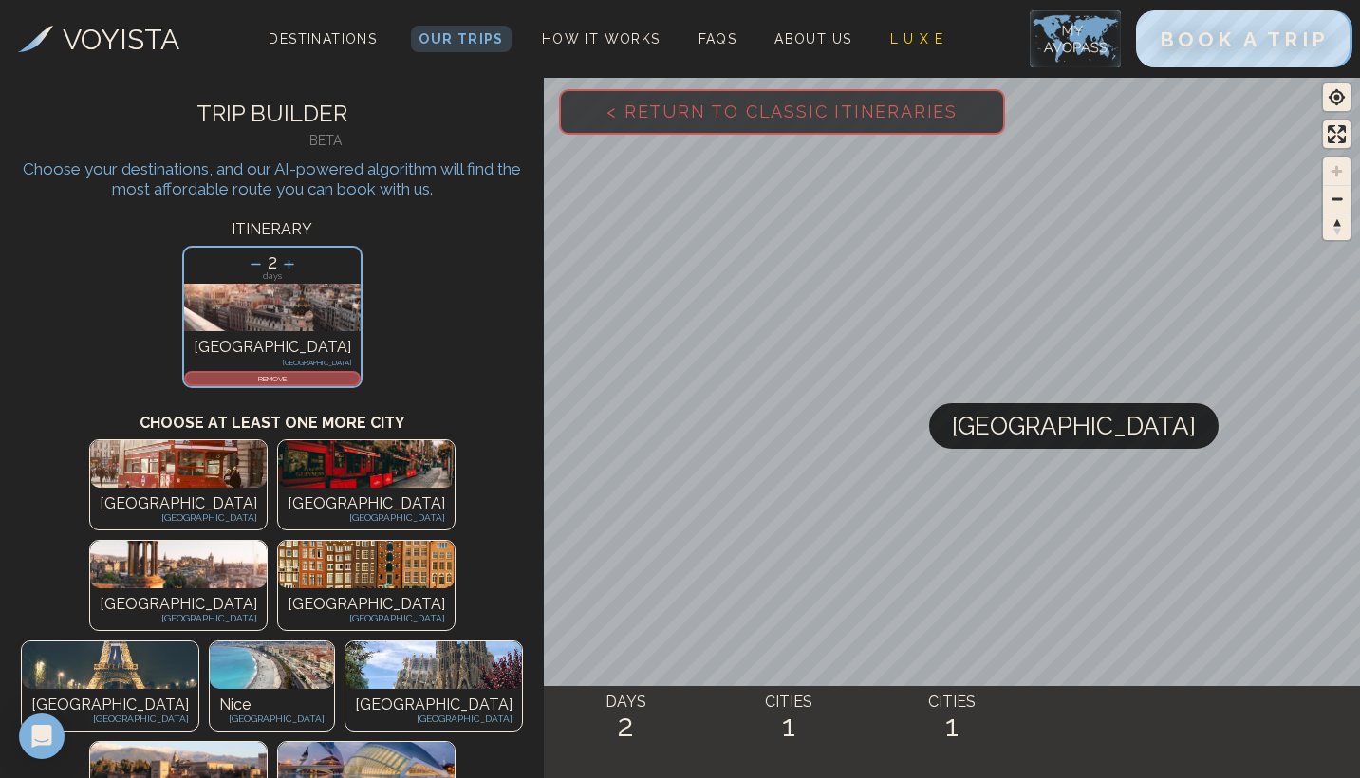
click at [355, 694] on p "[GEOGRAPHIC_DATA]" at bounding box center [434, 705] width 158 height 23
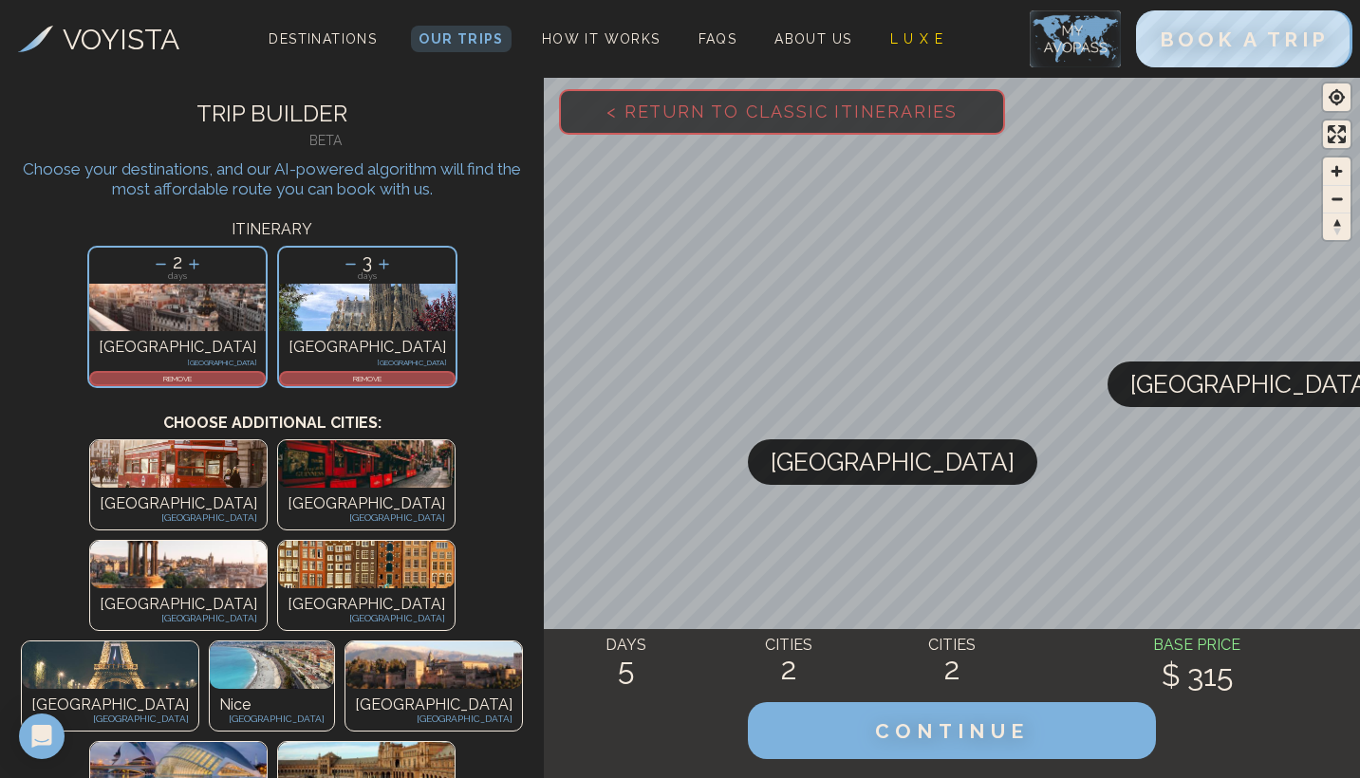
click at [278, 742] on img at bounding box center [366, 765] width 177 height 47
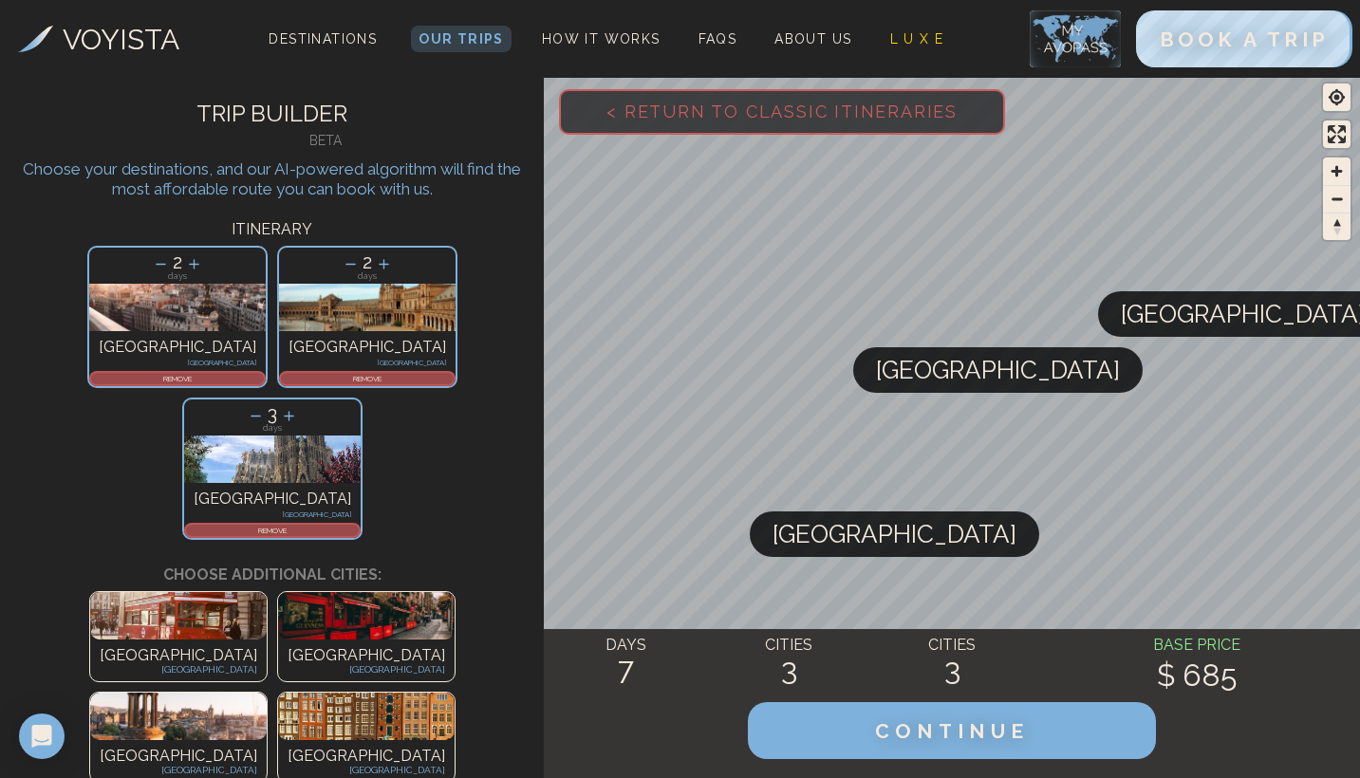
click at [281, 381] on p "REMOVE" at bounding box center [367, 378] width 173 height 11
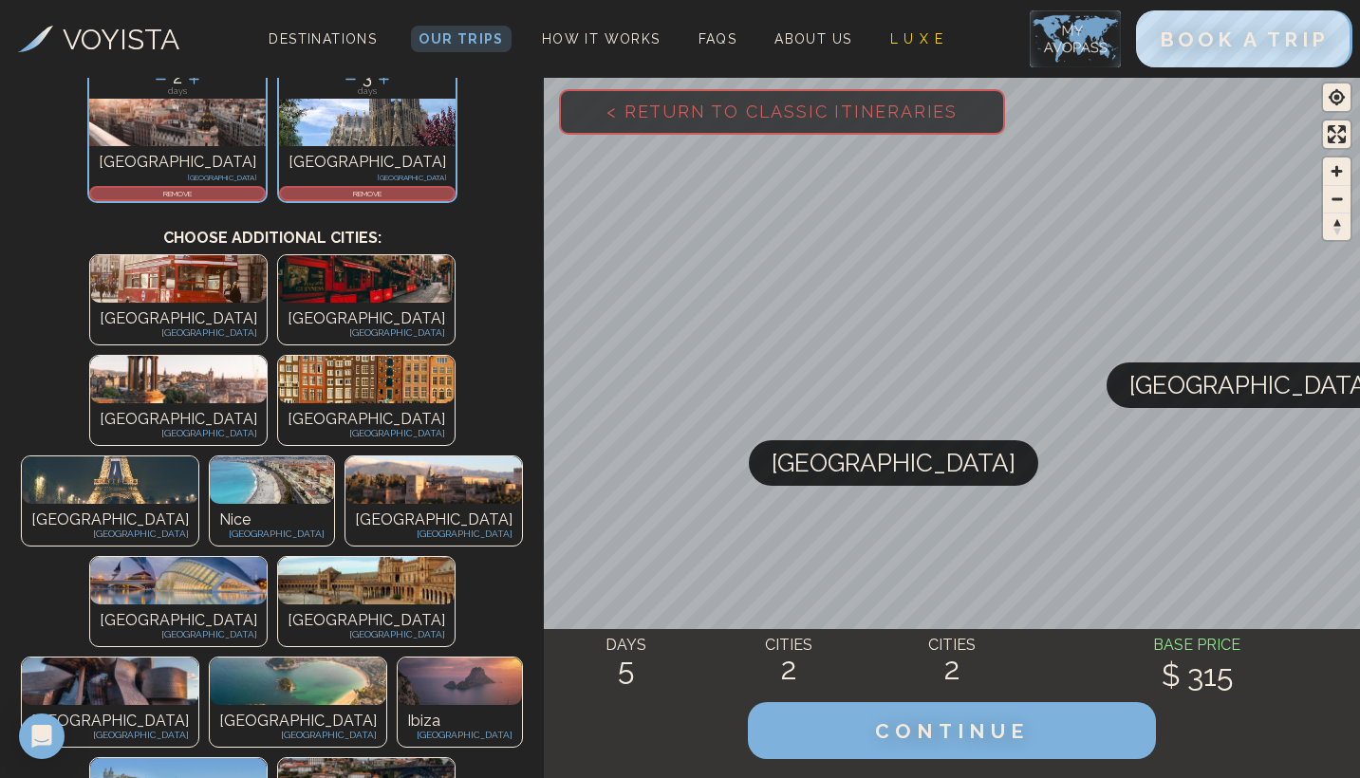
scroll to position [185, 0]
click at [278, 557] on img at bounding box center [366, 580] width 177 height 47
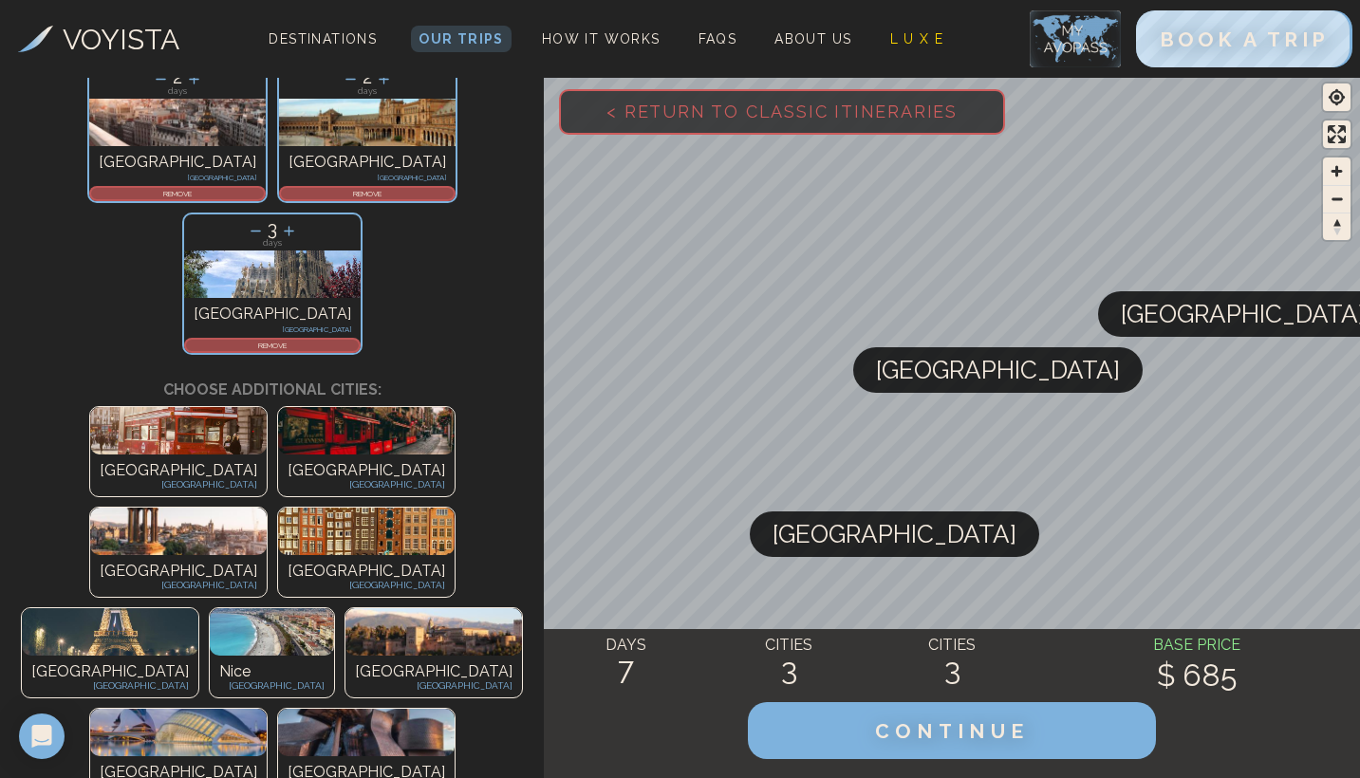
click at [138, 709] on img at bounding box center [178, 732] width 177 height 47
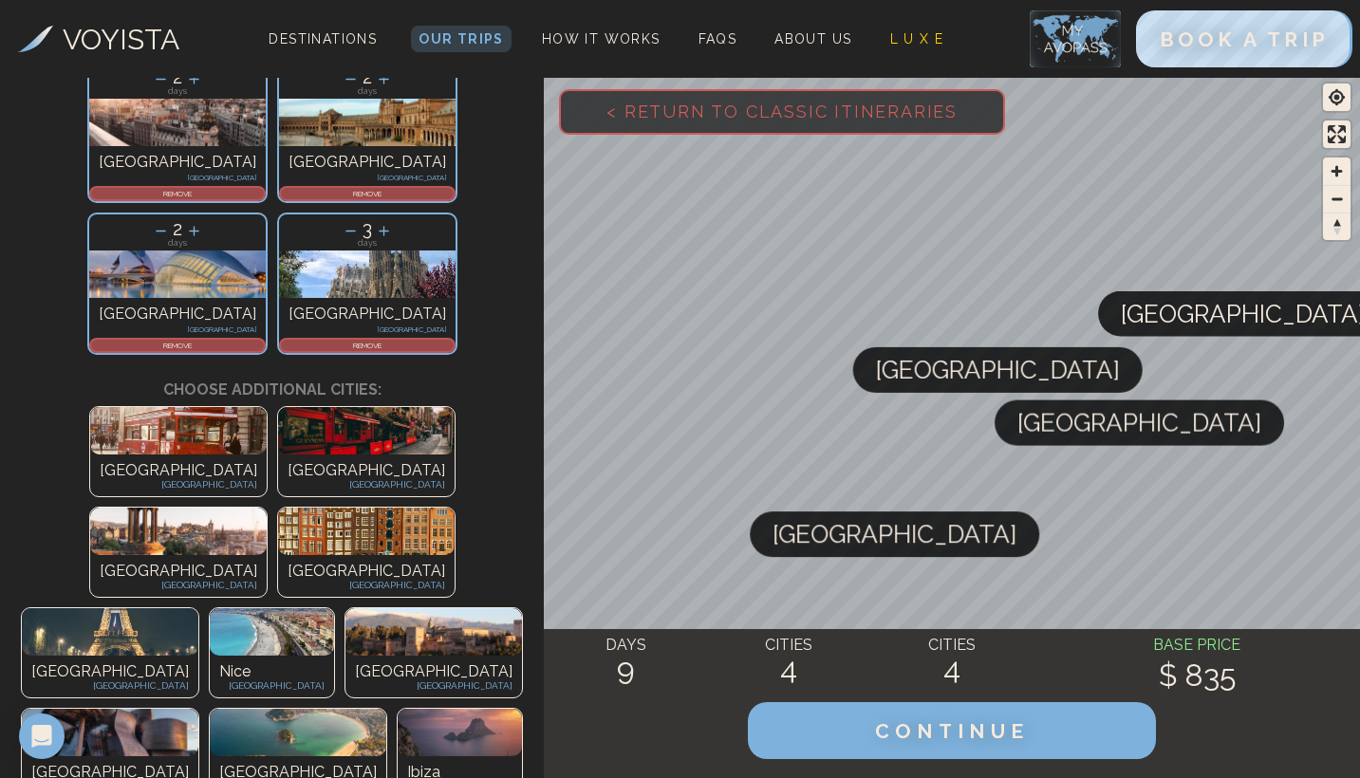
click at [138, 709] on img at bounding box center [110, 732] width 177 height 47
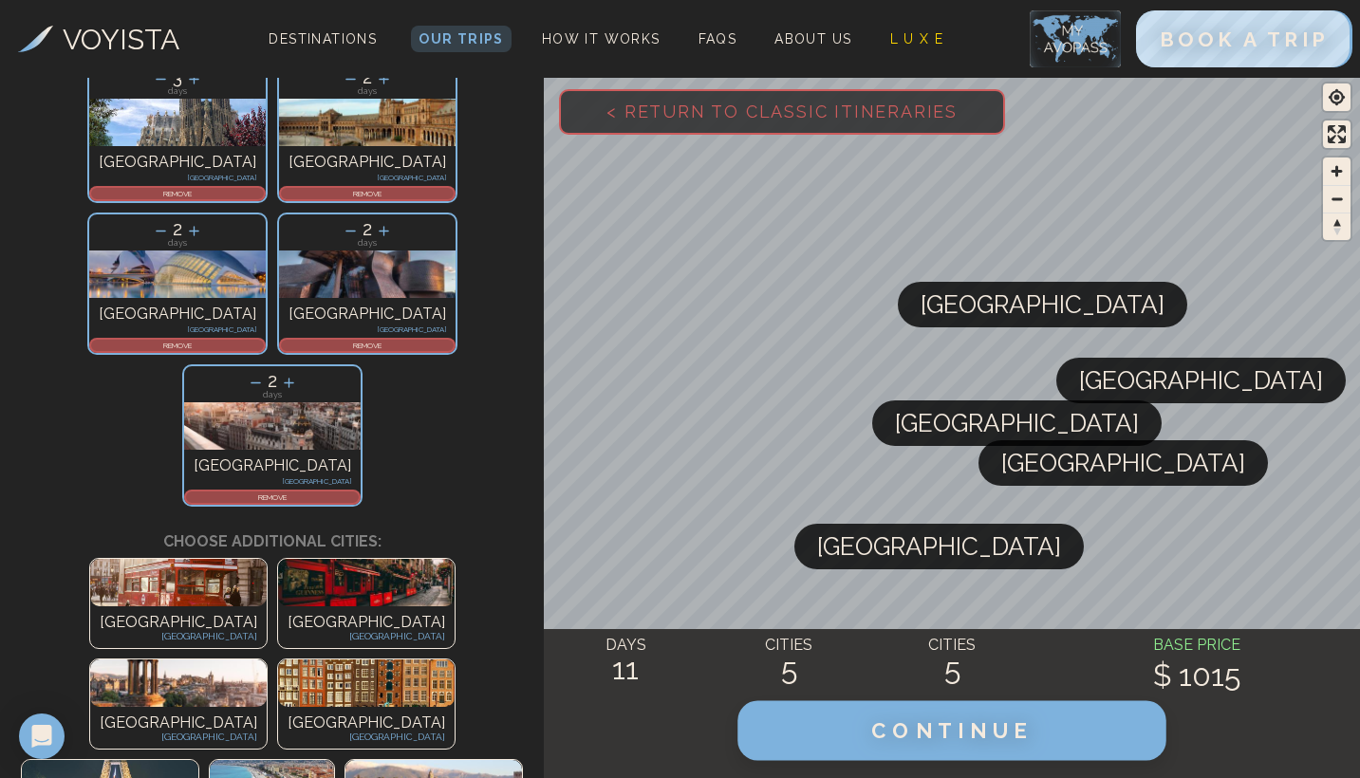
click at [836, 717] on button "CONTINUE" at bounding box center [952, 732] width 428 height 60
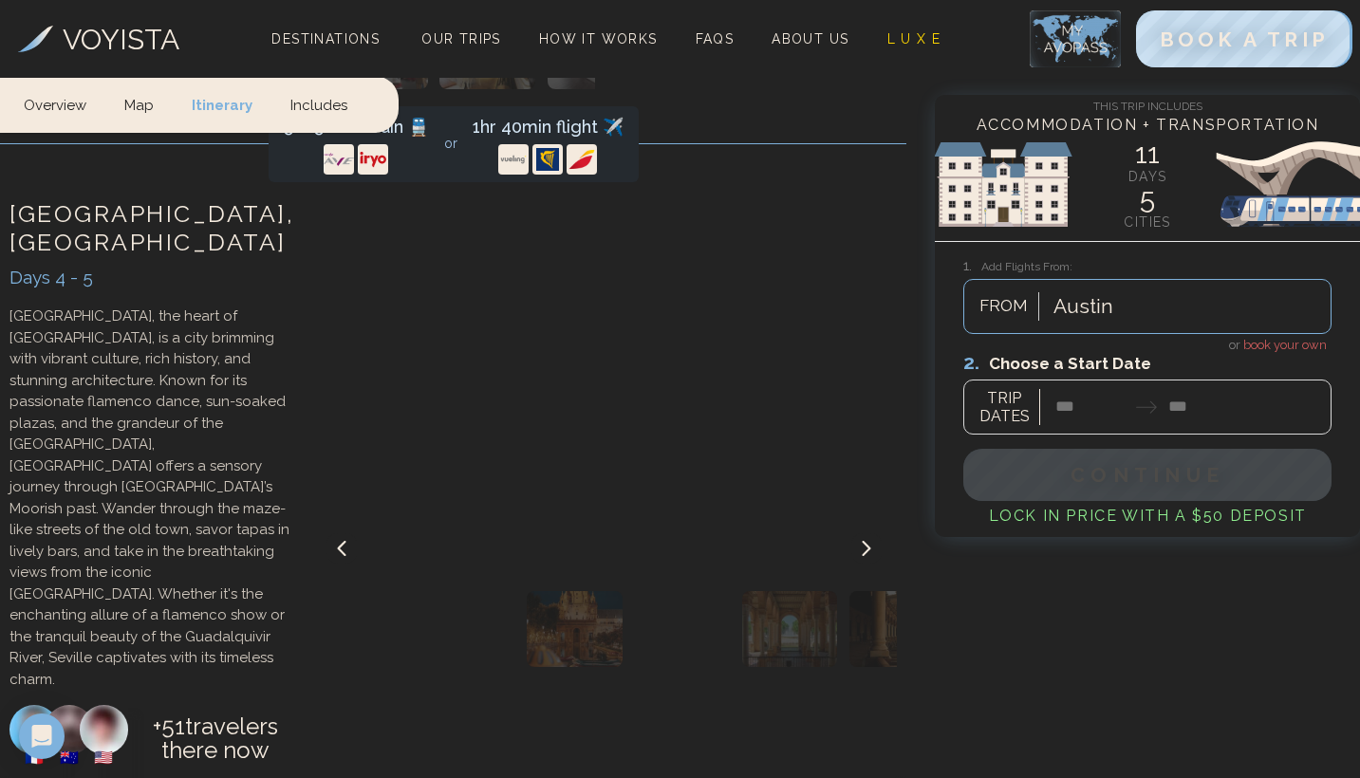
scroll to position [2545, 0]
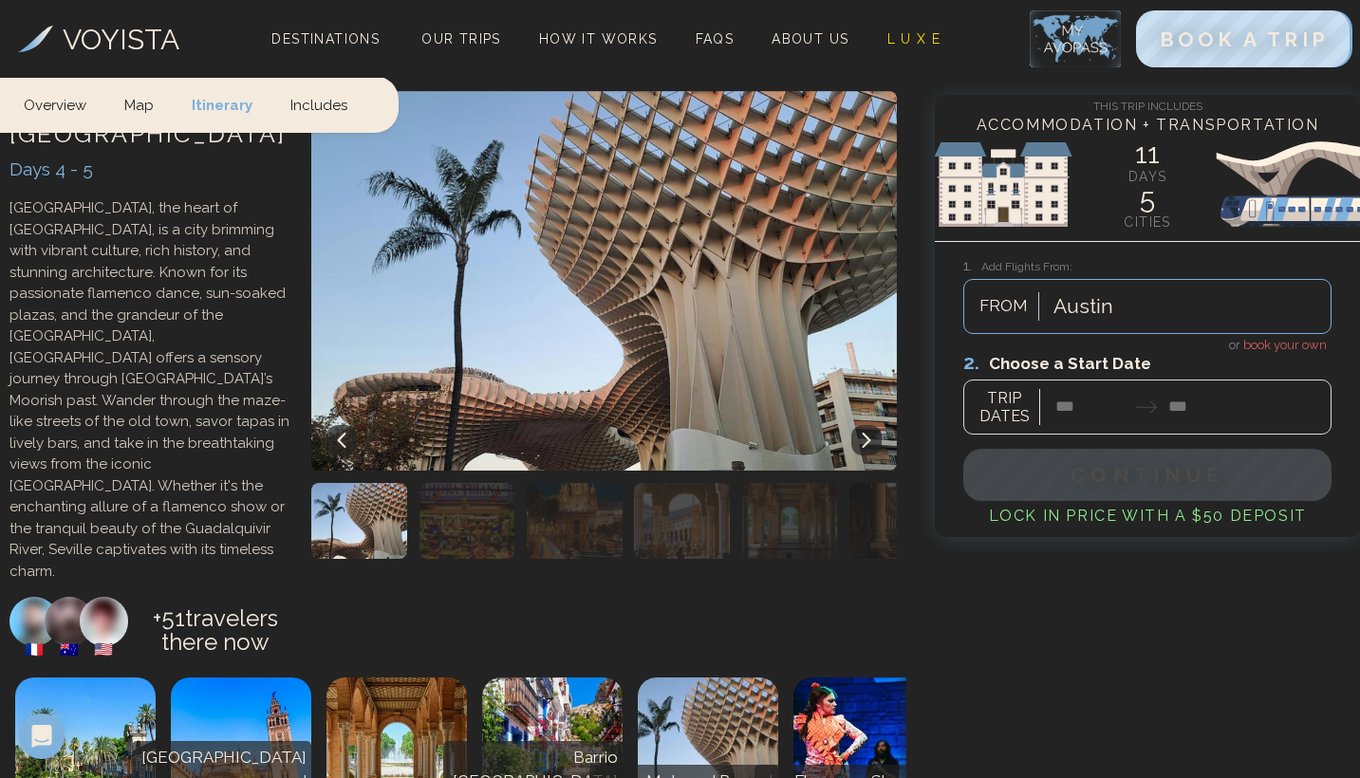
click at [211, 678] on img at bounding box center [241, 749] width 141 height 142
click at [72, 678] on img at bounding box center [85, 749] width 141 height 142
click at [441, 678] on img at bounding box center [397, 749] width 141 height 142
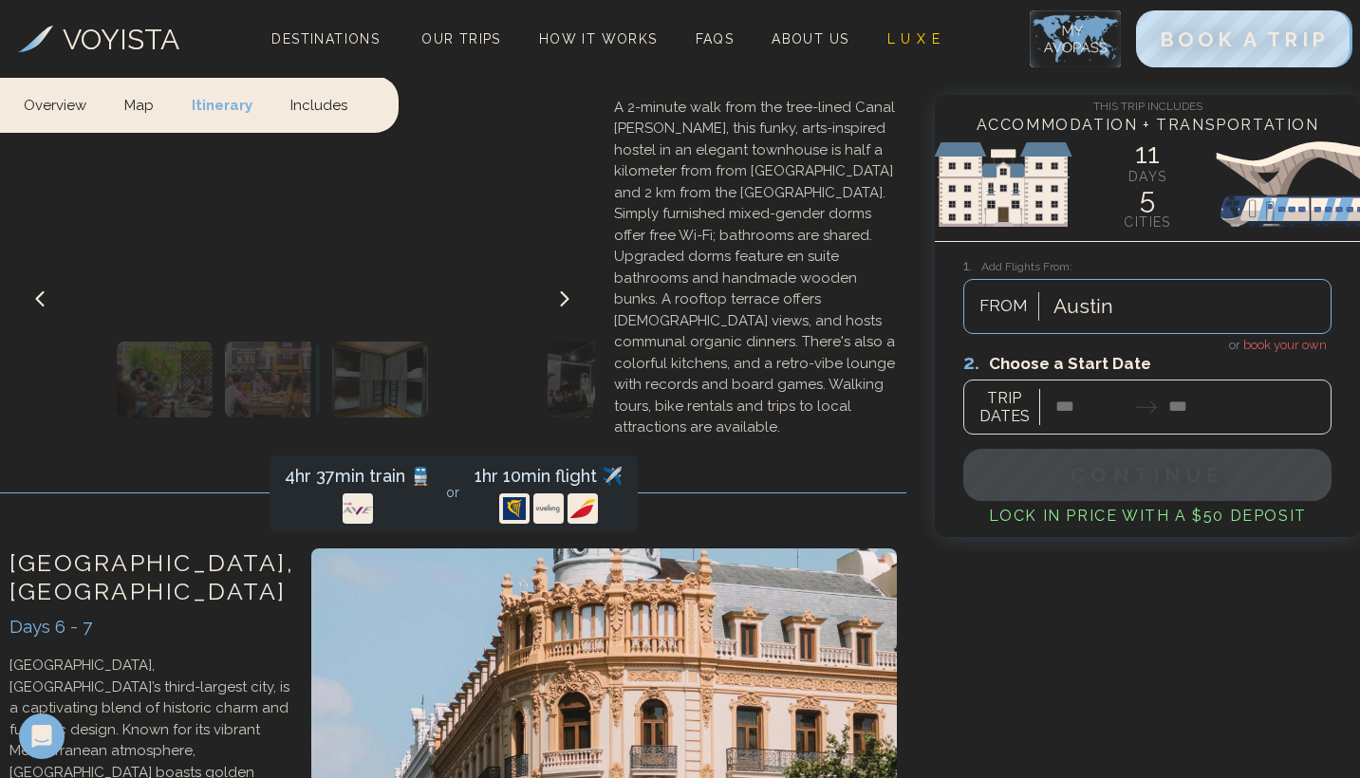
scroll to position [3580, 0]
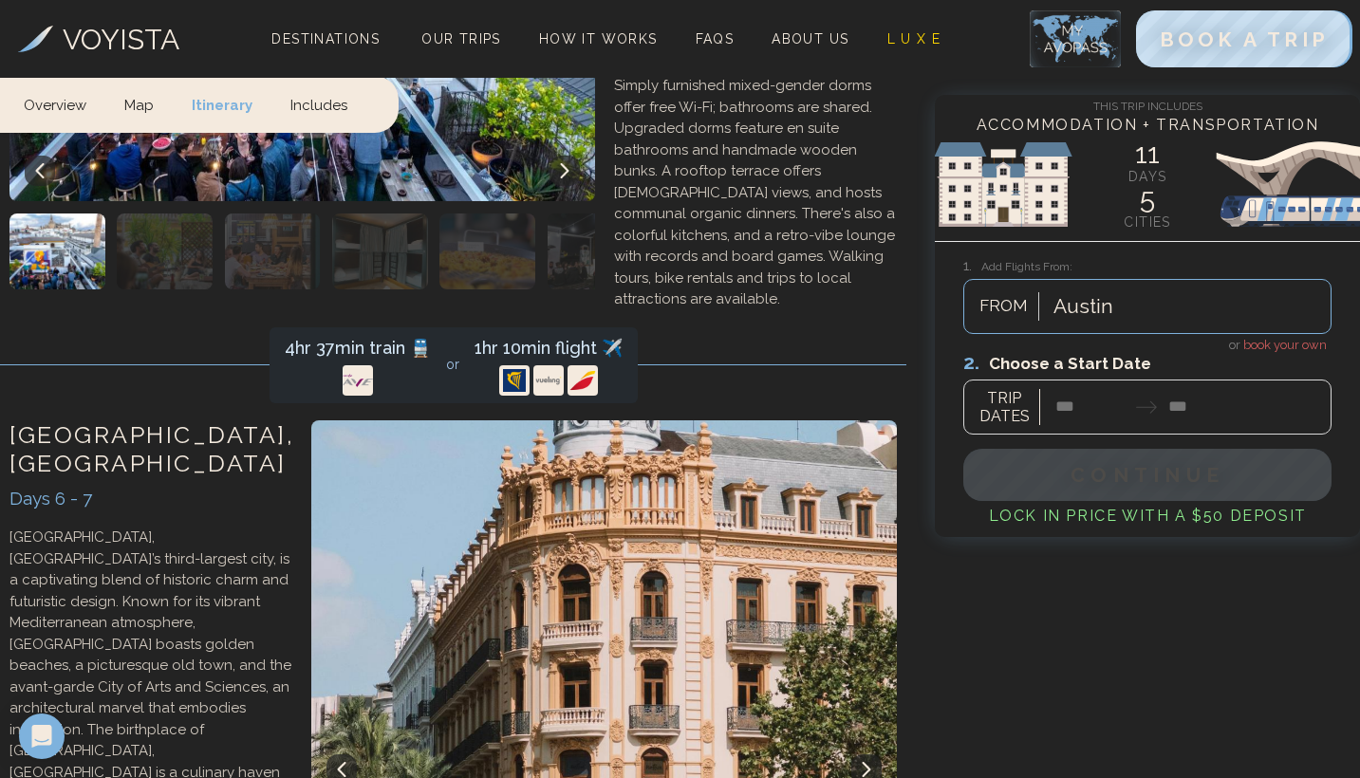
click at [261, 527] on p "Valencia, Spain’s third-largest city, is a captivating blend of historic charm …" at bounding box center [150, 751] width 283 height 449
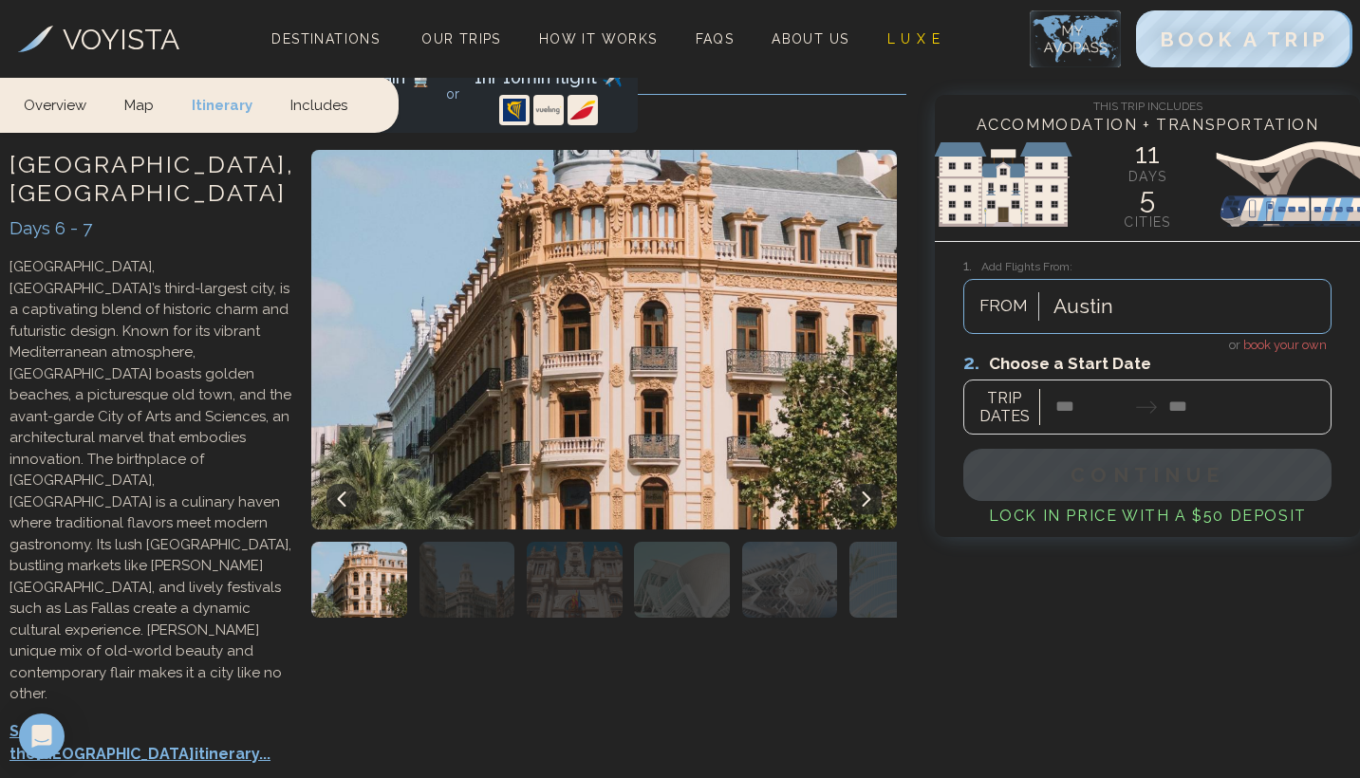
click at [436, 542] on img "button" at bounding box center [468, 580] width 96 height 76
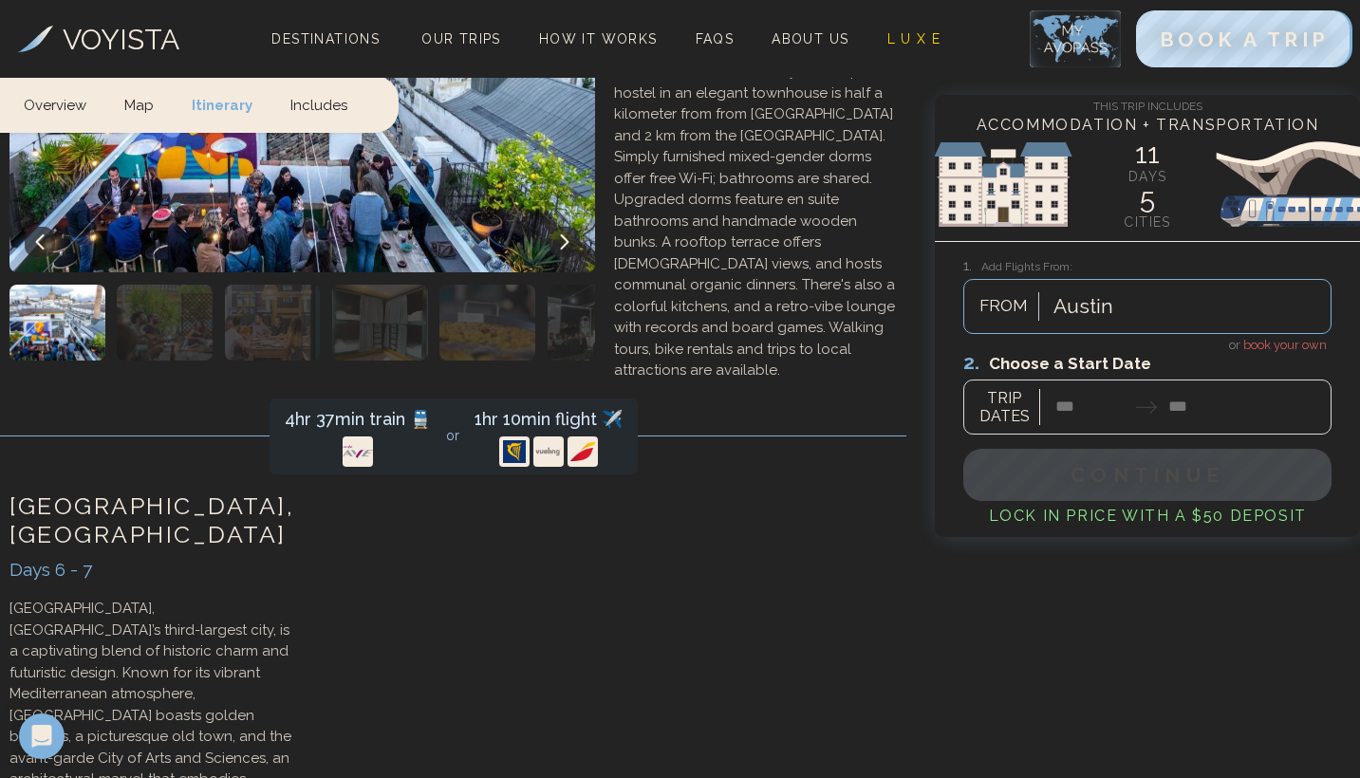
scroll to position [3505, 0]
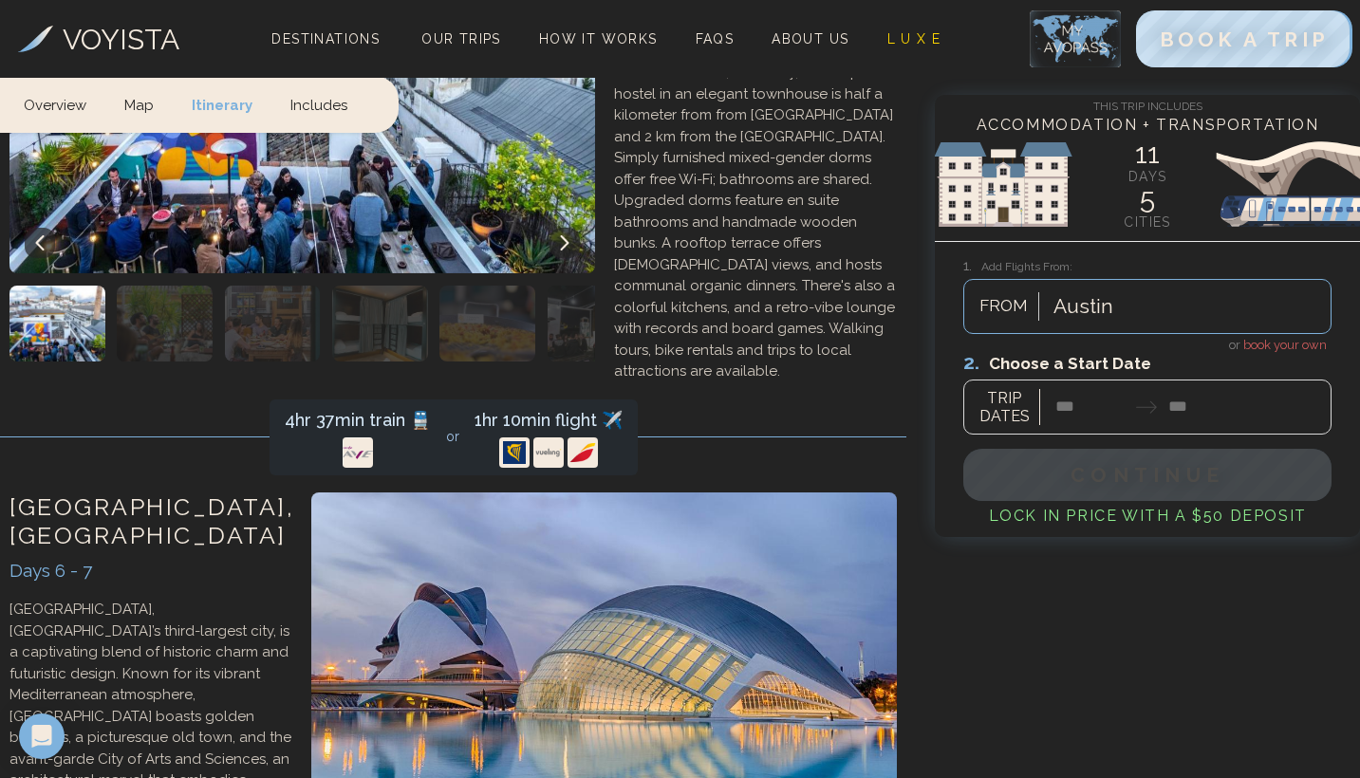
scroll to position [3508, 0]
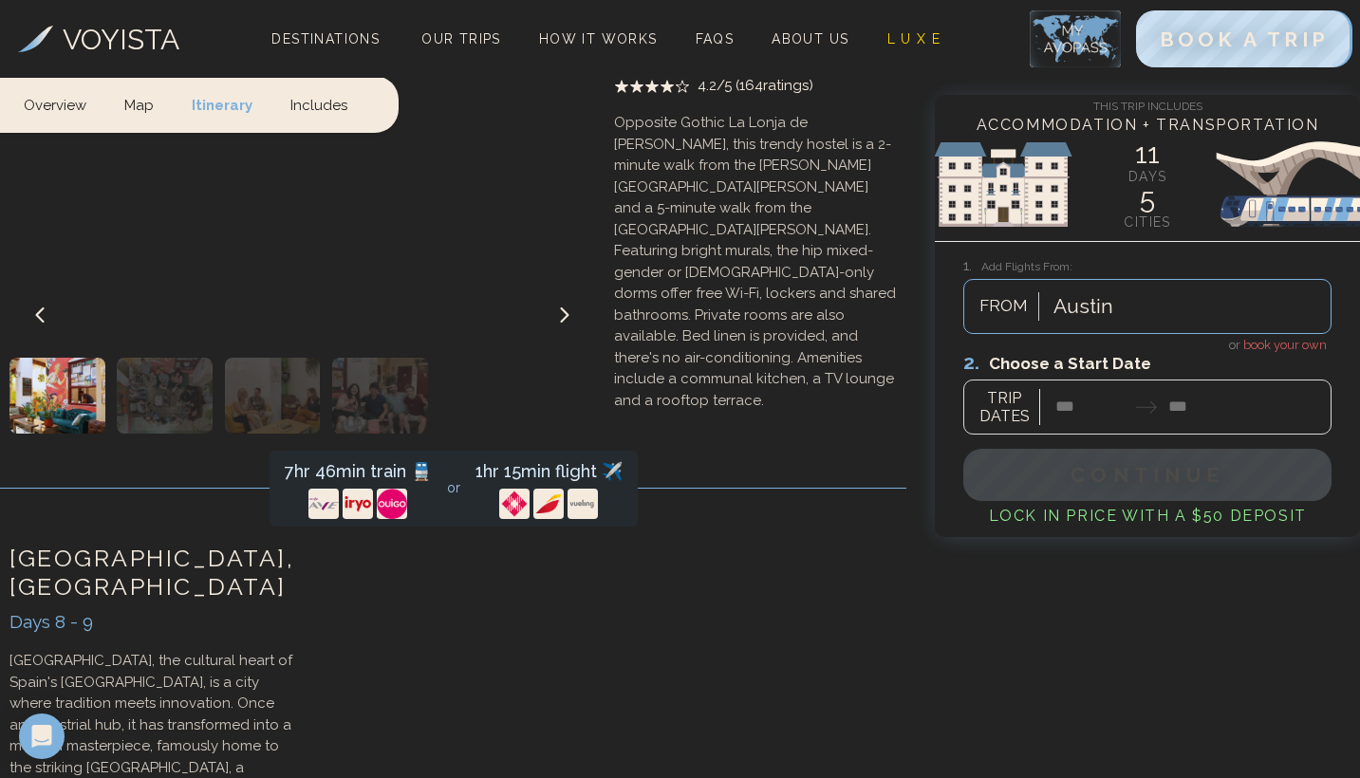
scroll to position [4790, 0]
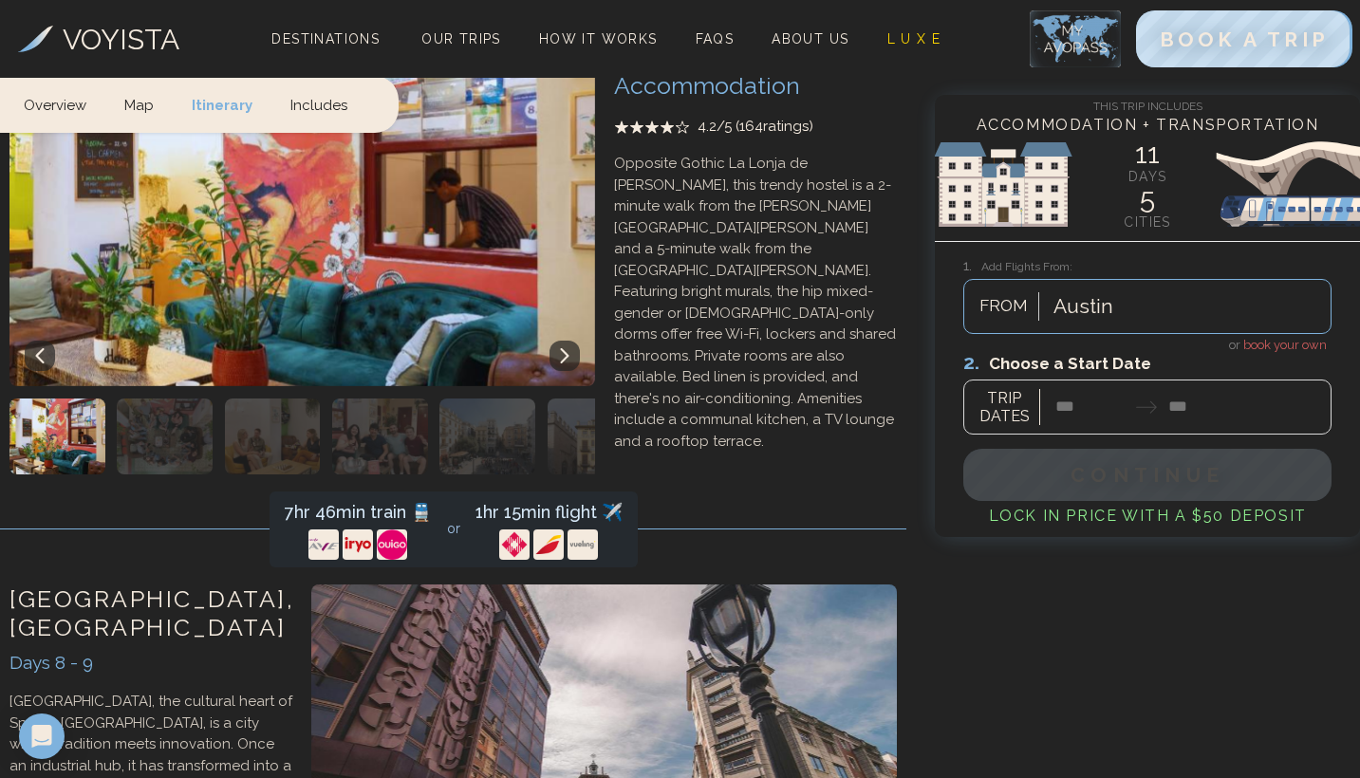
scroll to position [4743, 0]
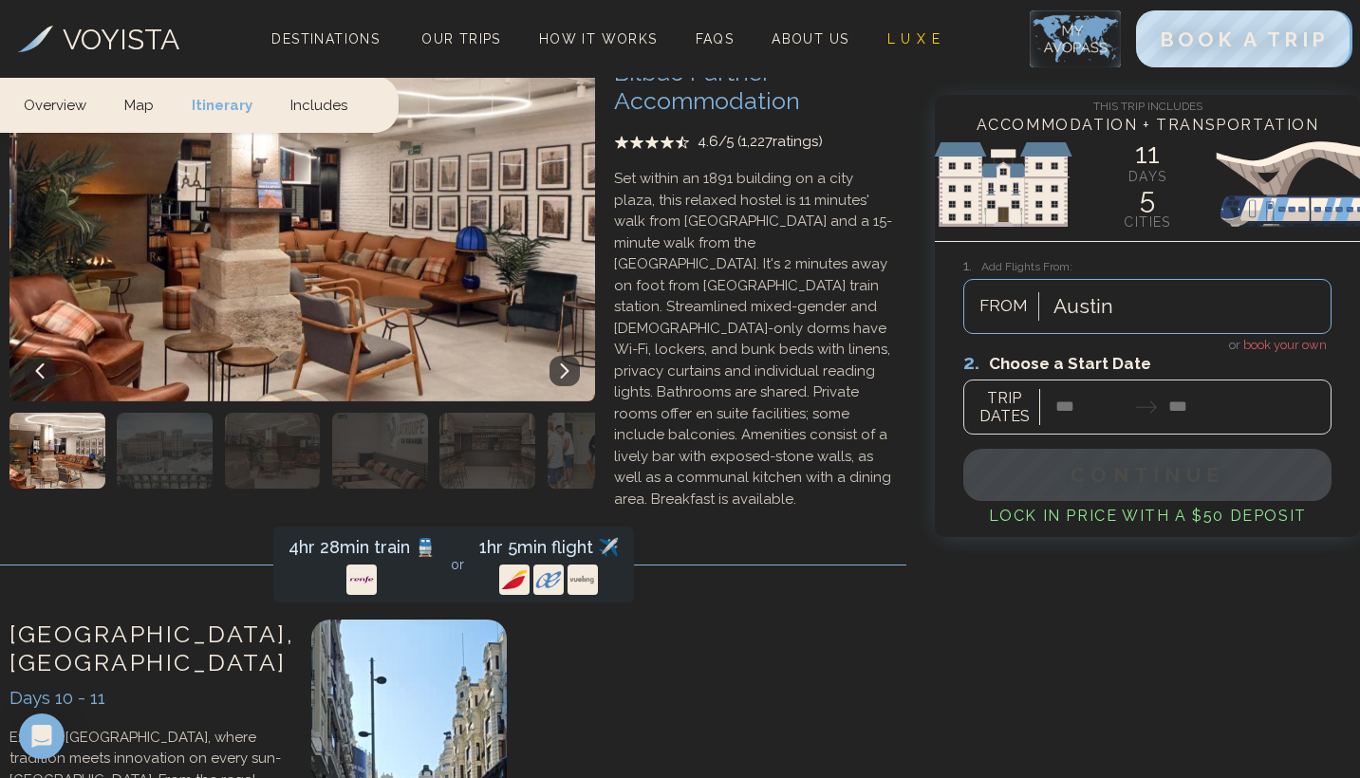
scroll to position [5972, 0]
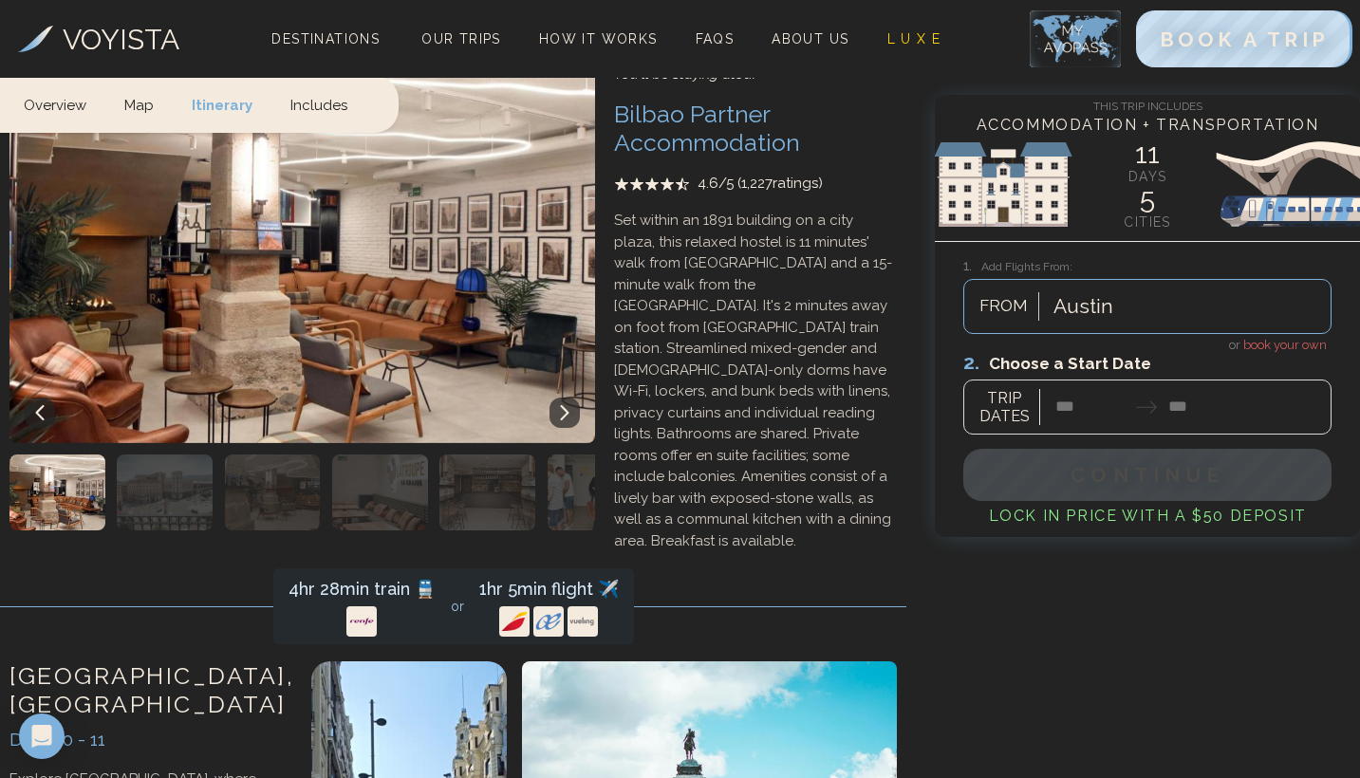
scroll to position [5930, 0]
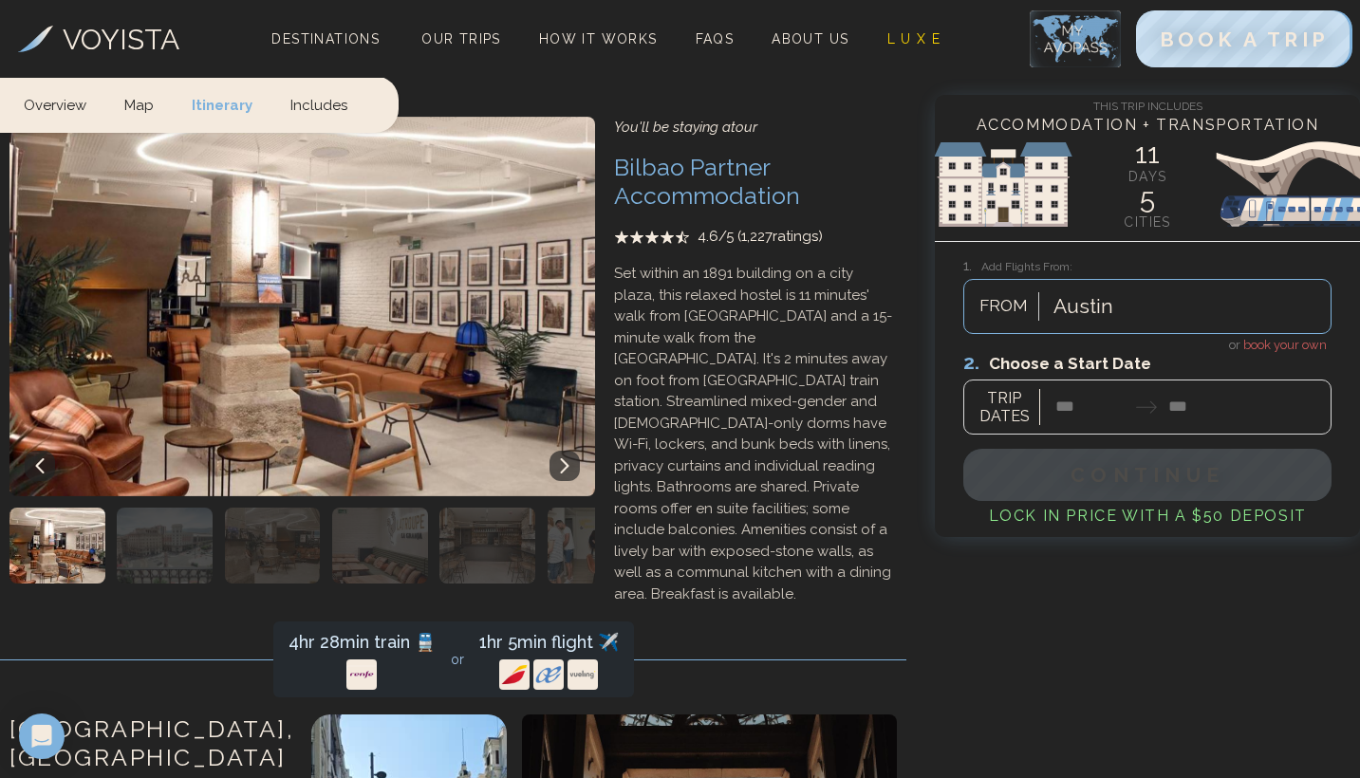
scroll to position [5877, 0]
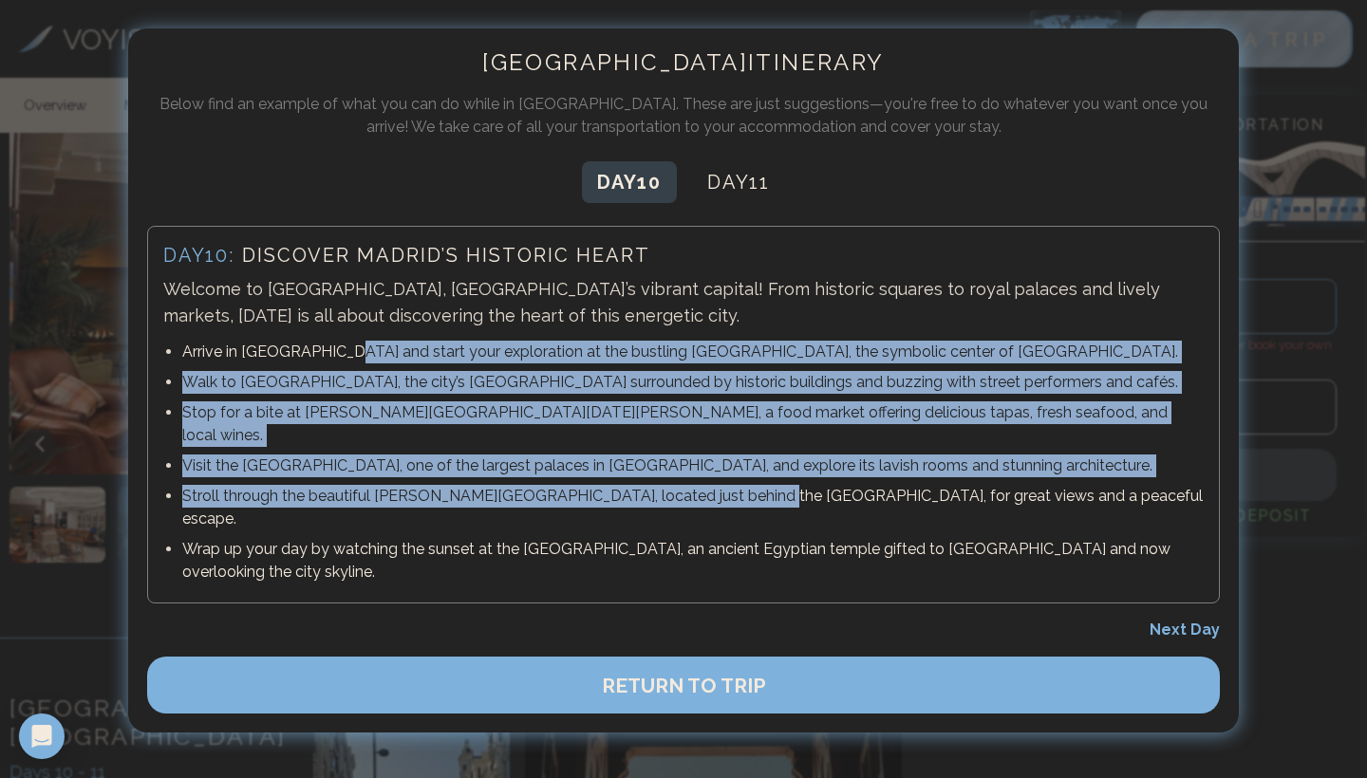
drag, startPoint x: 340, startPoint y: 348, endPoint x: 737, endPoint y: 480, distance: 418.2
click at [737, 480] on ul "Arrive in Madrid and start your exploration at the bustling Puerta del Sol, the…" at bounding box center [683, 462] width 1041 height 251
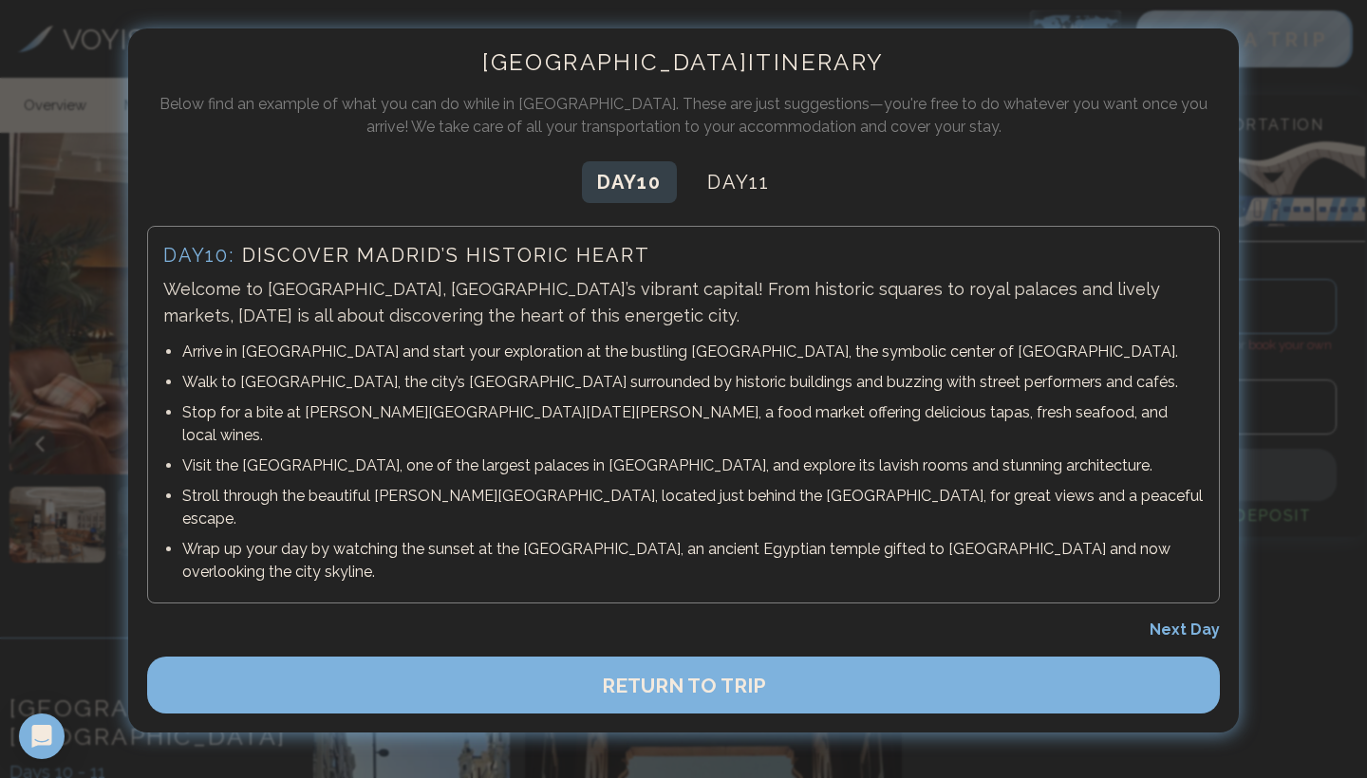
click at [1248, 159] on div at bounding box center [683, 389] width 1367 height 778
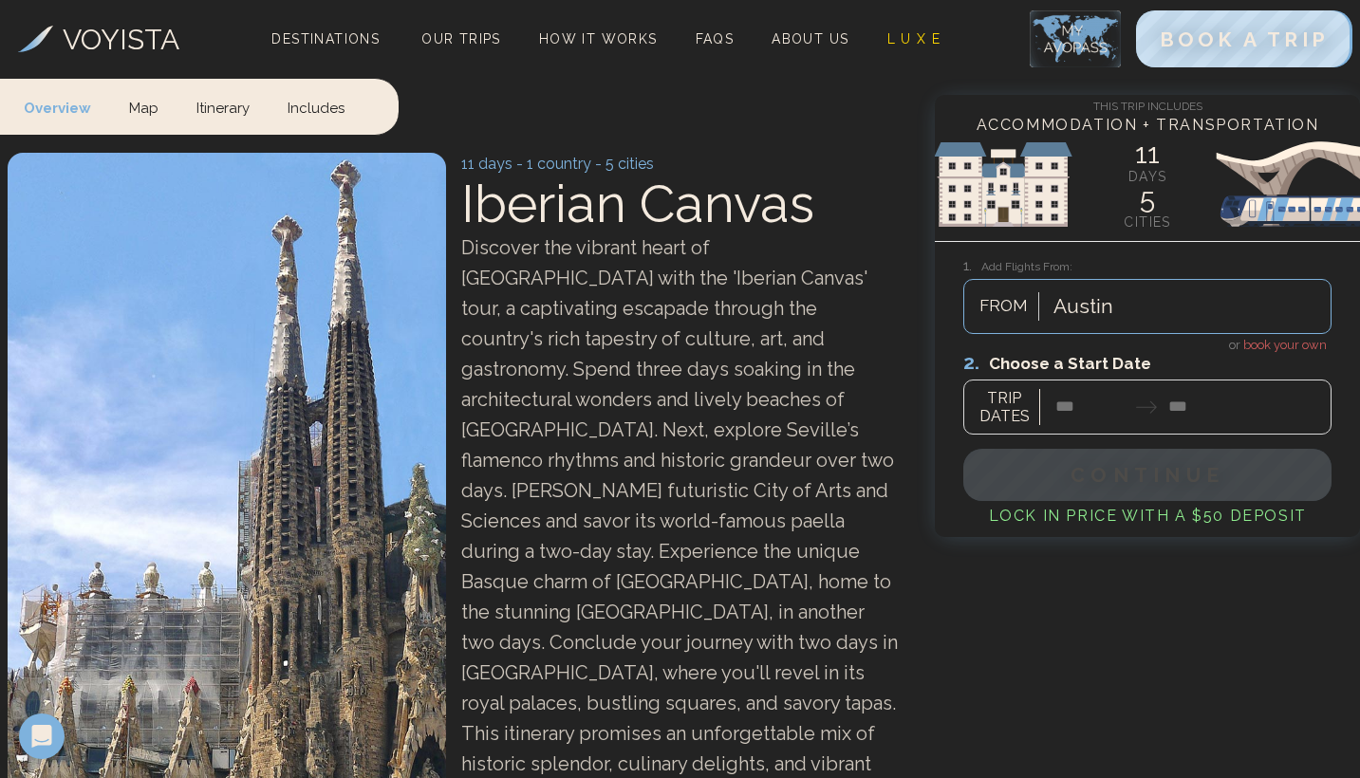
scroll to position [0, 0]
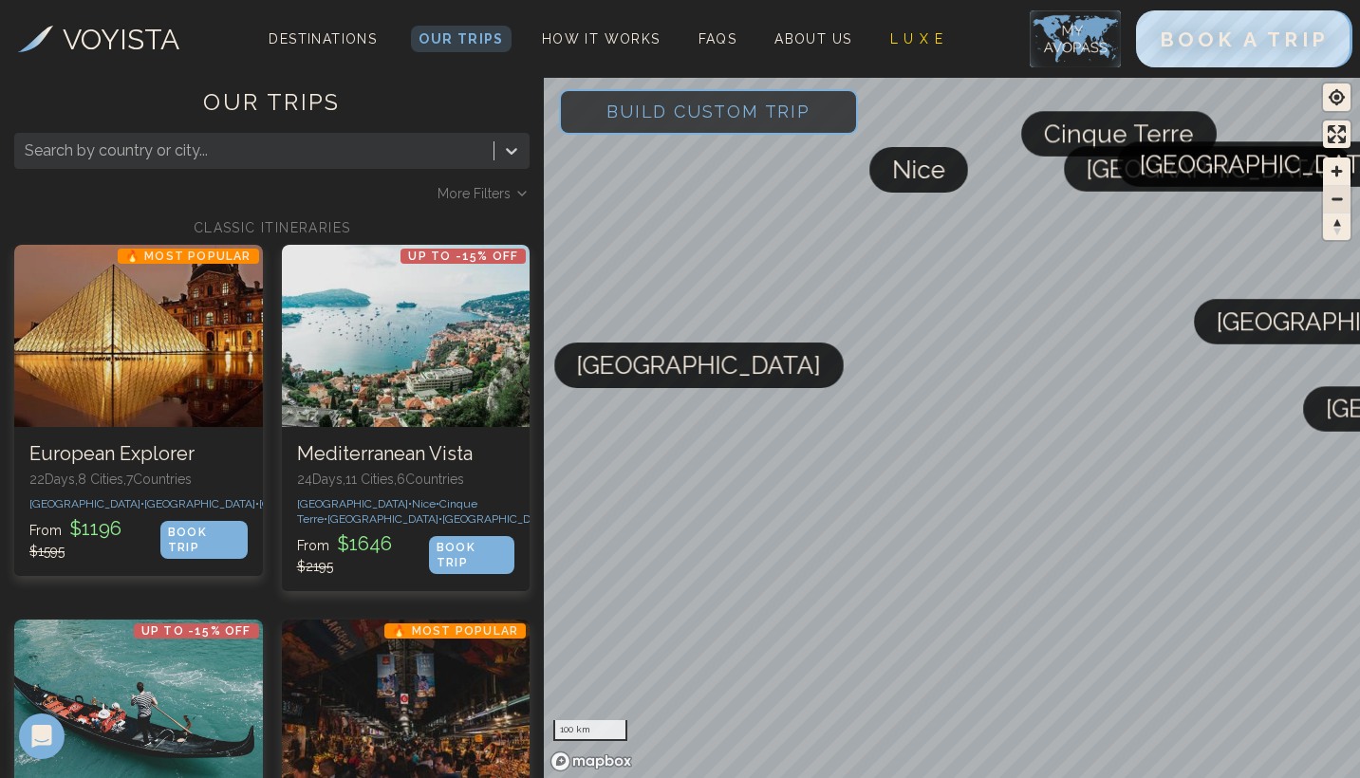
click at [1336, 197] on span "Zoom out" at bounding box center [1337, 199] width 28 height 27
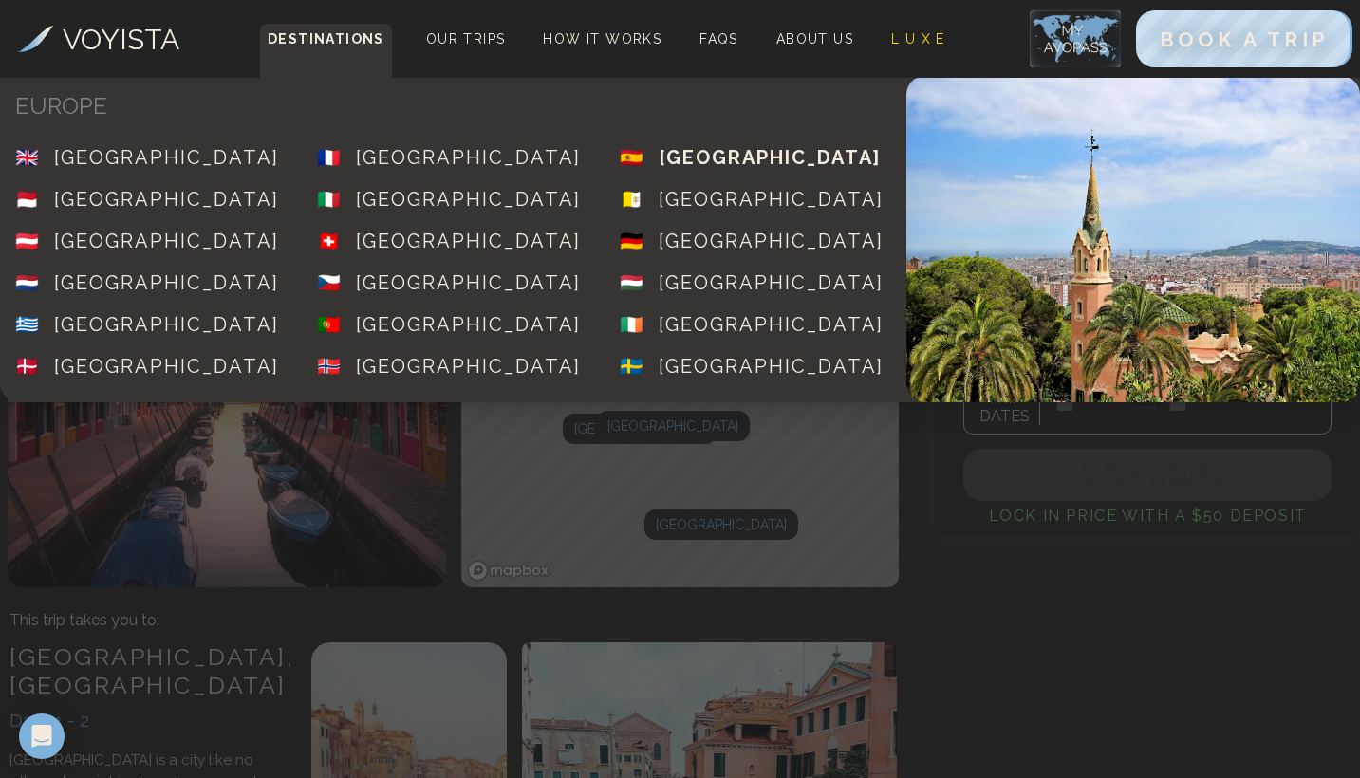
click at [642, 160] on div "🇪🇸" at bounding box center [639, 157] width 39 height 27
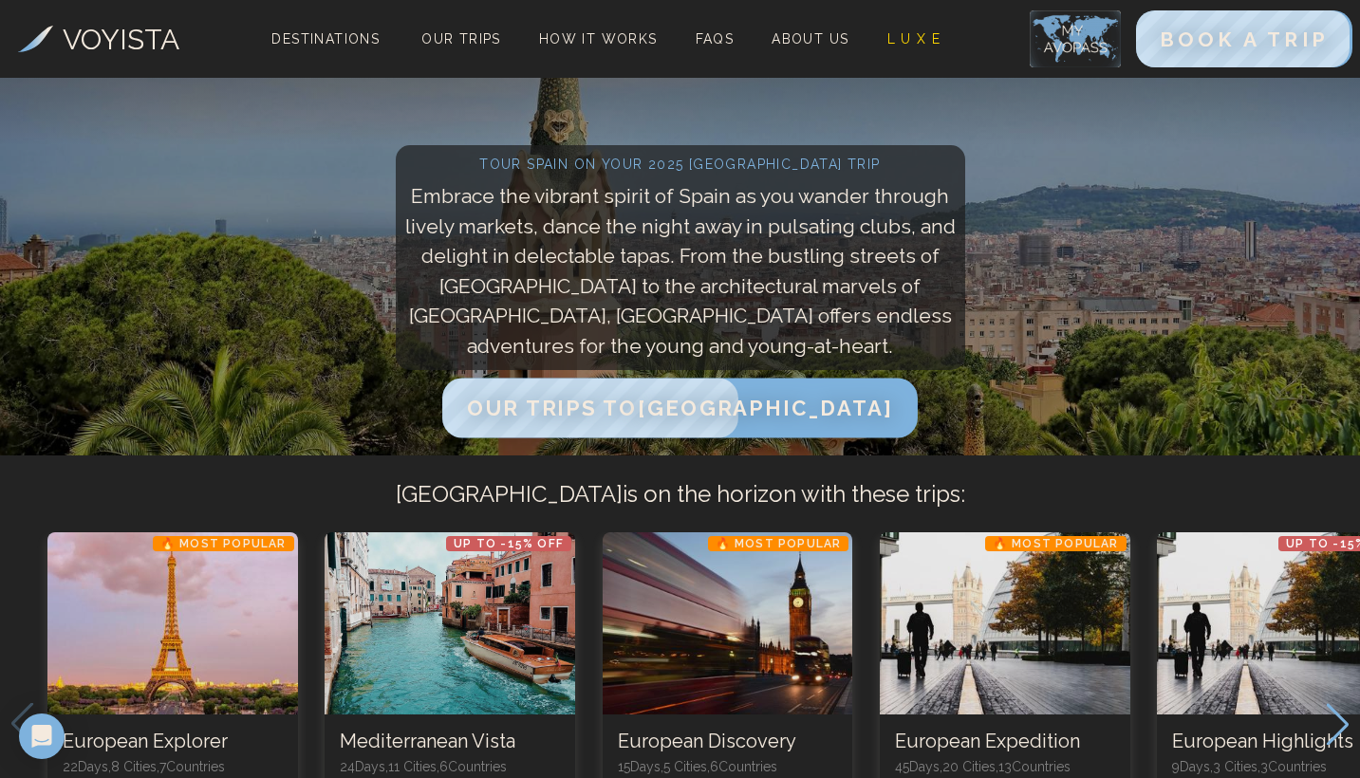
scroll to position [199, 0]
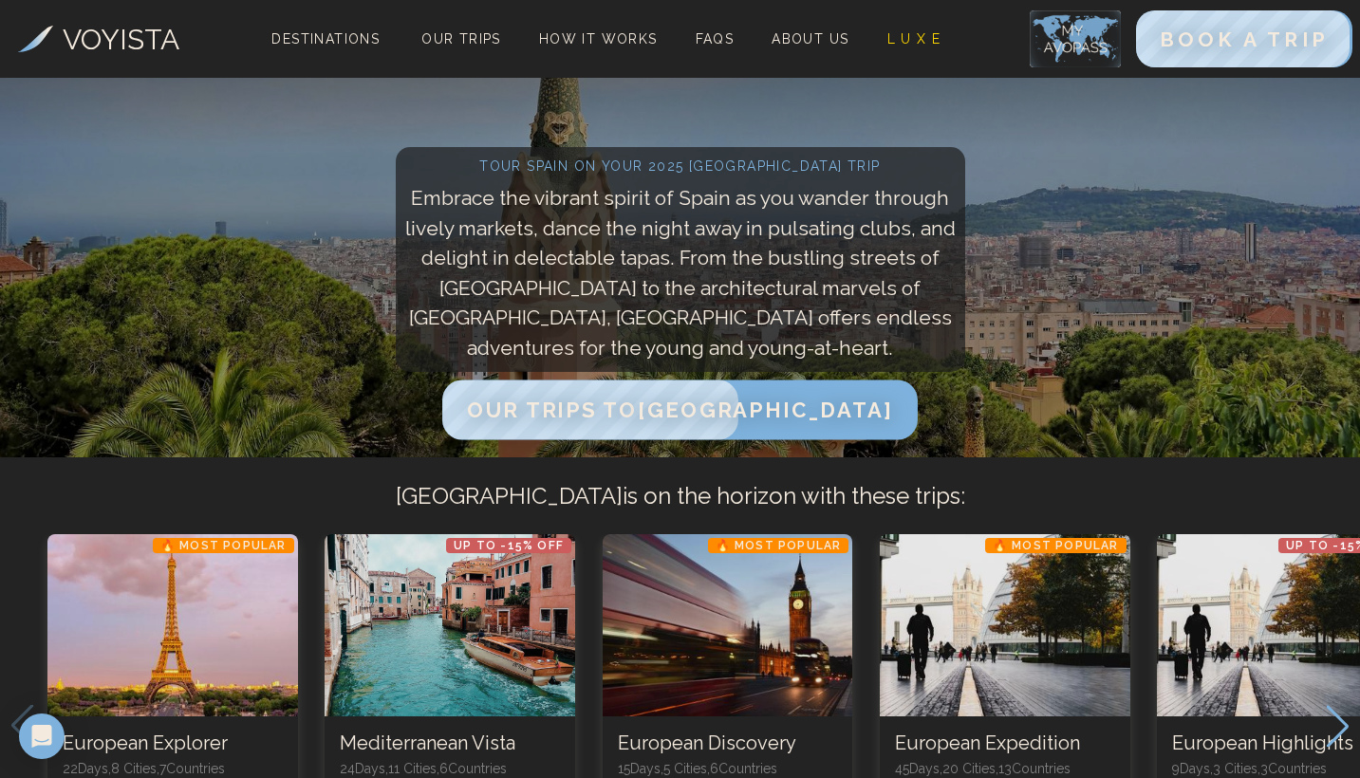
click at [624, 414] on span "Our Trips to [GEOGRAPHIC_DATA]" at bounding box center [679, 410] width 425 height 25
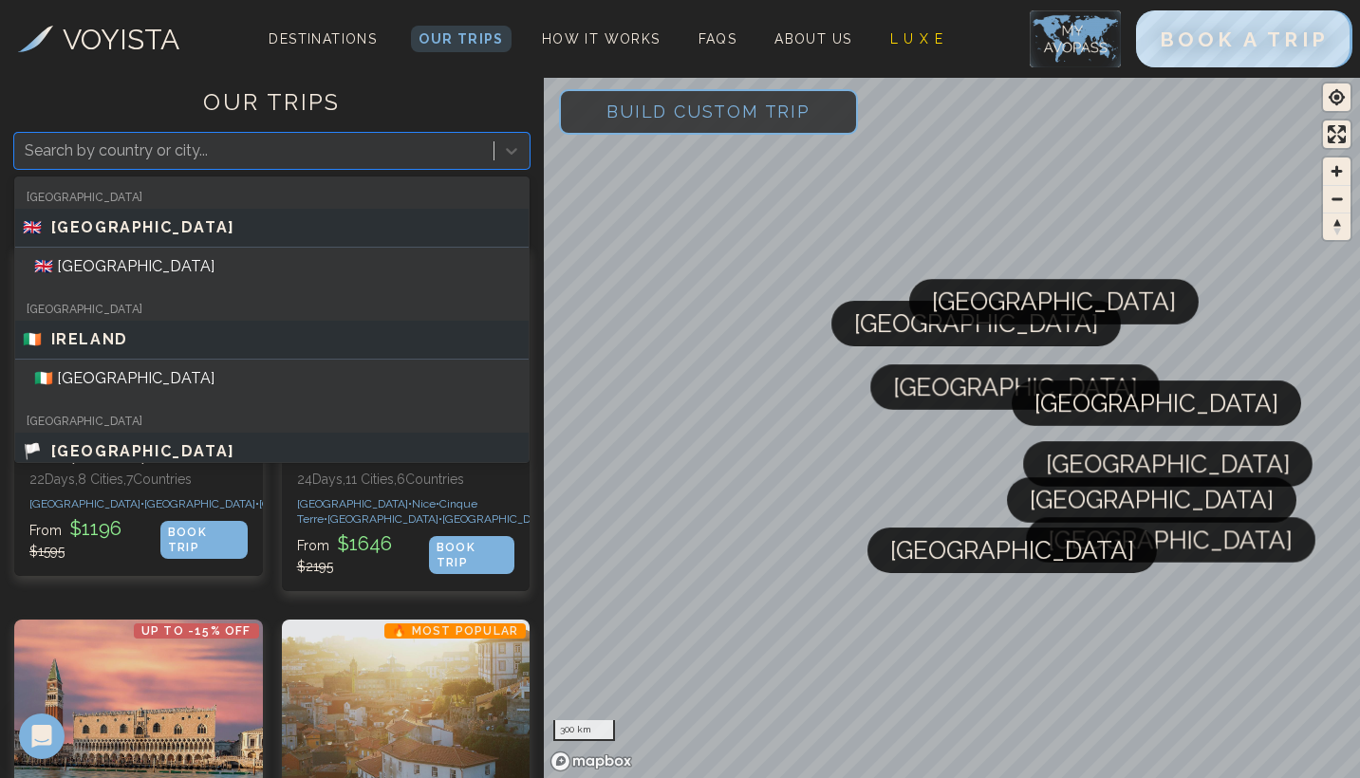
click at [357, 142] on div at bounding box center [254, 151] width 459 height 27
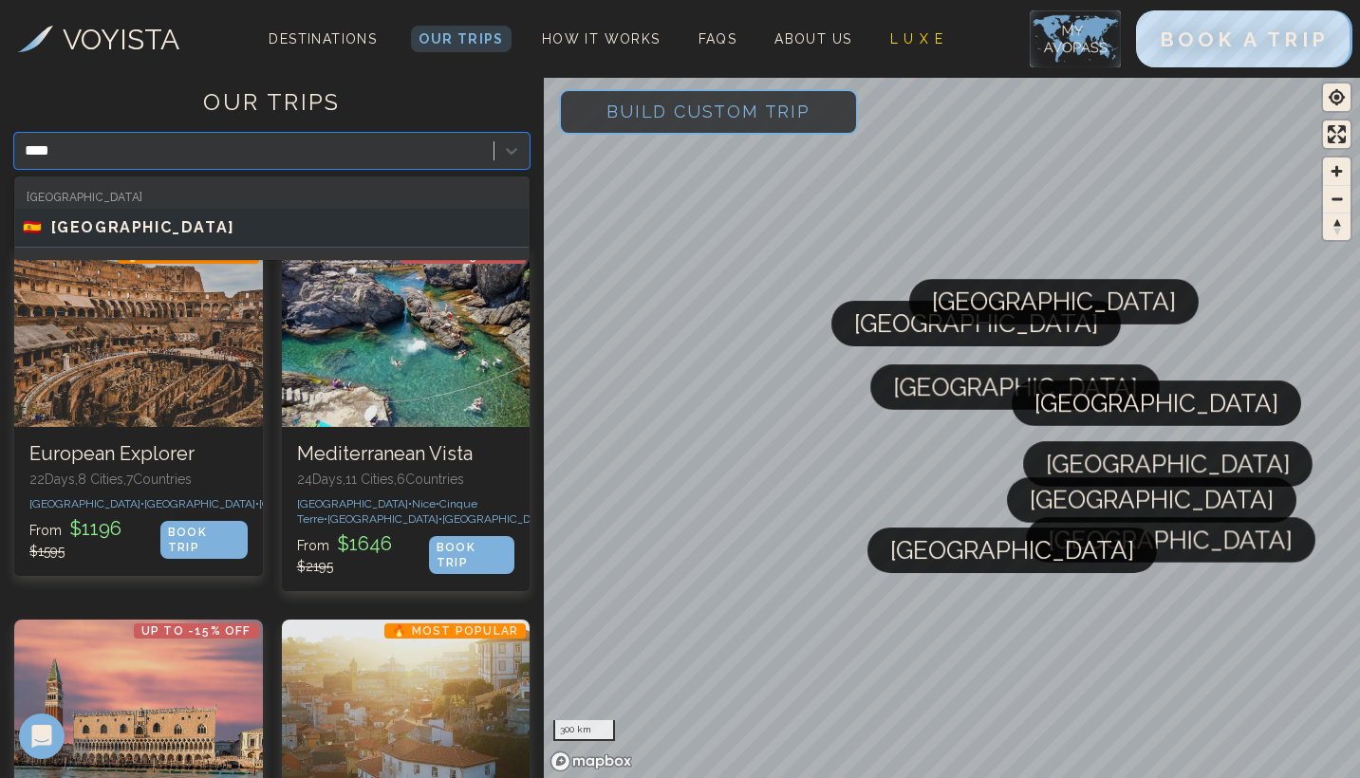
type input "*****"
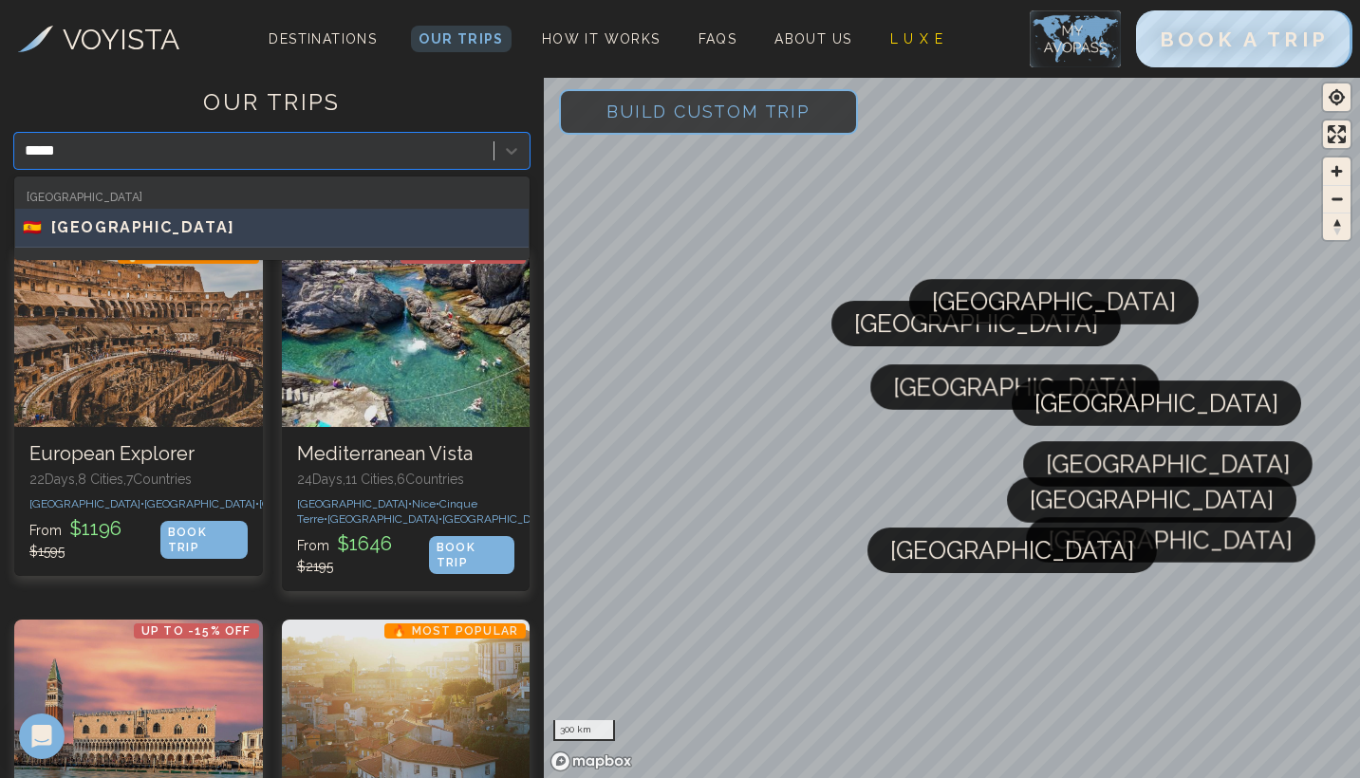
click at [191, 242] on div "🇪🇸 [GEOGRAPHIC_DATA]" at bounding box center [272, 228] width 514 height 39
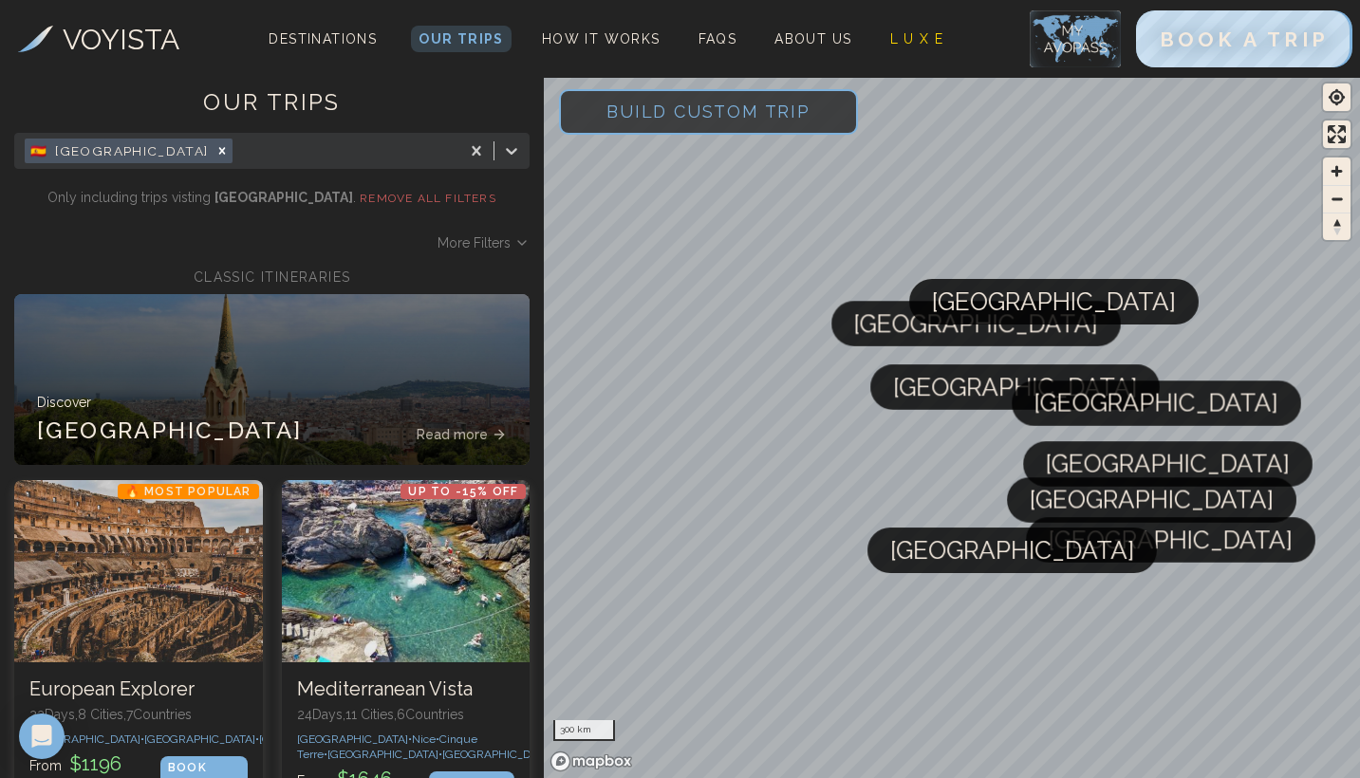
click at [478, 239] on span "More Filters" at bounding box center [474, 243] width 73 height 19
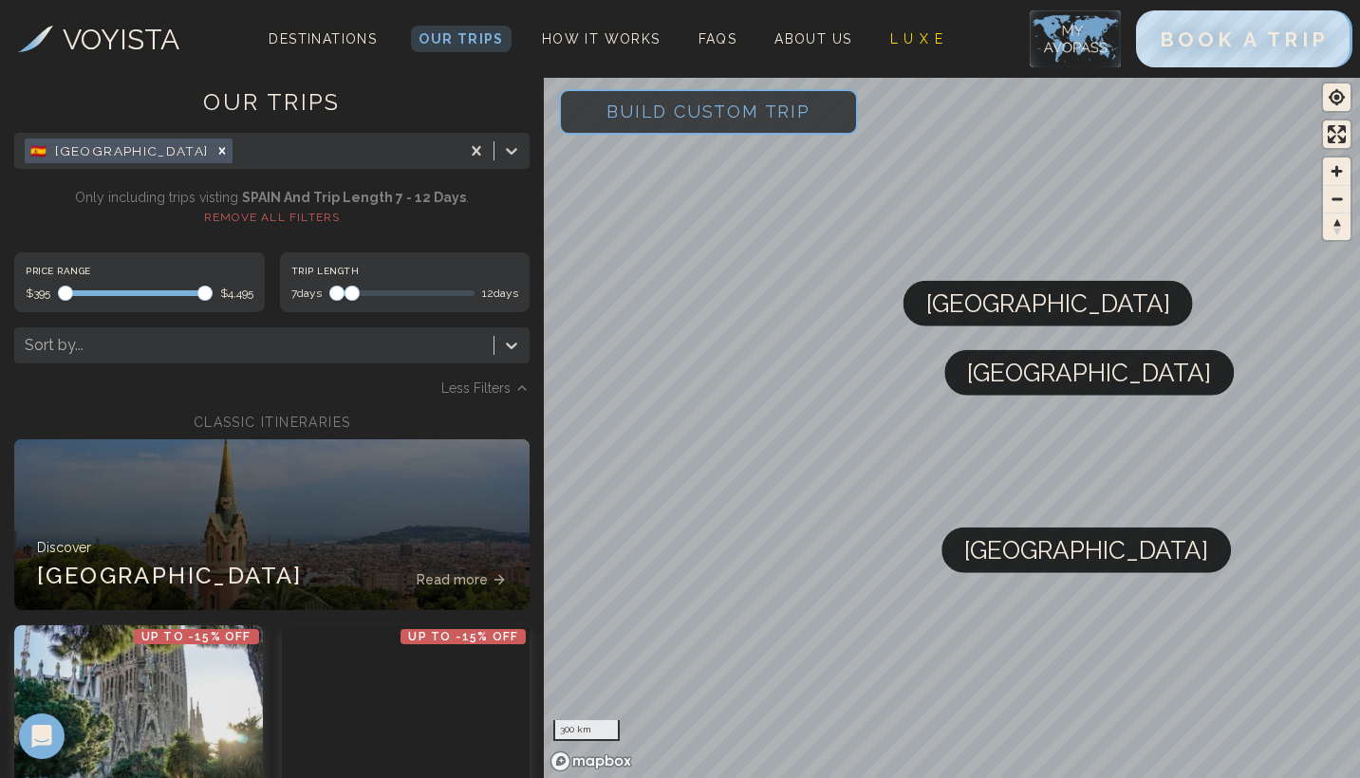
click at [350, 291] on span "Maximum" at bounding box center [352, 293] width 15 height 15
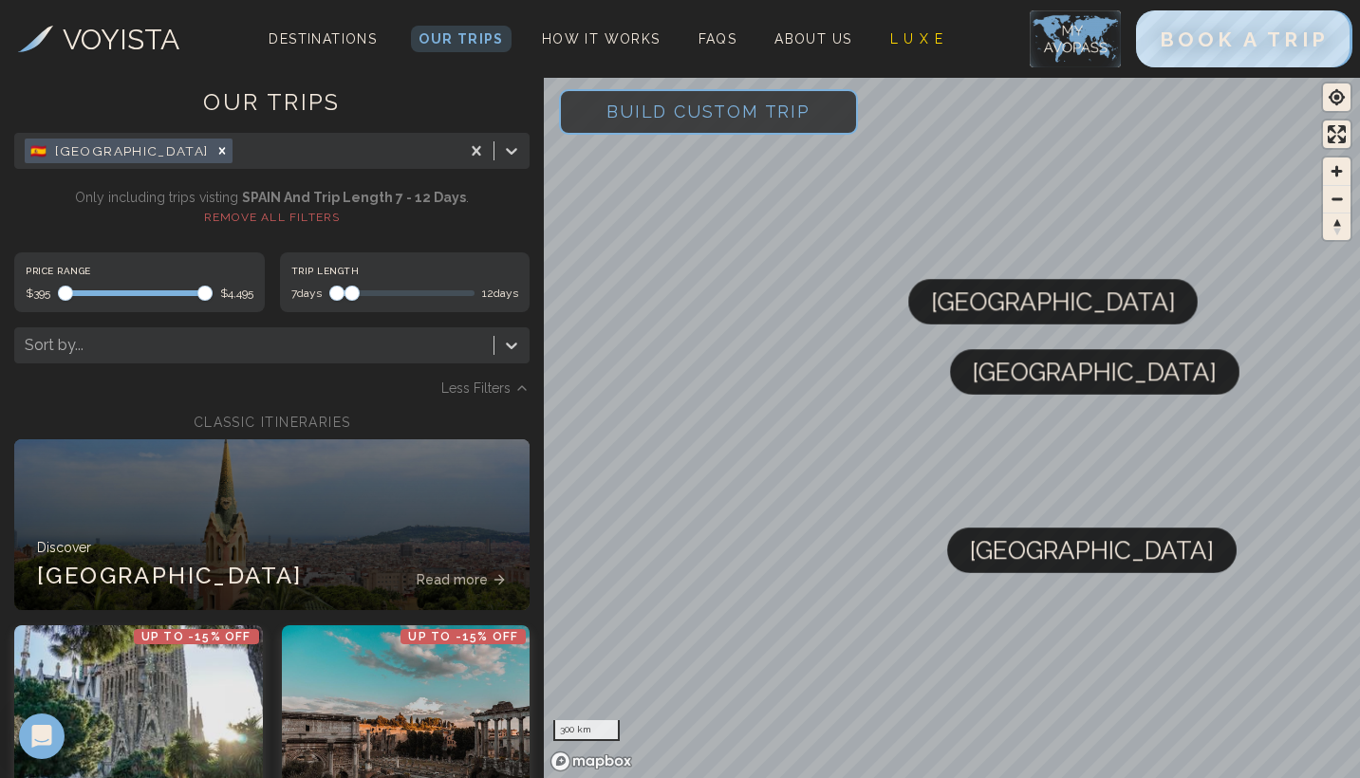
click at [477, 224] on p "Only including trips visting [GEOGRAPHIC_DATA] and trip length 7 - 12 days . RE…" at bounding box center [272, 207] width 508 height 38
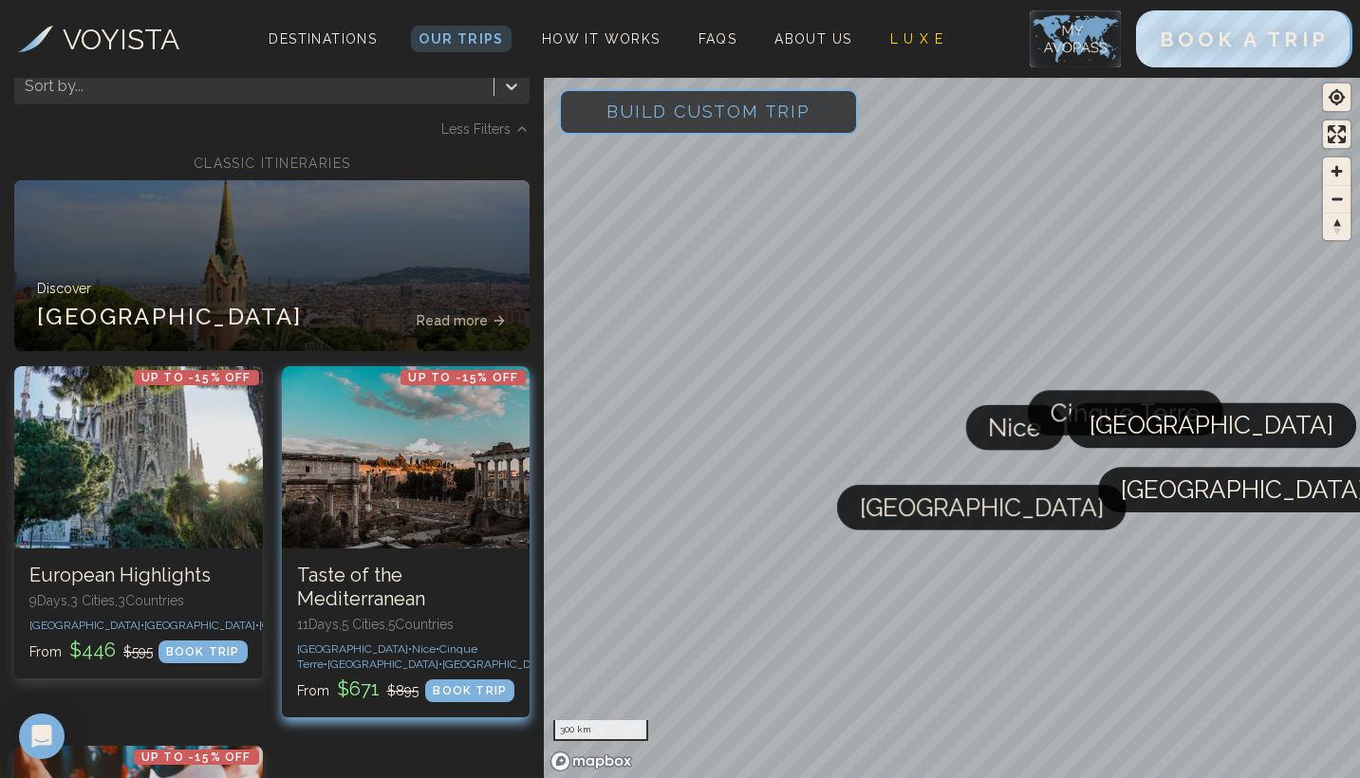
scroll to position [369, 0]
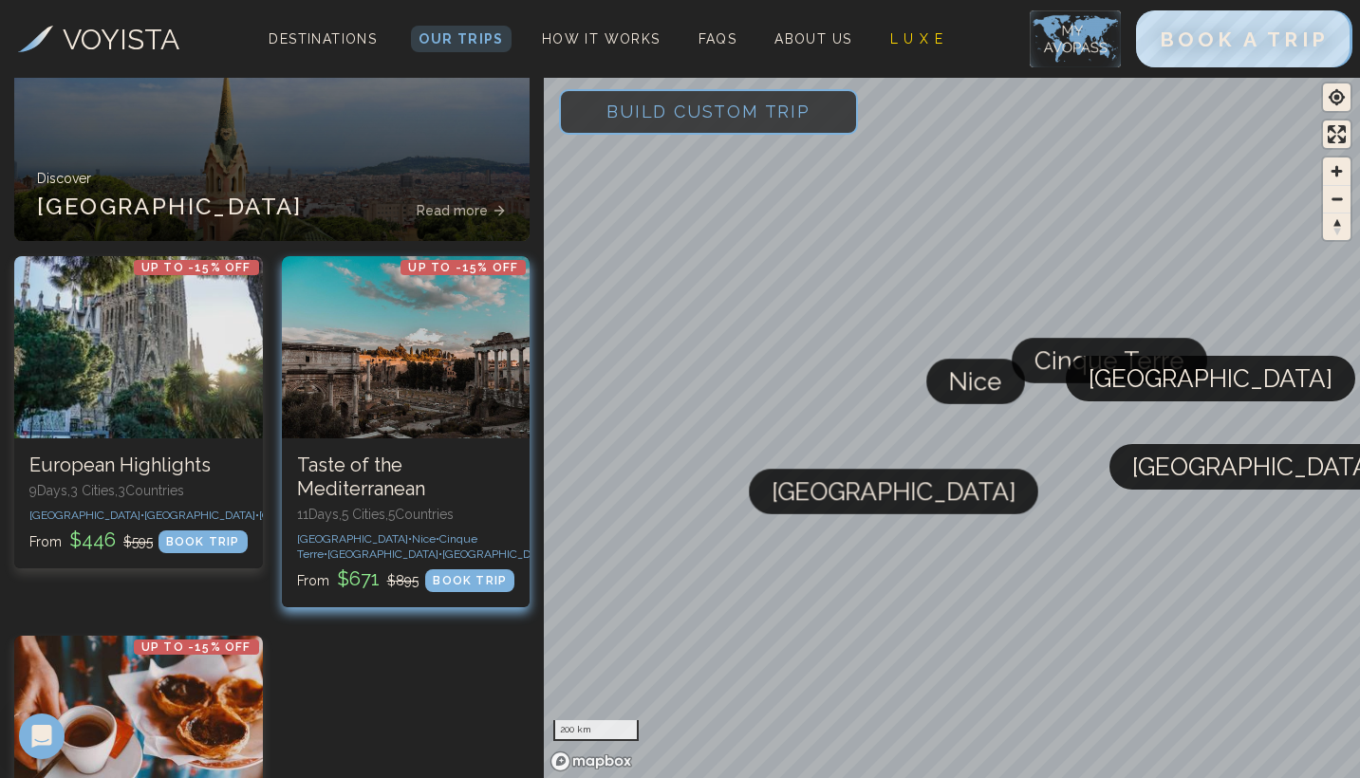
click at [362, 468] on h3 "Taste of the Mediterranean" at bounding box center [406, 477] width 218 height 47
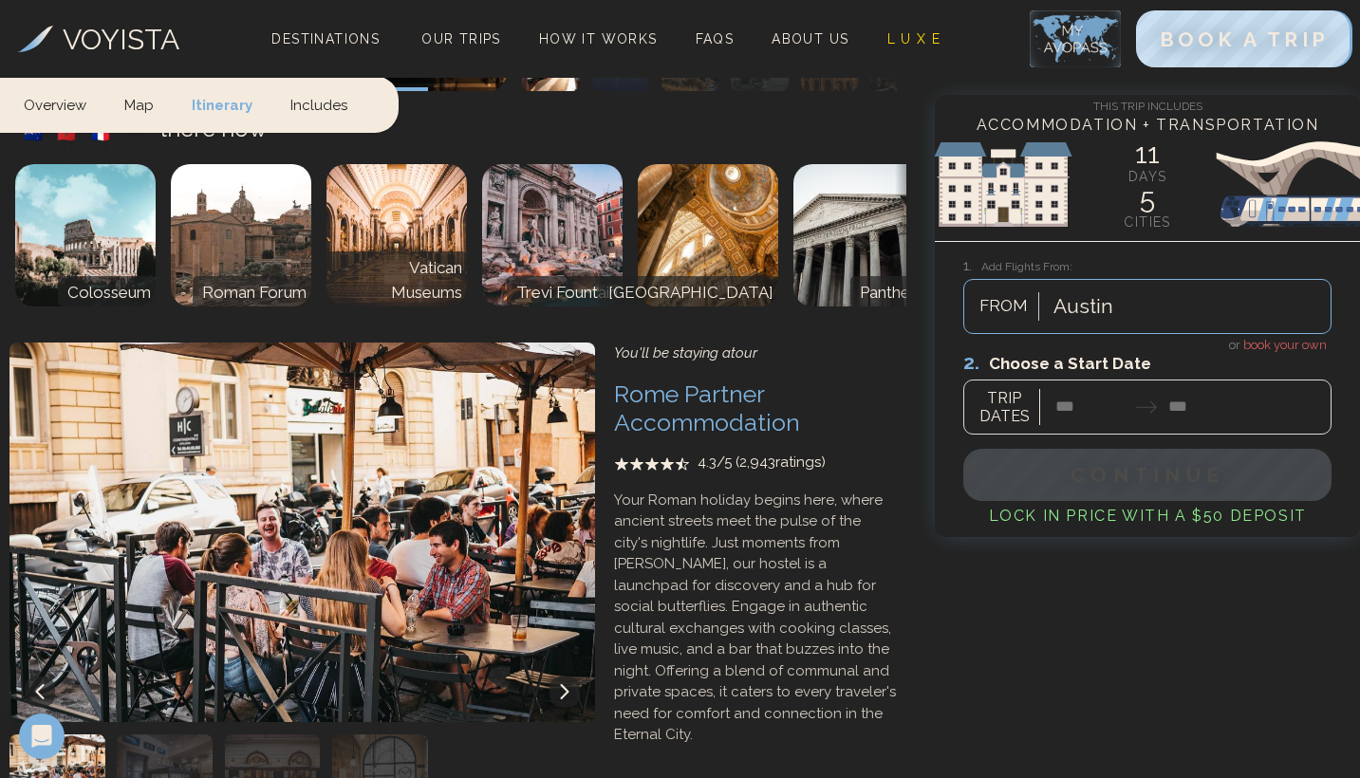
scroll to position [6718, 0]
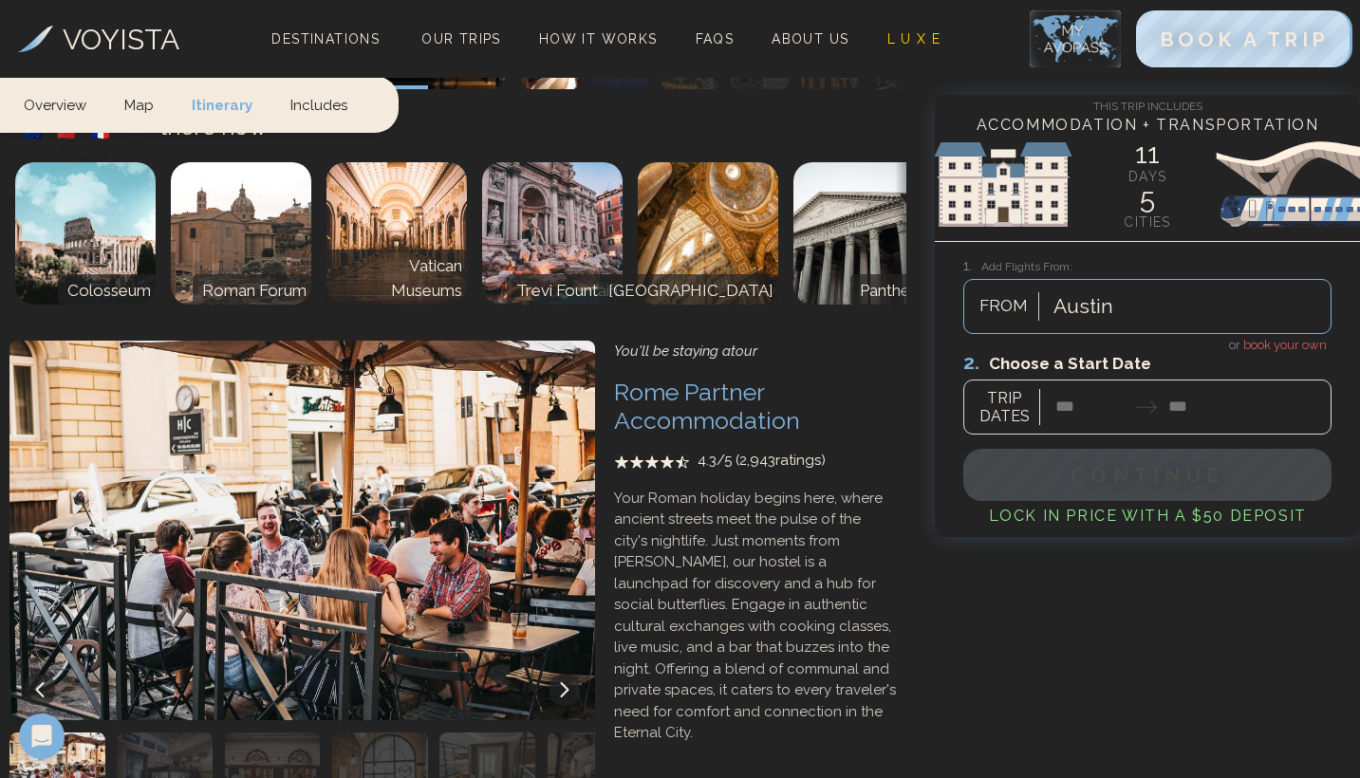
click at [1079, 407] on div at bounding box center [1148, 392] width 368 height 84
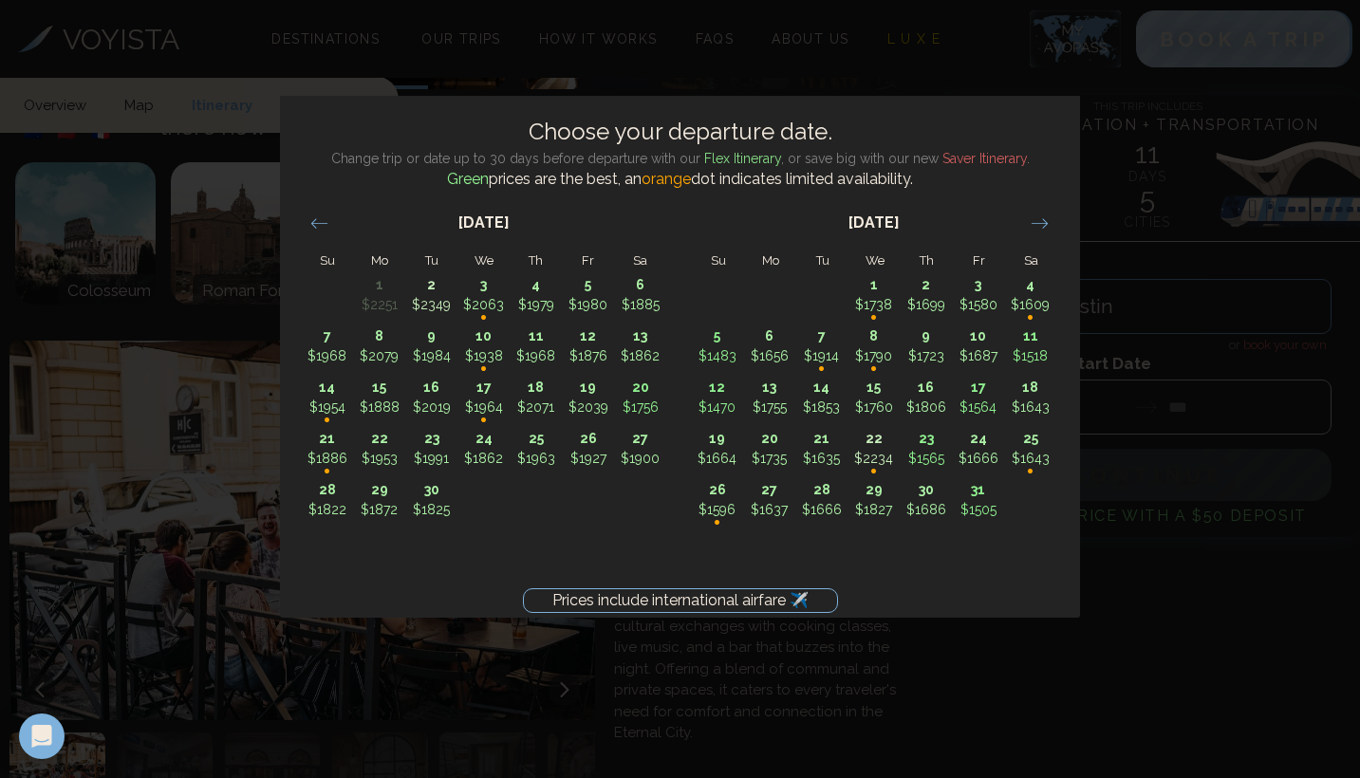
click at [1111, 190] on div "Prices include international airfare ✈️ Choose your departure date. Change trip…" at bounding box center [680, 389] width 1360 height 778
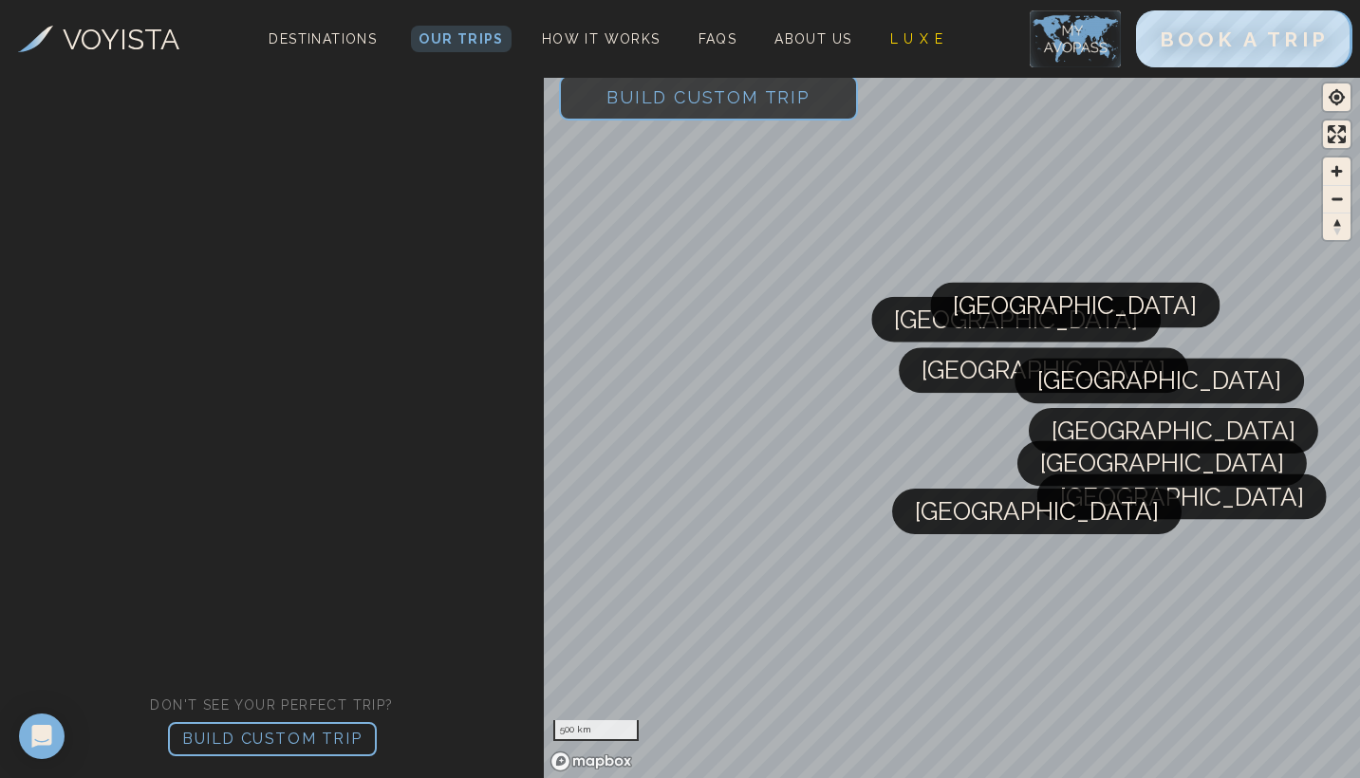
scroll to position [369, 0]
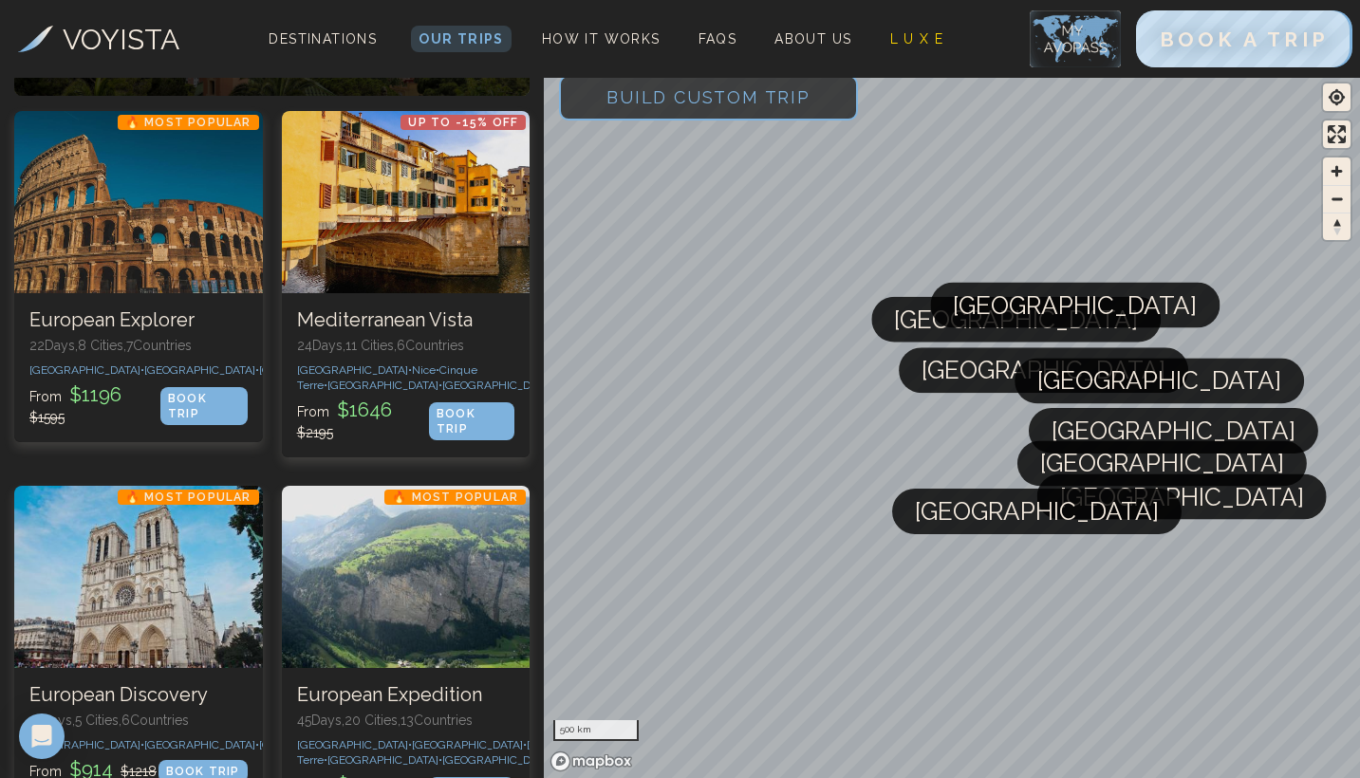
click at [663, 110] on span "Build Custom Trip" at bounding box center [708, 97] width 265 height 81
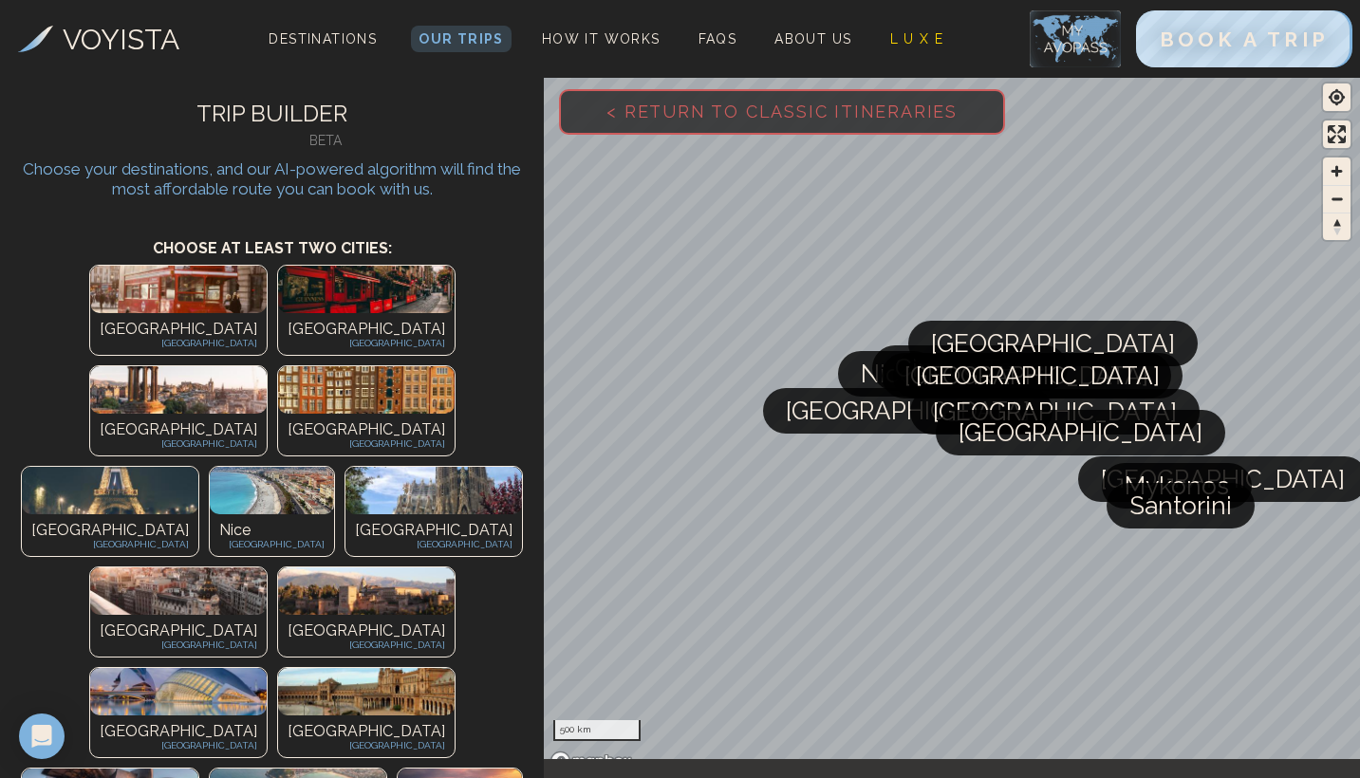
scroll to position [0, 0]
click at [198, 467] on img at bounding box center [110, 490] width 177 height 47
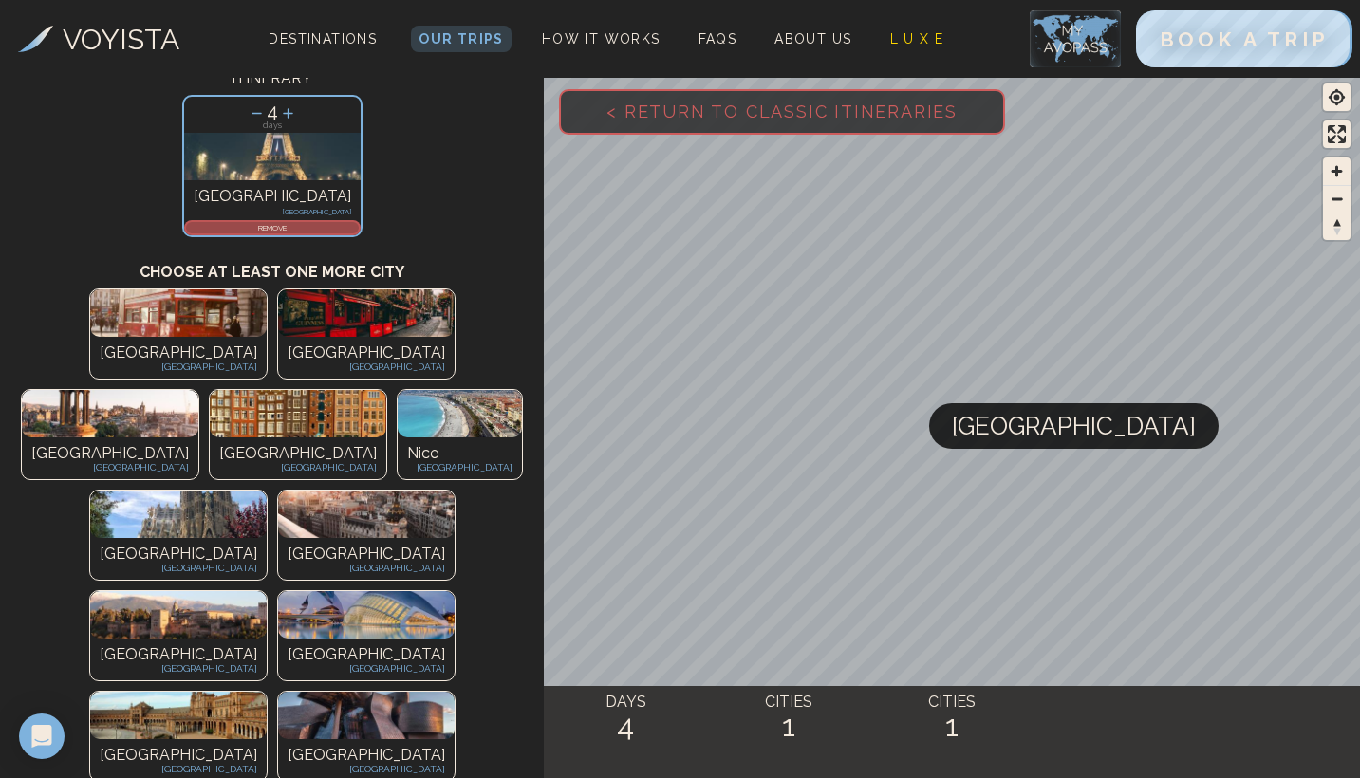
scroll to position [162, 0]
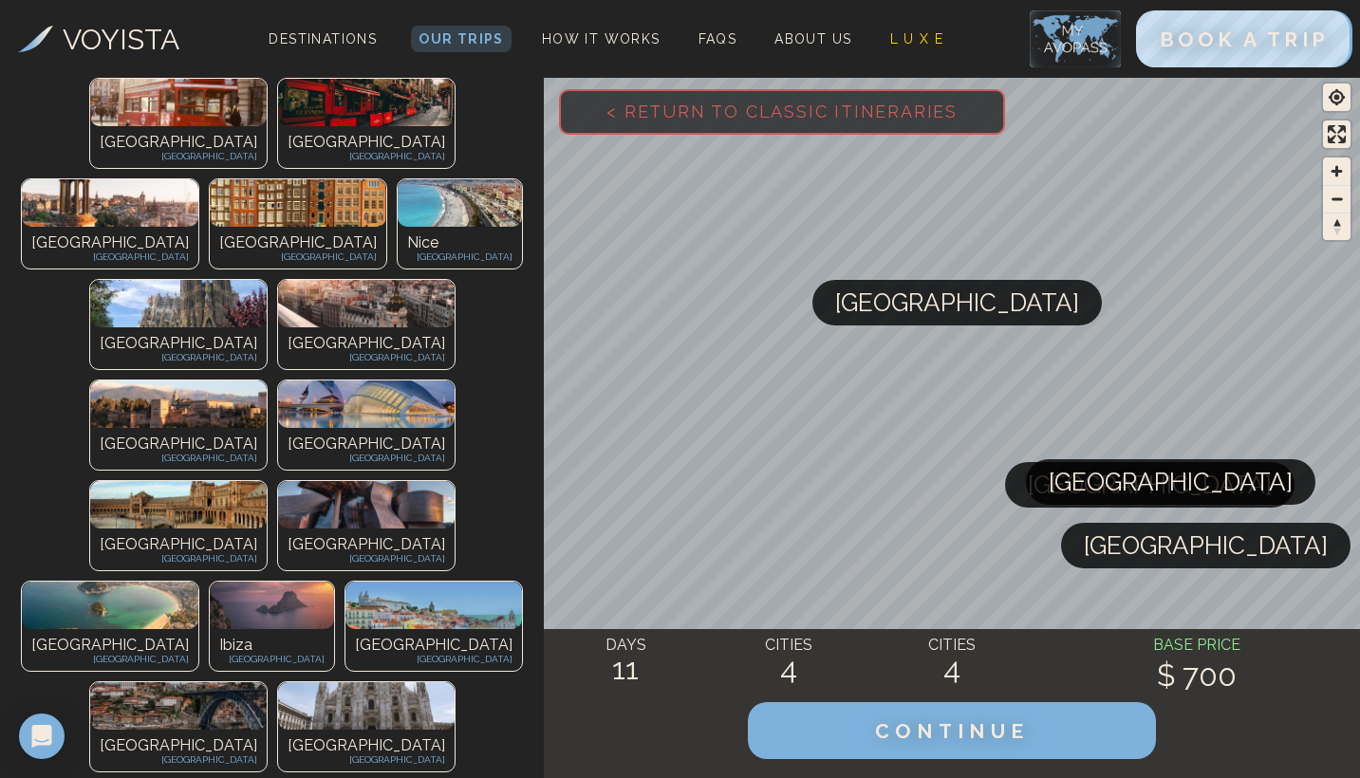
scroll to position [552, 0]
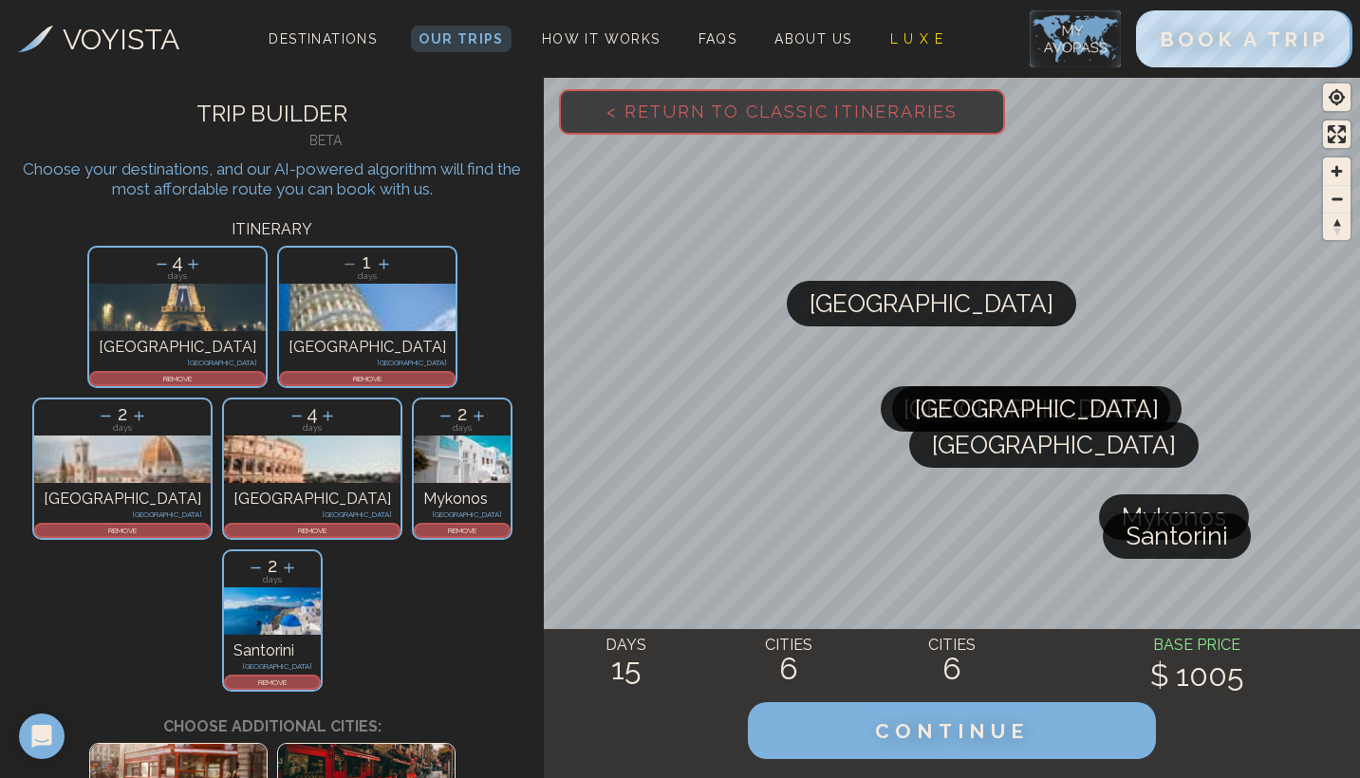
scroll to position [0, 0]
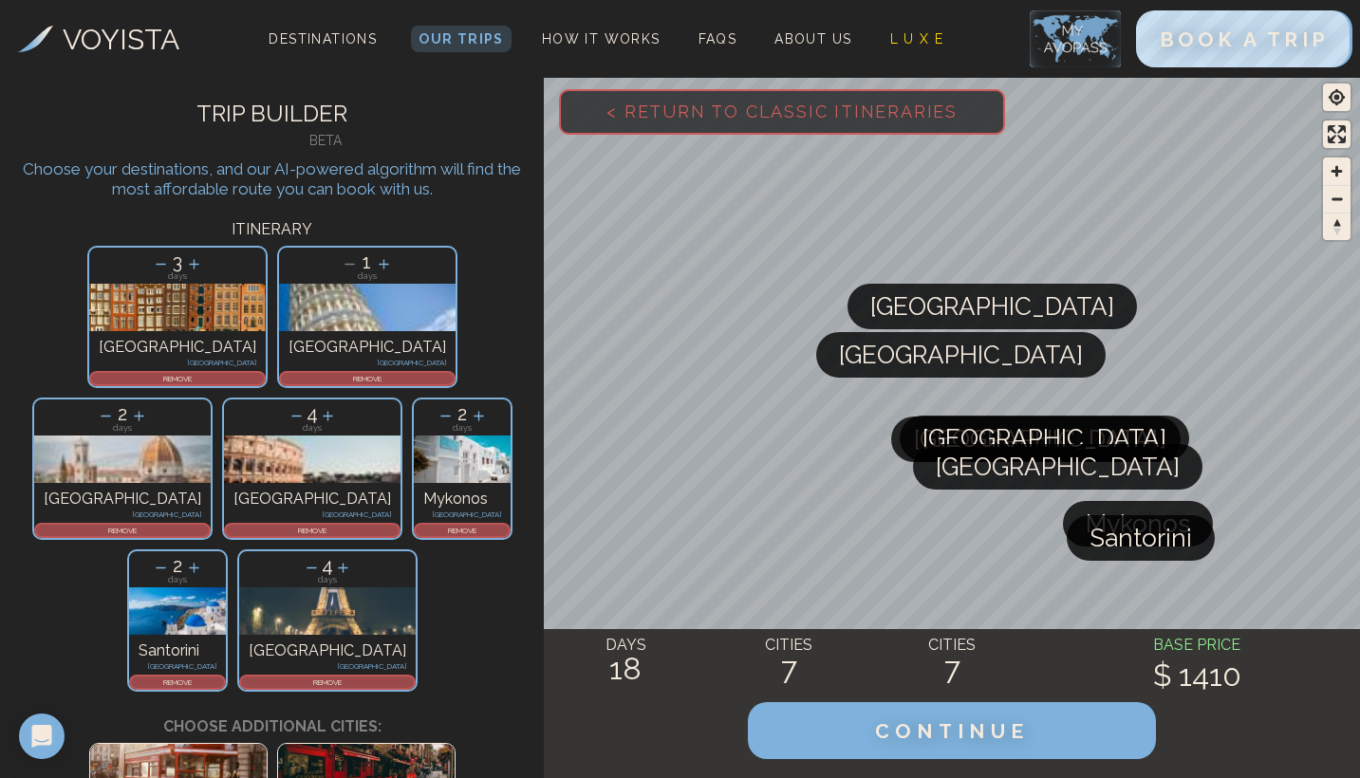
click at [91, 378] on p "REMOVE" at bounding box center [177, 378] width 173 height 11
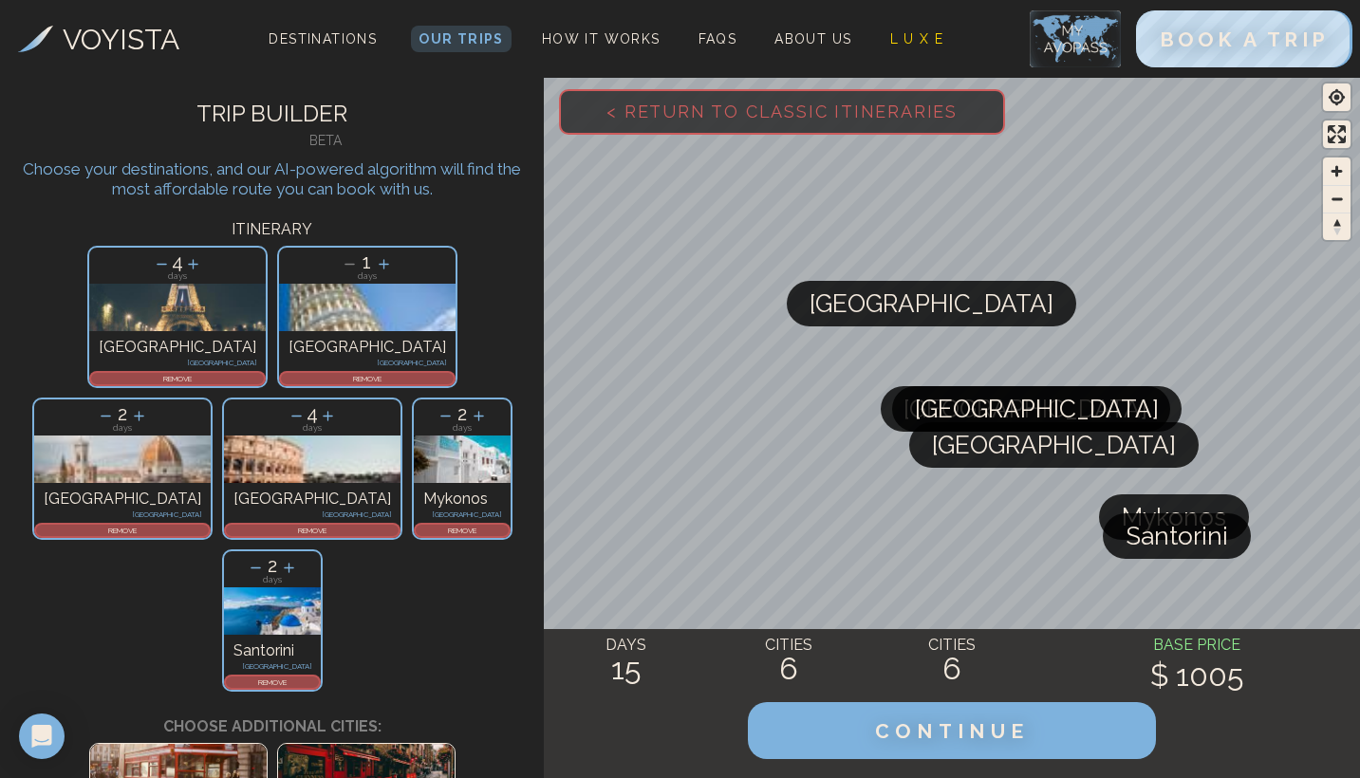
click at [87, 386] on div "4 days Paris [GEOGRAPHIC_DATA] REMOVE" at bounding box center [177, 317] width 180 height 142
click at [91, 381] on p "REMOVE" at bounding box center [177, 378] width 173 height 11
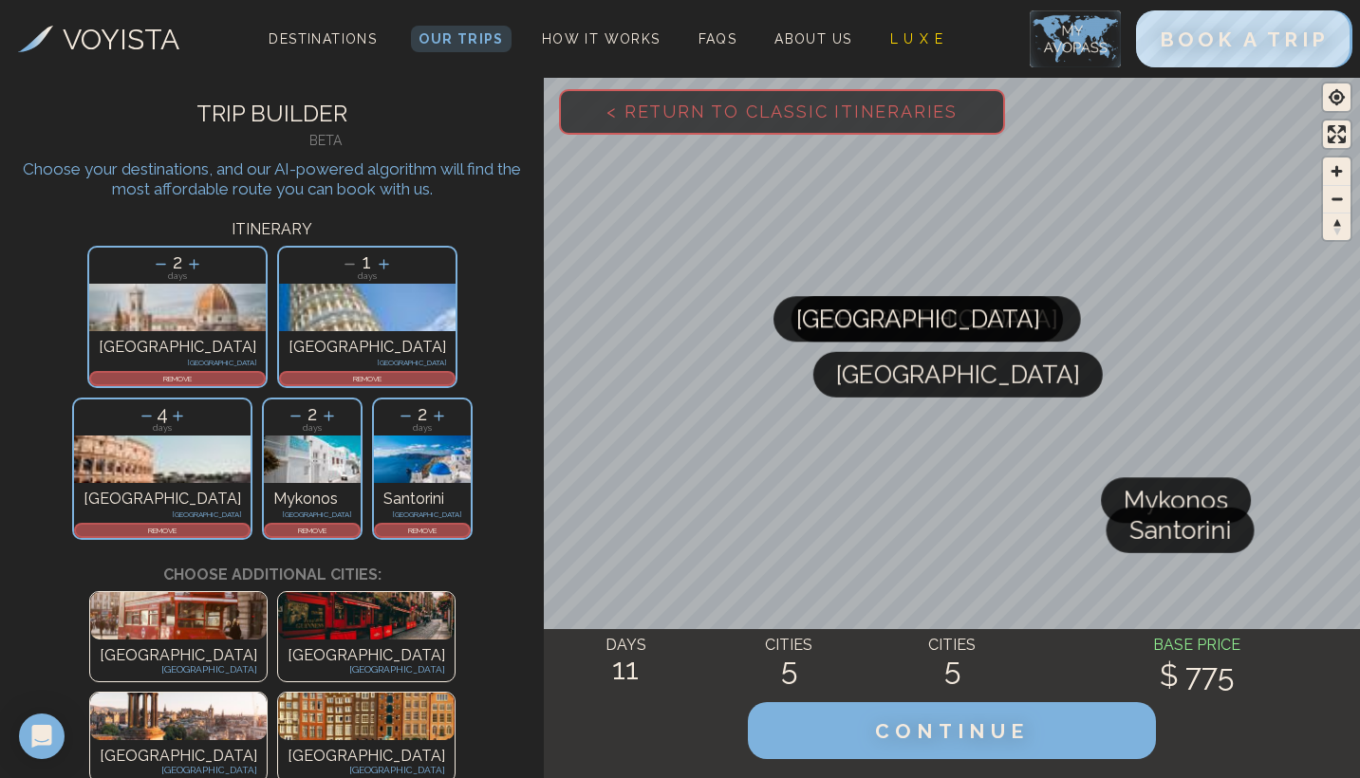
click at [91, 381] on p "REMOVE" at bounding box center [177, 378] width 173 height 11
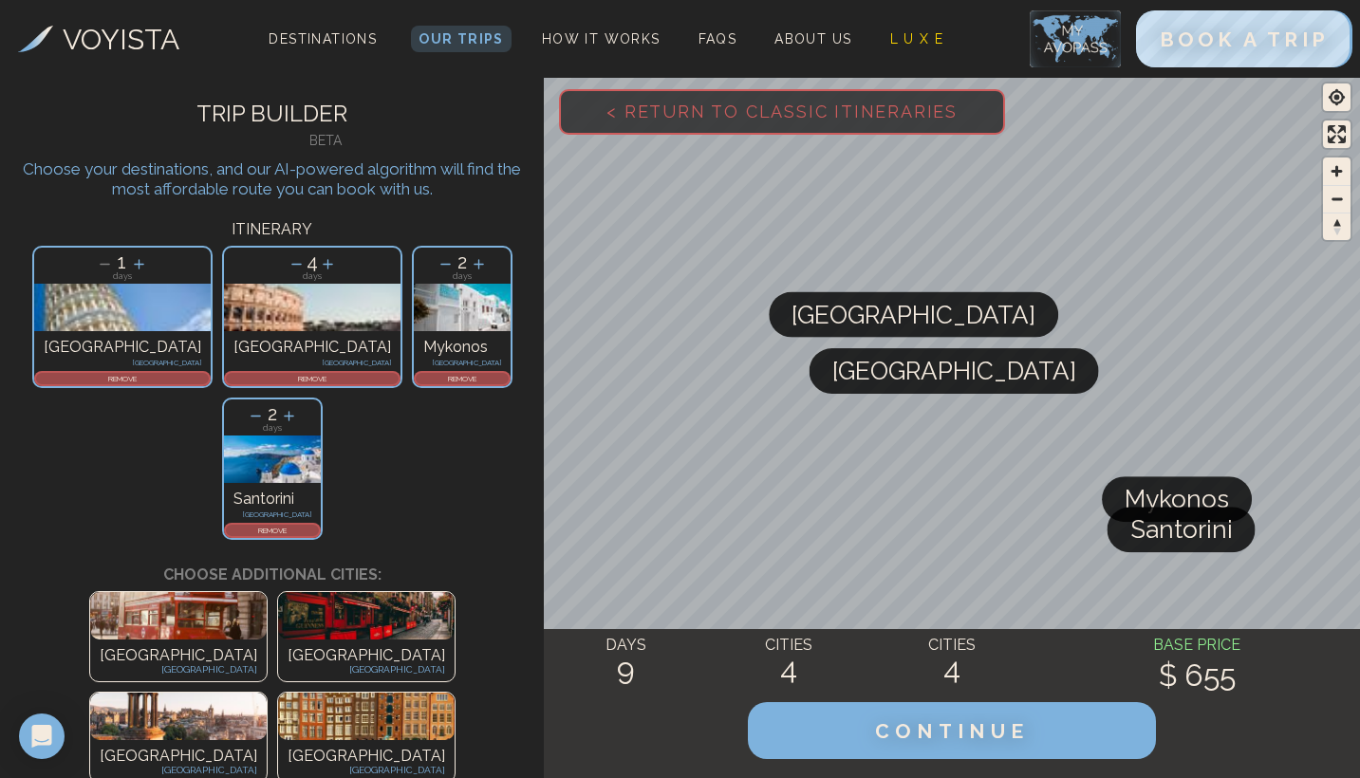
click at [108, 377] on p "REMOVE" at bounding box center [122, 378] width 173 height 11
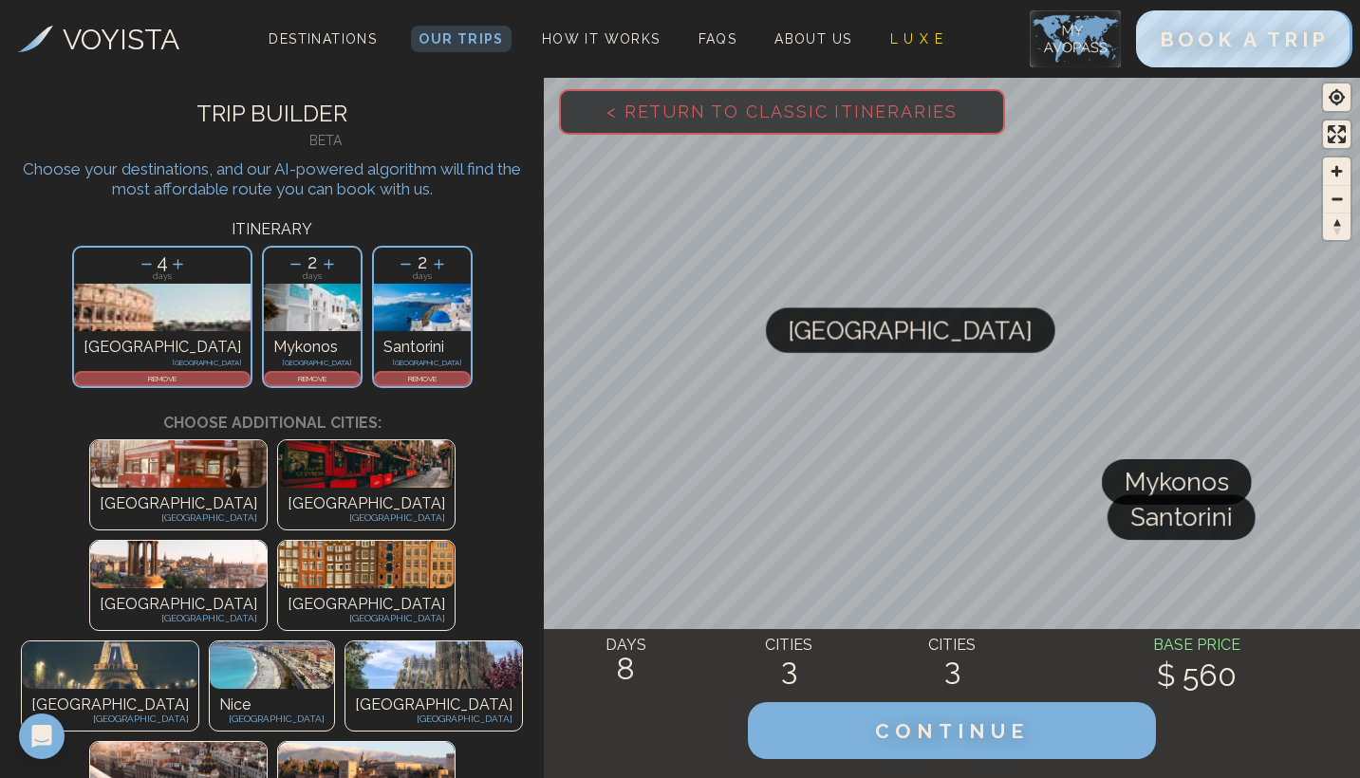
click at [152, 376] on p "REMOVE" at bounding box center [162, 378] width 173 height 11
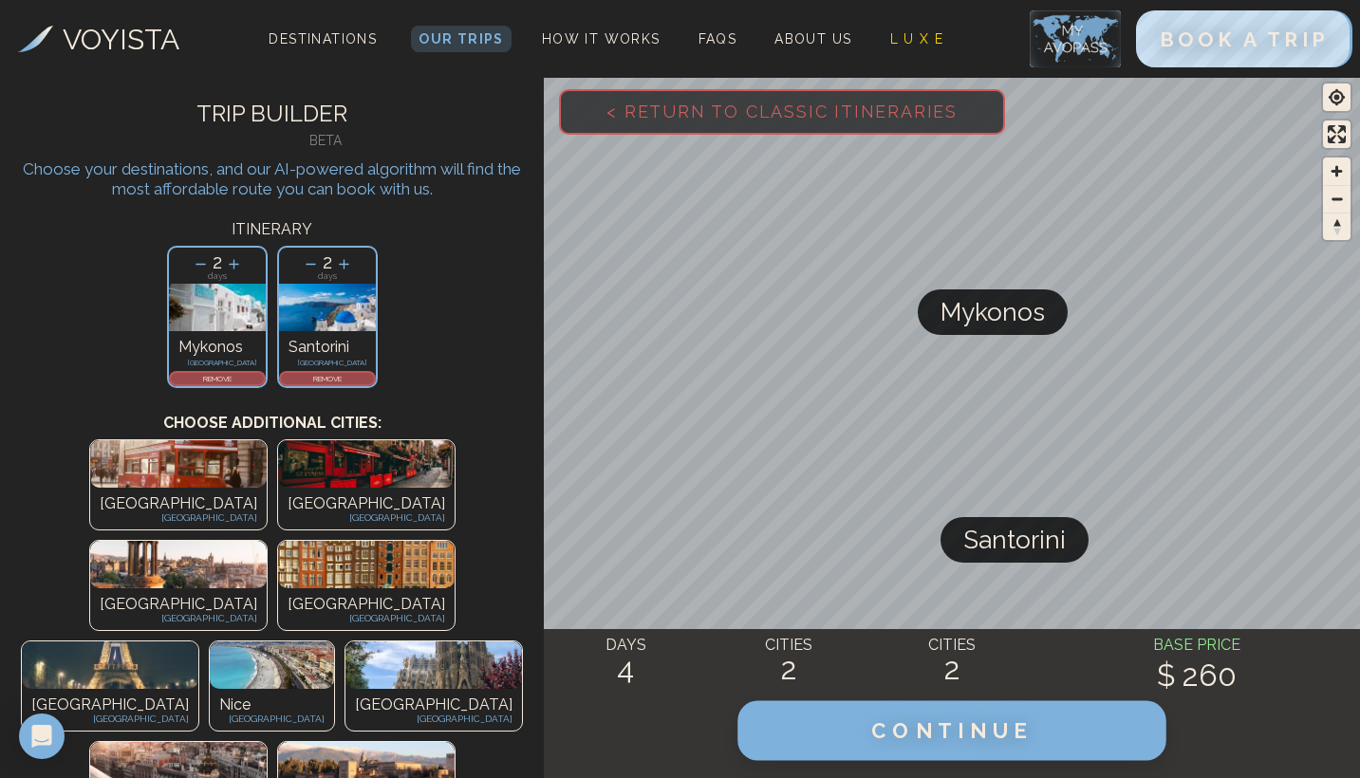
click at [815, 728] on button "CONTINUE" at bounding box center [952, 732] width 428 height 60
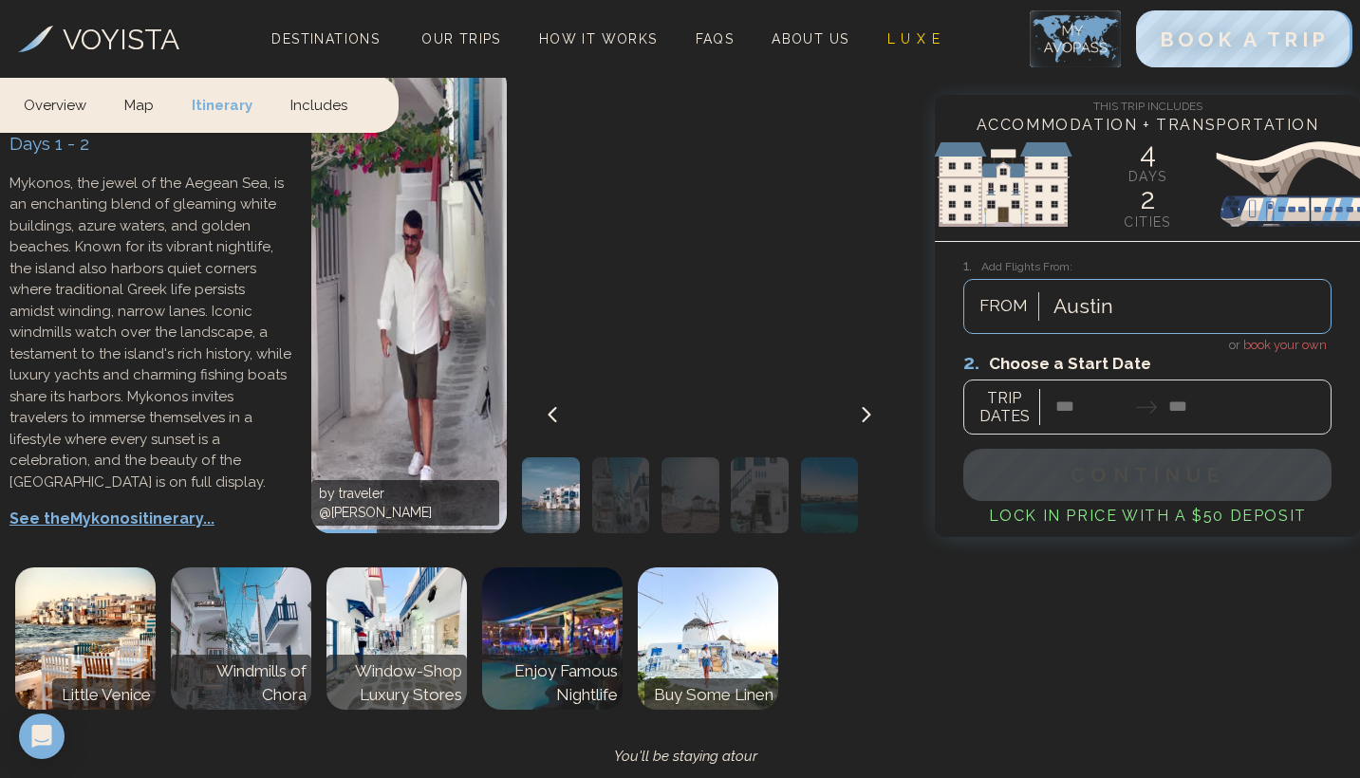
scroll to position [1110, 0]
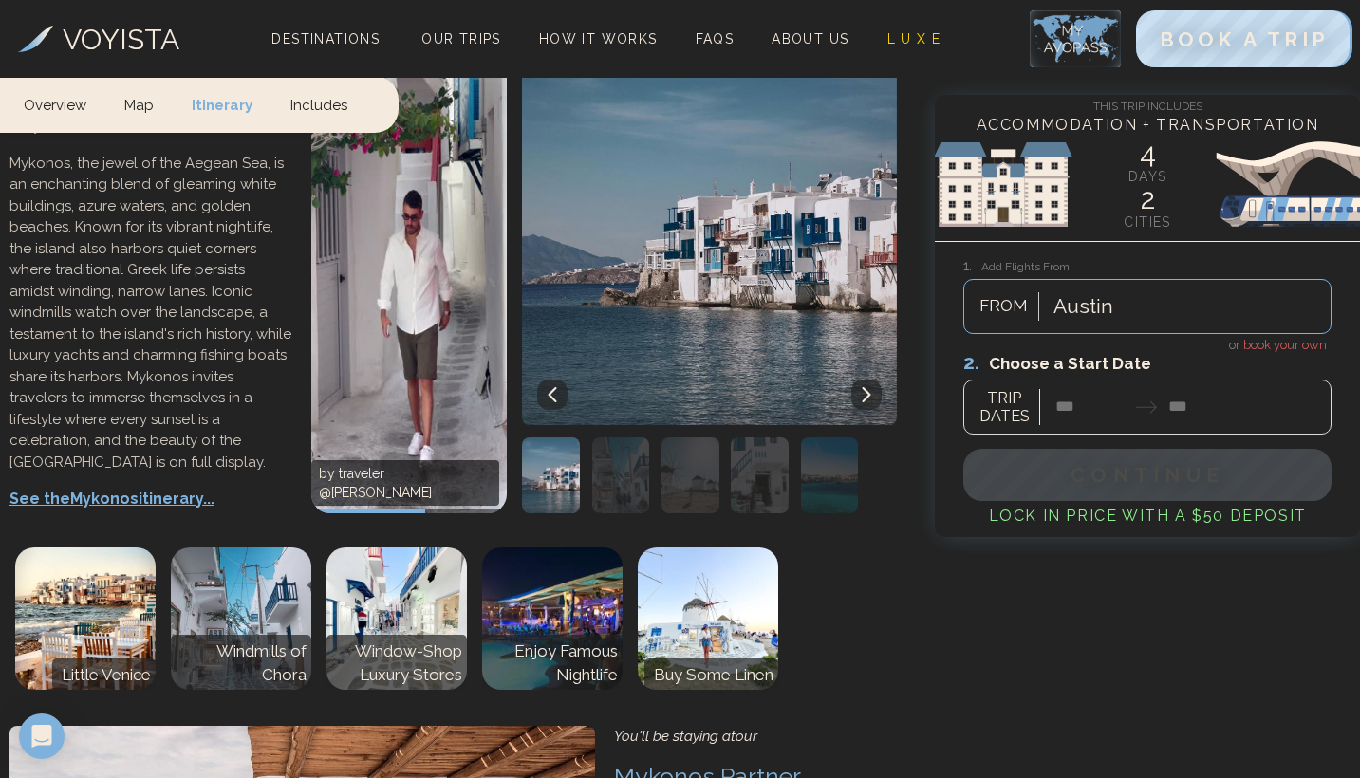
click at [216, 560] on img at bounding box center [241, 619] width 141 height 142
click at [403, 550] on img at bounding box center [397, 619] width 141 height 142
click at [588, 548] on img at bounding box center [552, 619] width 141 height 142
click at [697, 548] on img at bounding box center [708, 619] width 141 height 142
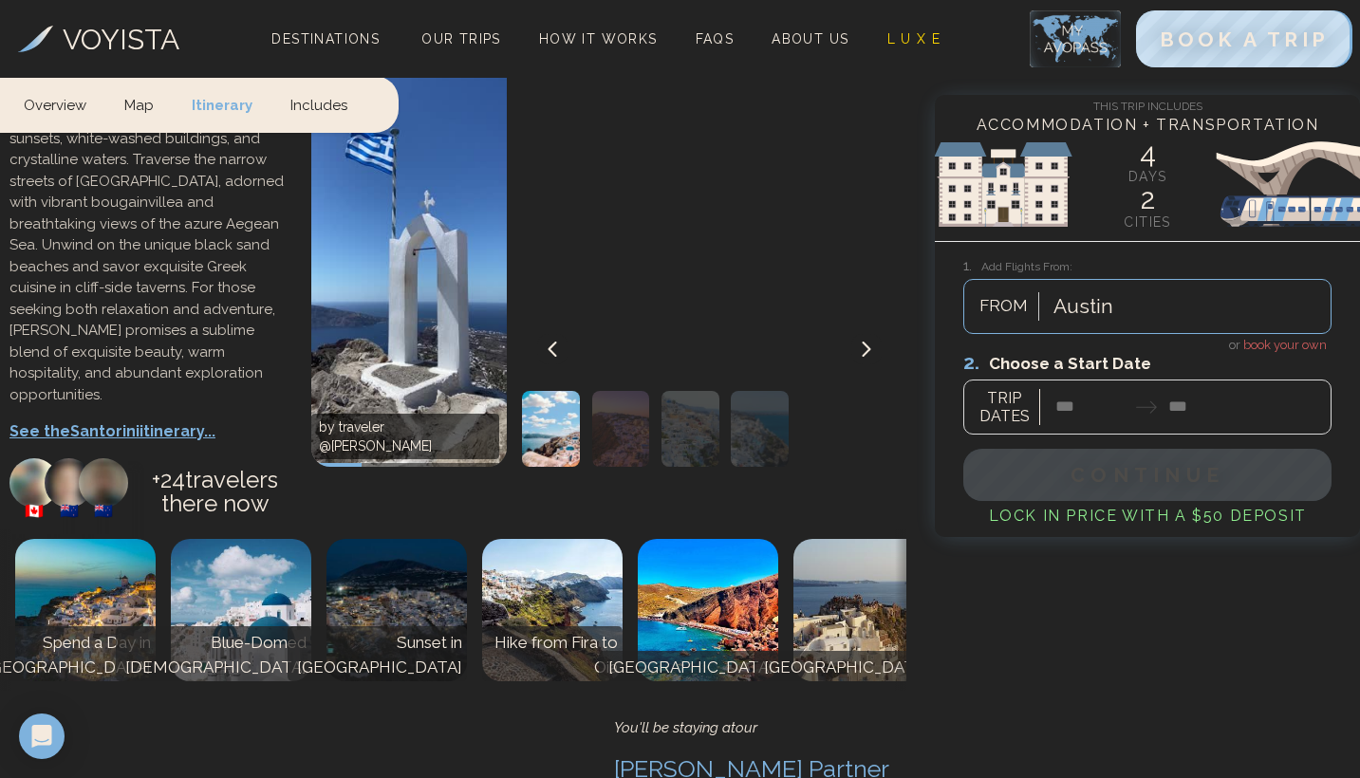
scroll to position [2414, 0]
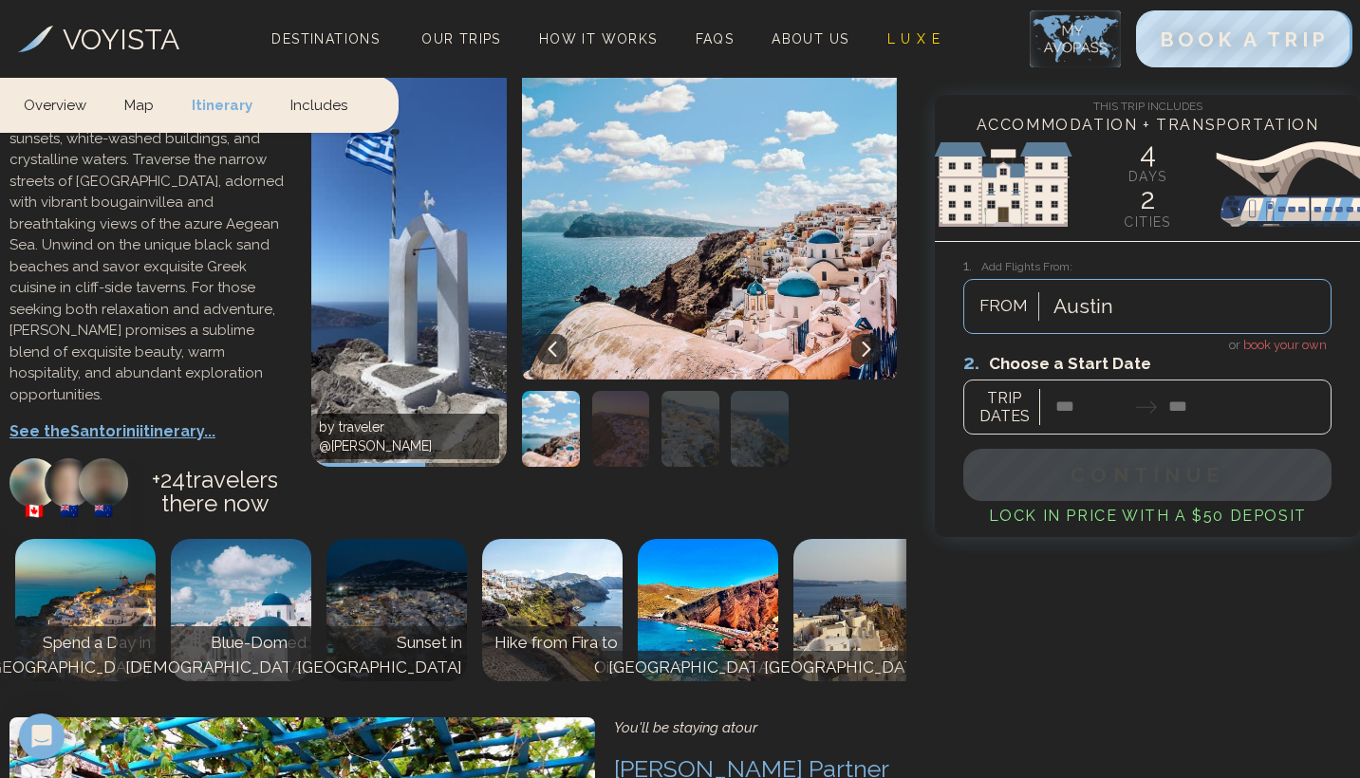
click at [759, 539] on img at bounding box center [708, 610] width 141 height 142
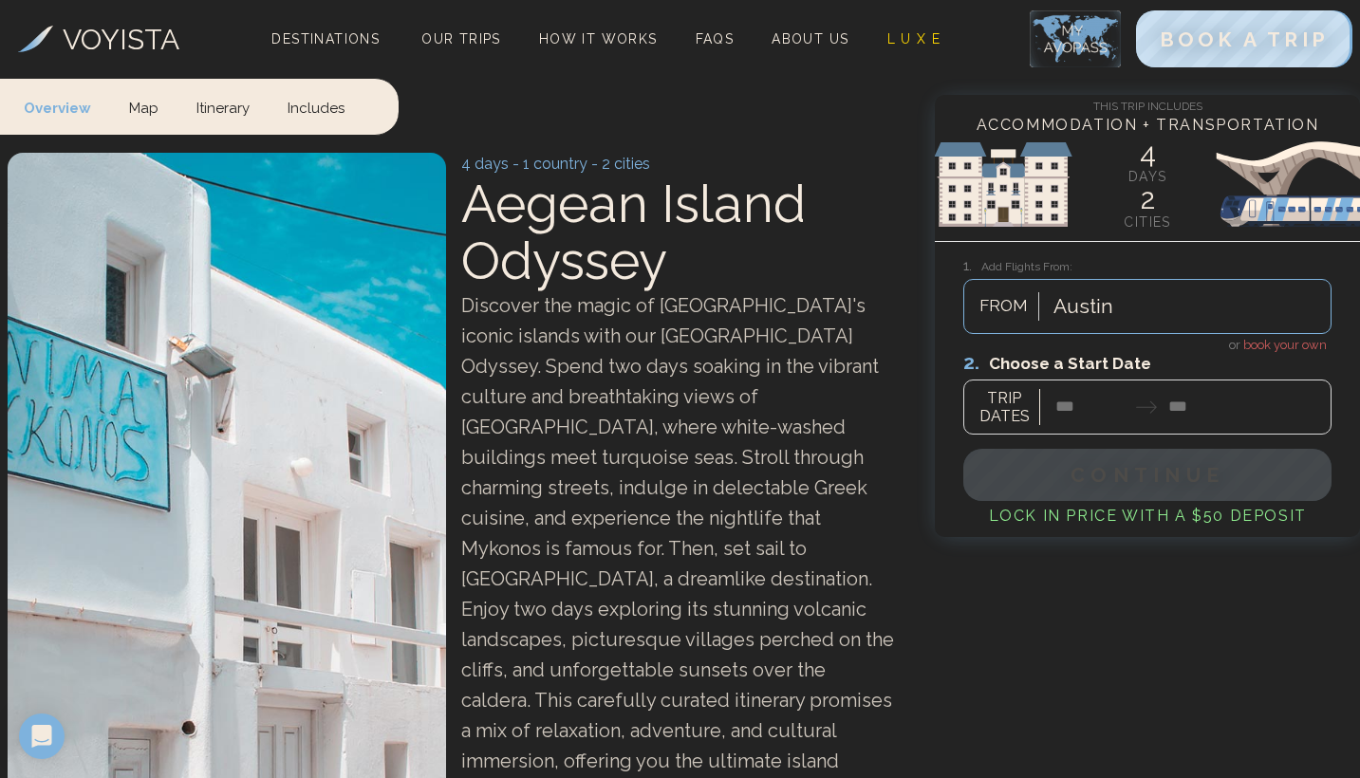
scroll to position [0, 0]
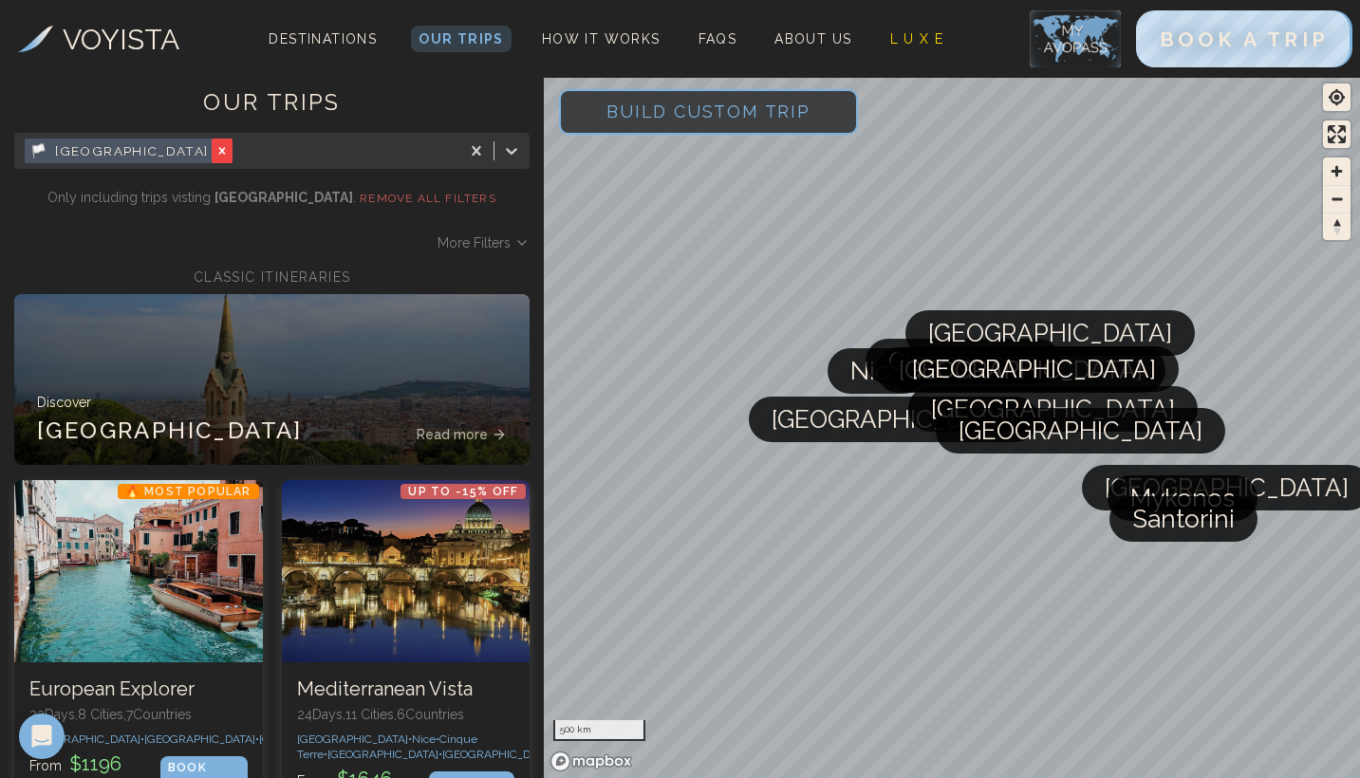
click at [212, 158] on div "Remove [object Object]" at bounding box center [222, 151] width 21 height 25
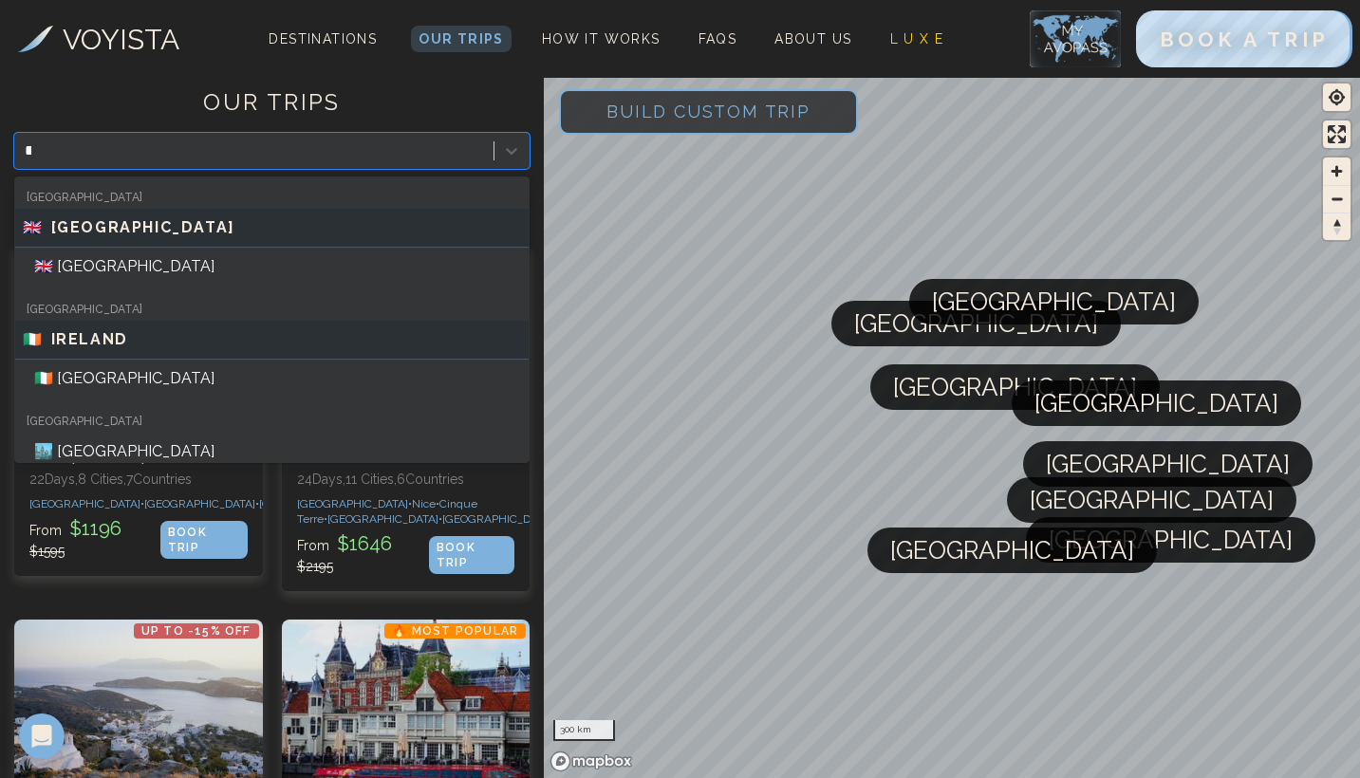
type input "****"
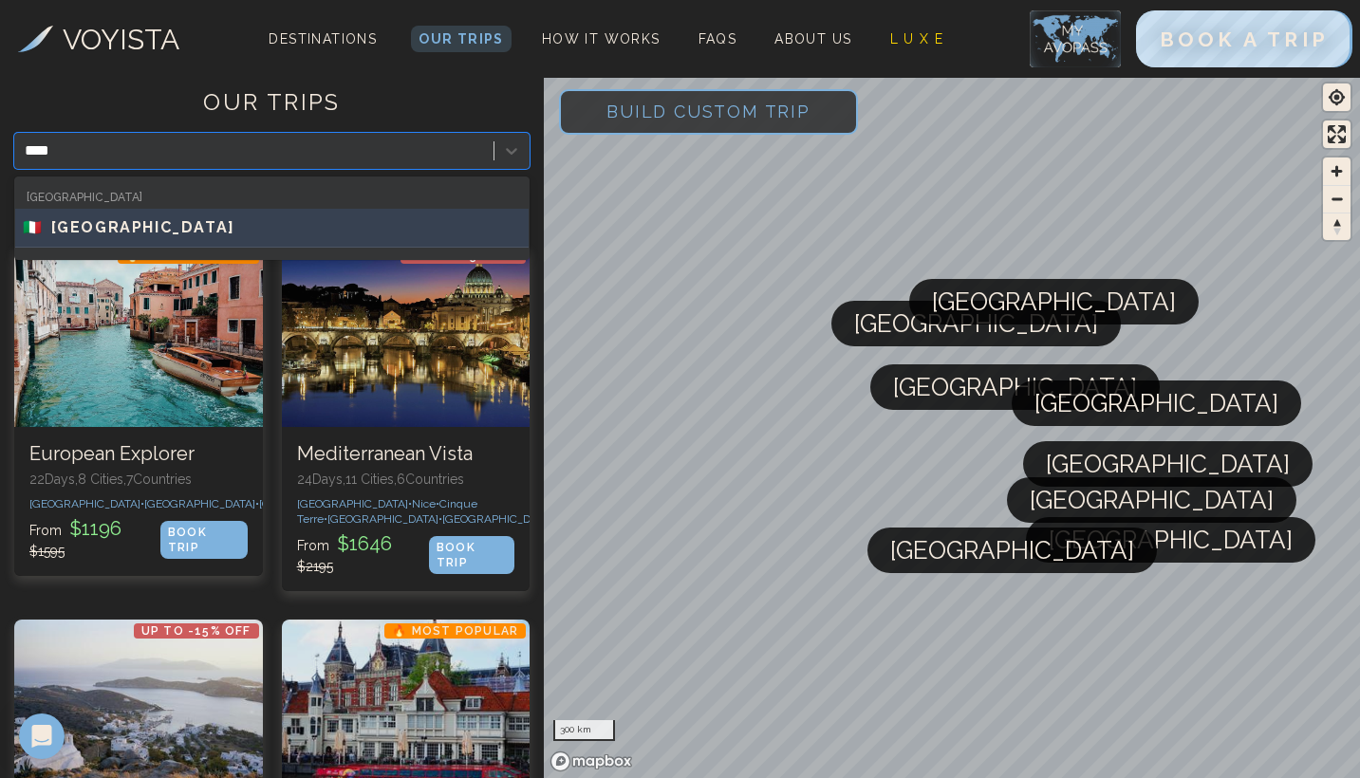
click at [60, 232] on span "[GEOGRAPHIC_DATA]" at bounding box center [143, 227] width 184 height 23
